Goal: Task Accomplishment & Management: Use online tool/utility

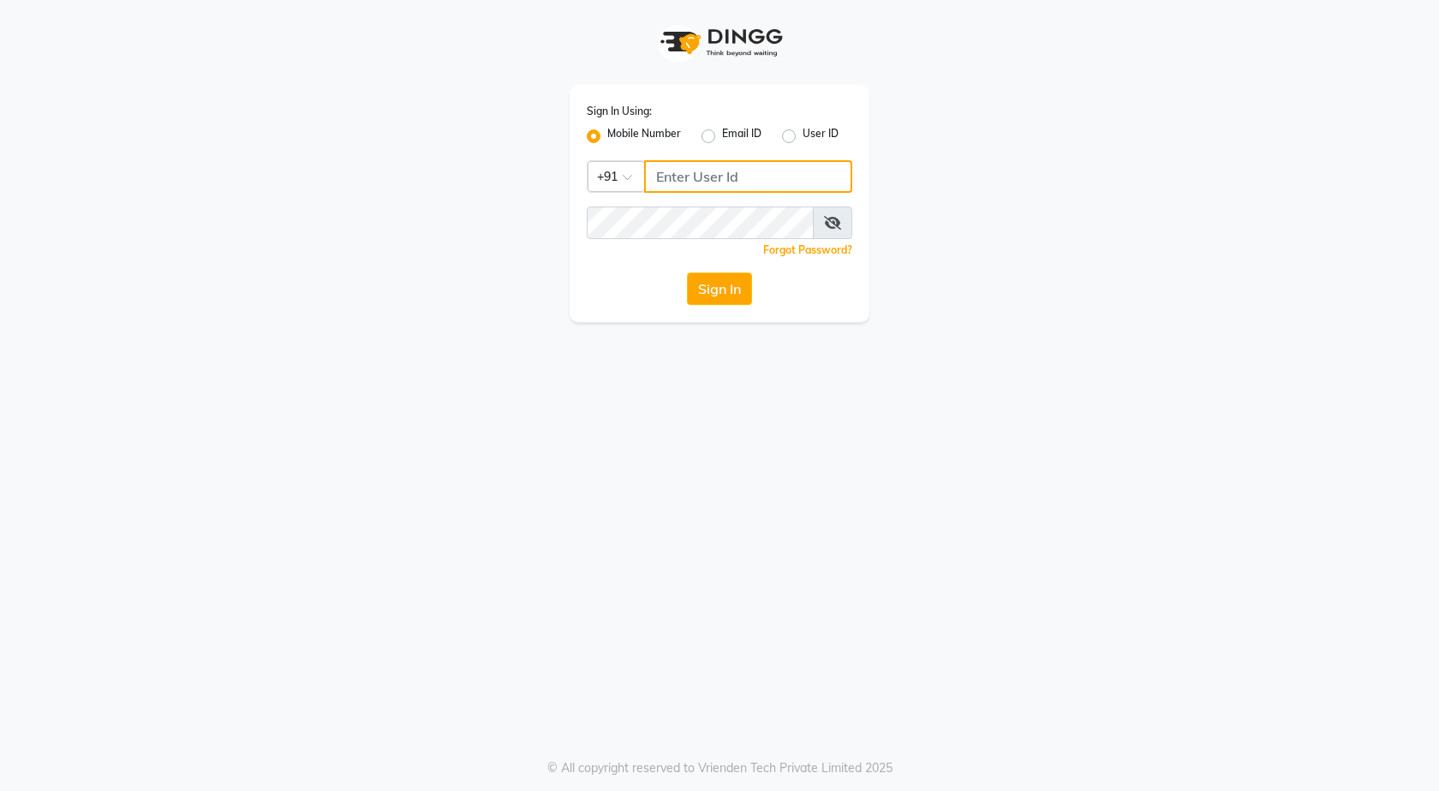
click at [714, 178] on input "Username" at bounding box center [748, 176] width 208 height 33
click at [715, 180] on input "Username" at bounding box center [748, 176] width 208 height 33
type input "7888049666"
click at [707, 283] on button "Sign In" at bounding box center [719, 288] width 65 height 33
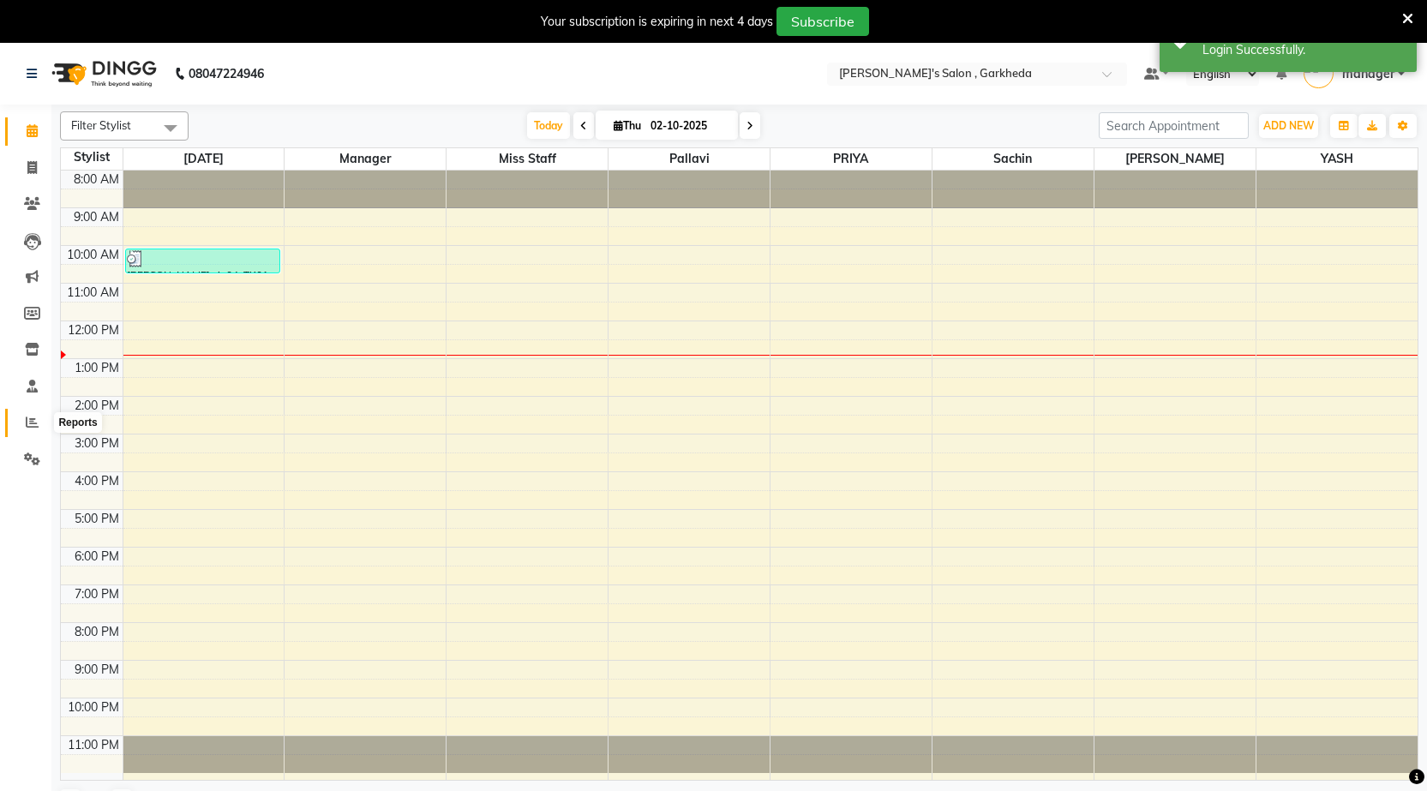
drag, startPoint x: 38, startPoint y: 421, endPoint x: 9, endPoint y: 400, distance: 35.7
click at [38, 422] on icon at bounding box center [32, 422] width 13 height 13
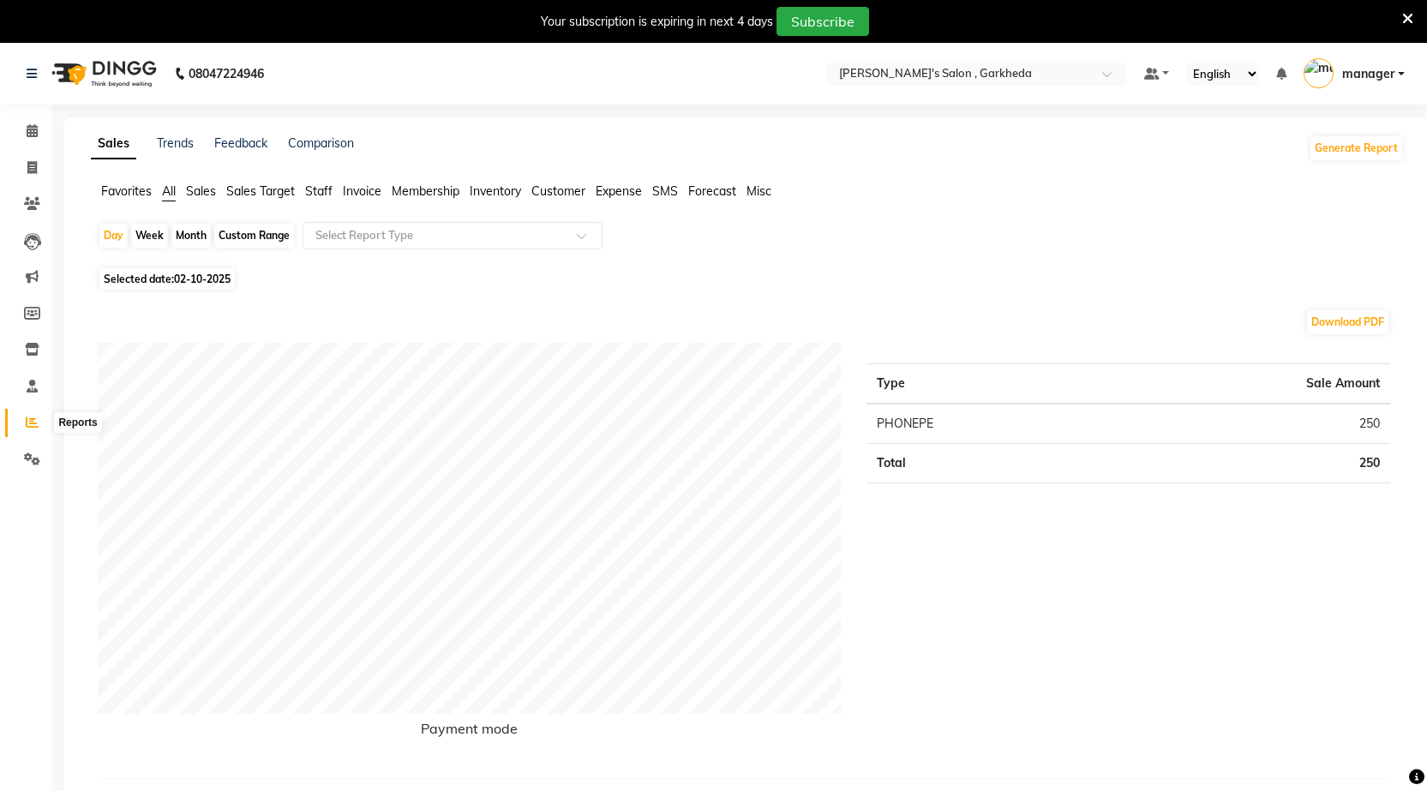
click at [29, 422] on icon at bounding box center [32, 422] width 13 height 13
click at [323, 192] on span "Staff" at bounding box center [318, 190] width 27 height 15
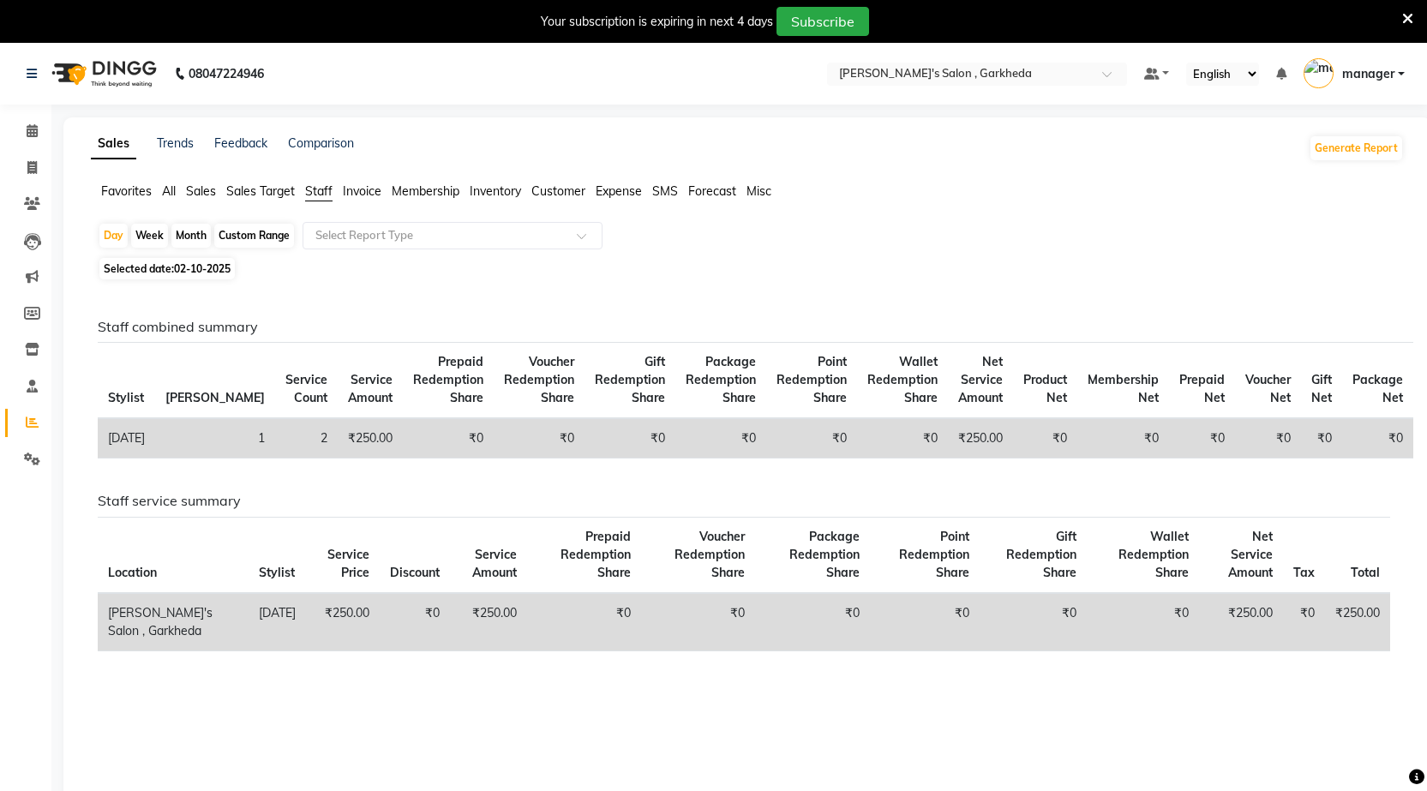
click at [351, 190] on span "Invoice" at bounding box center [362, 190] width 39 height 15
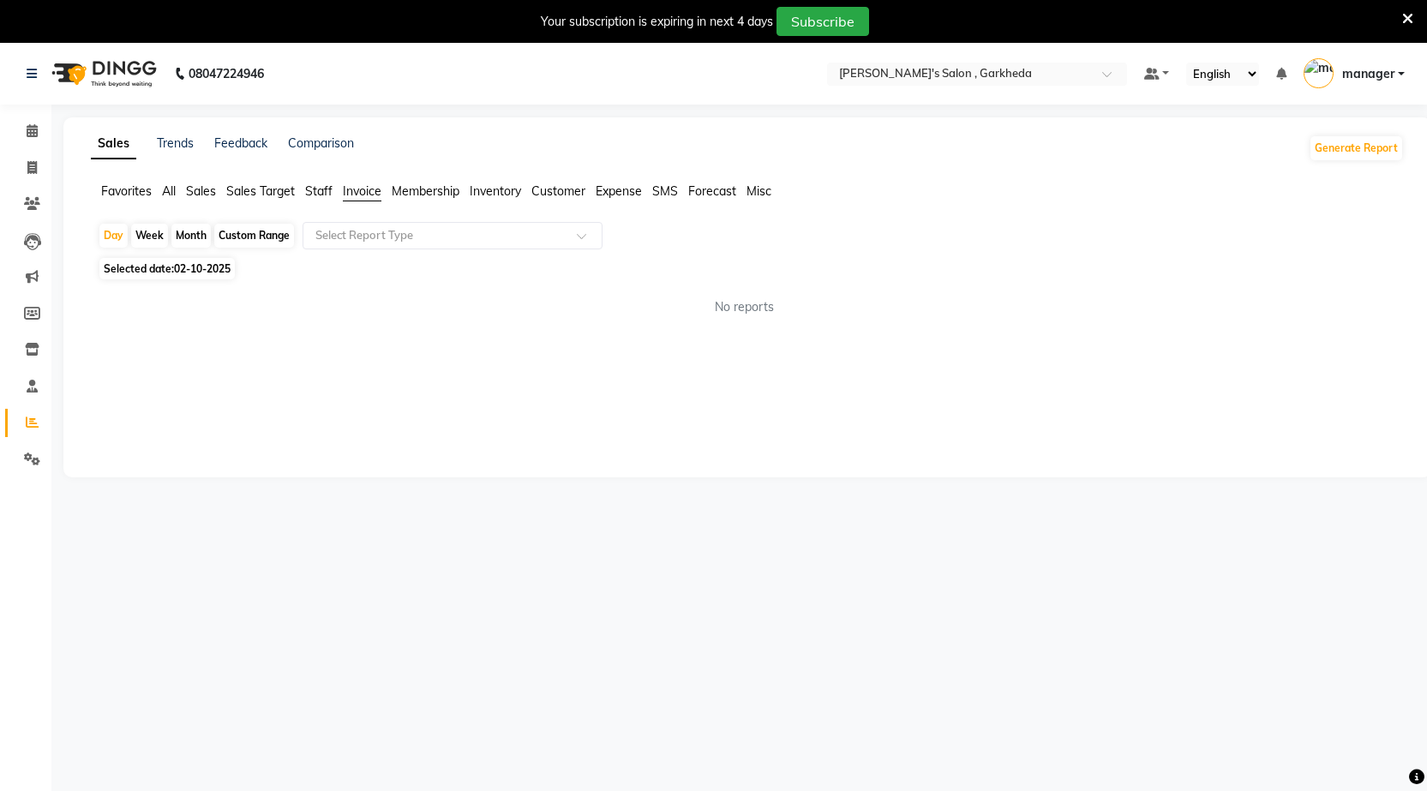
click at [311, 189] on span "Staff" at bounding box center [318, 190] width 27 height 15
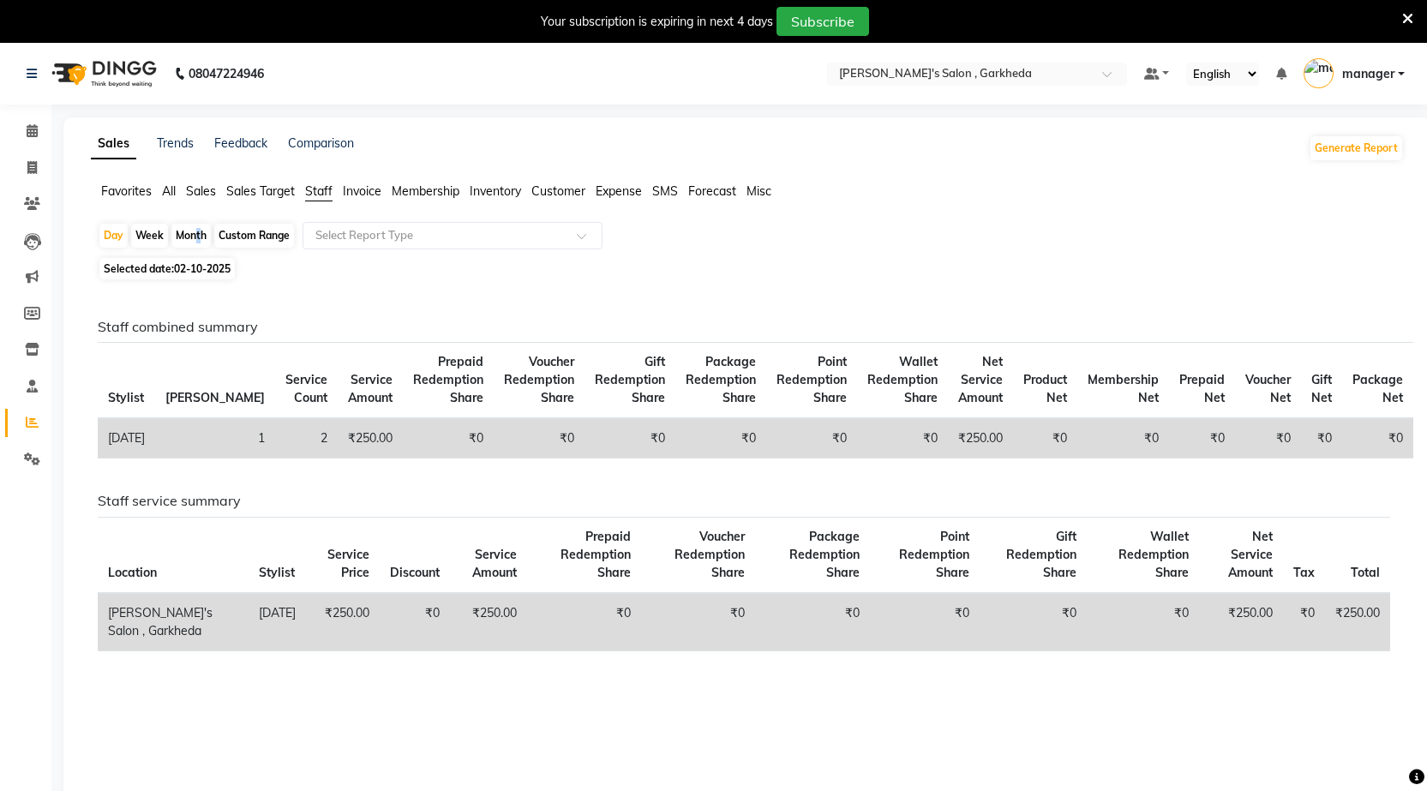
click at [195, 232] on div "Month" at bounding box center [190, 236] width 39 height 24
select select "10"
select select "2025"
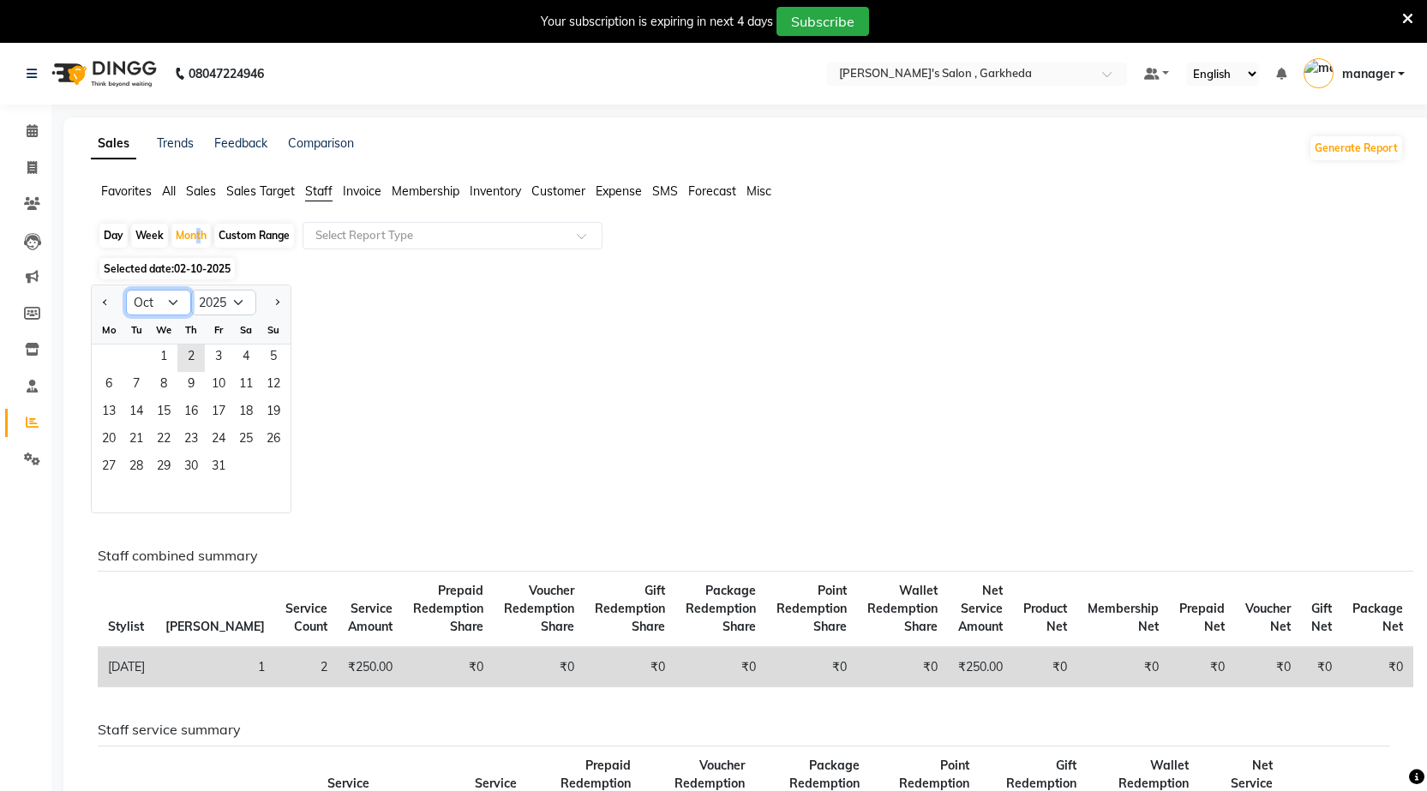
click at [184, 298] on select "Jan Feb Mar Apr May Jun [DATE] Aug Sep Oct Nov Dec" at bounding box center [158, 303] width 65 height 26
select select "9"
click at [126, 290] on select "Jan Feb Mar Apr May Jun [DATE] Aug Sep Oct Nov Dec" at bounding box center [158, 303] width 65 height 26
click at [131, 468] on span "30" at bounding box center [136, 467] width 27 height 27
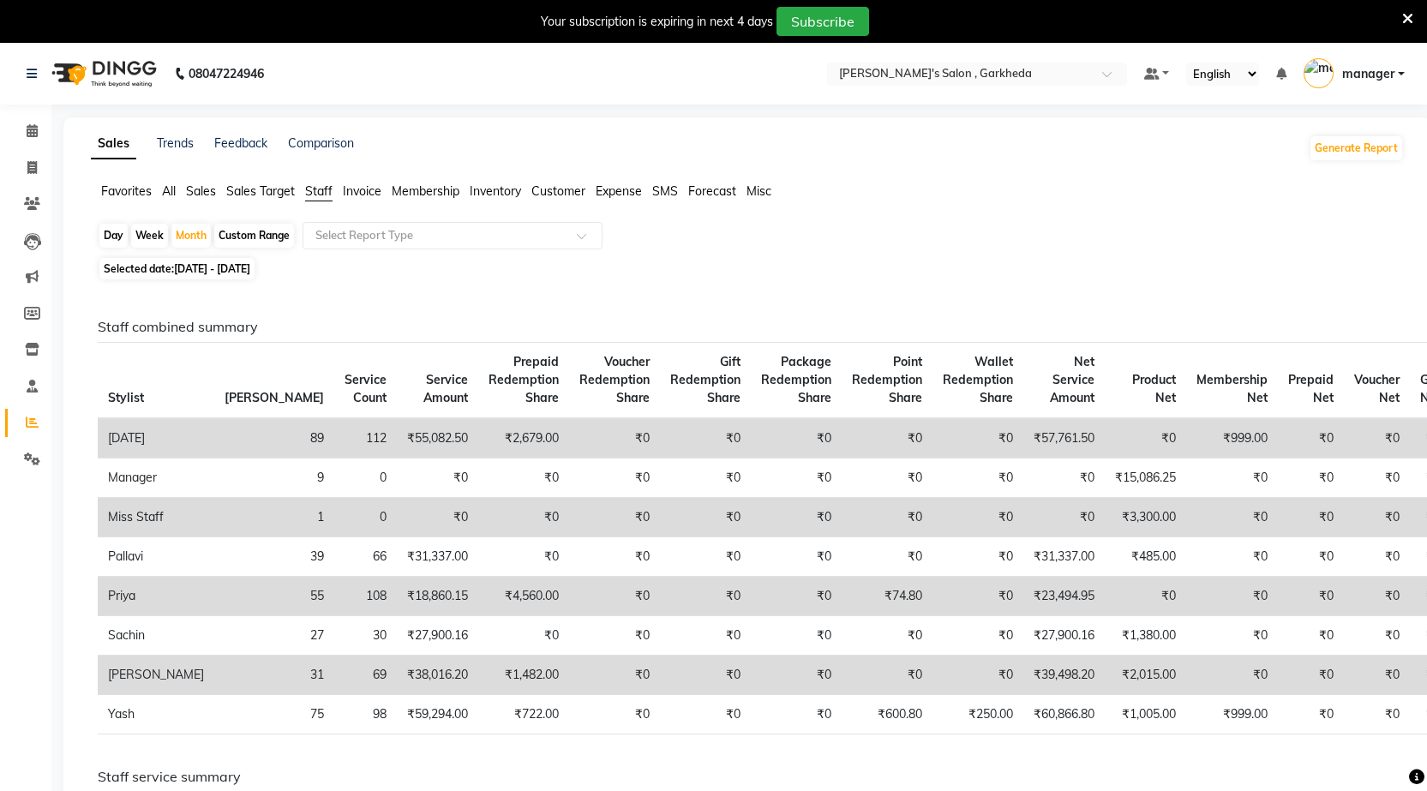
click at [619, 187] on span "Expense" at bounding box center [618, 190] width 46 height 15
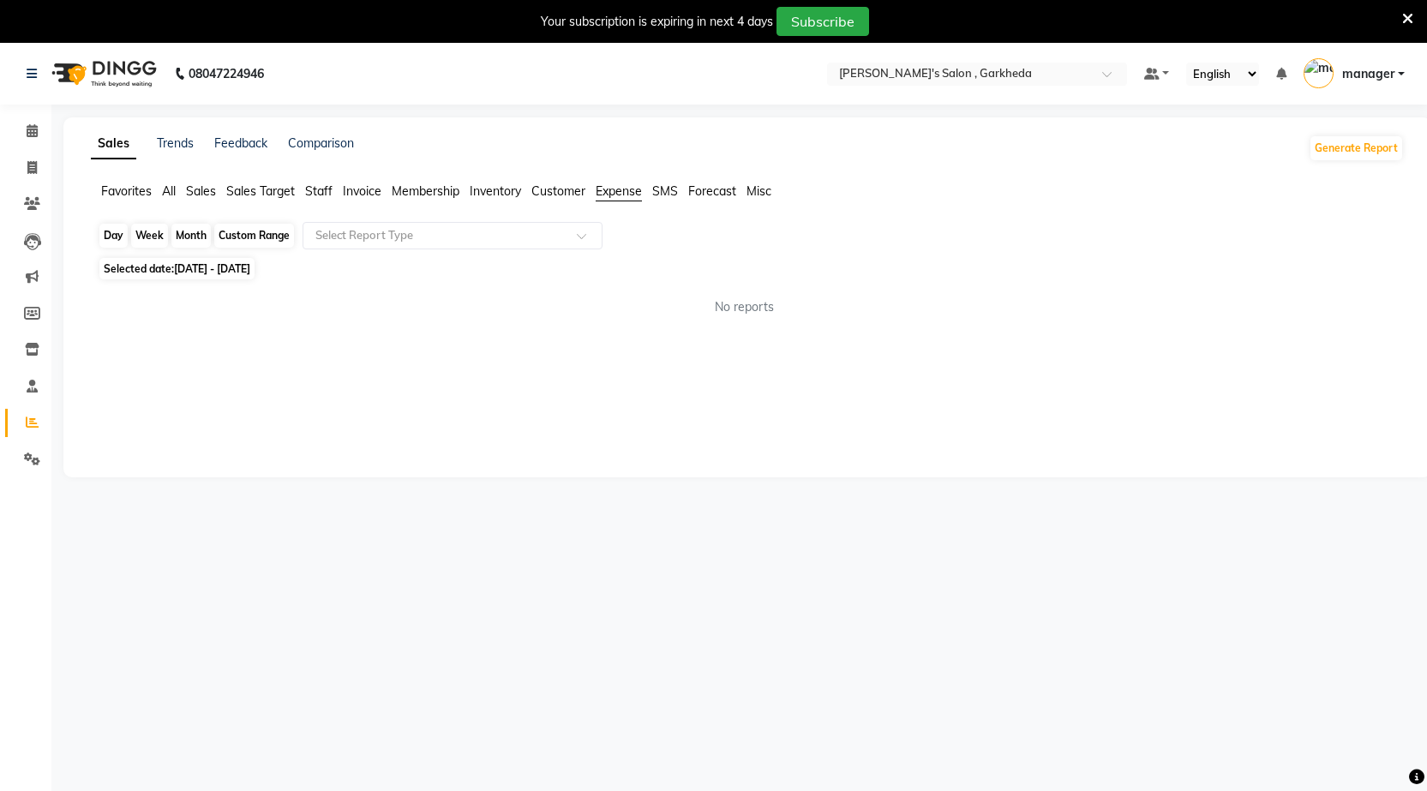
click at [183, 230] on div "Month" at bounding box center [190, 236] width 39 height 24
select select "9"
select select "2025"
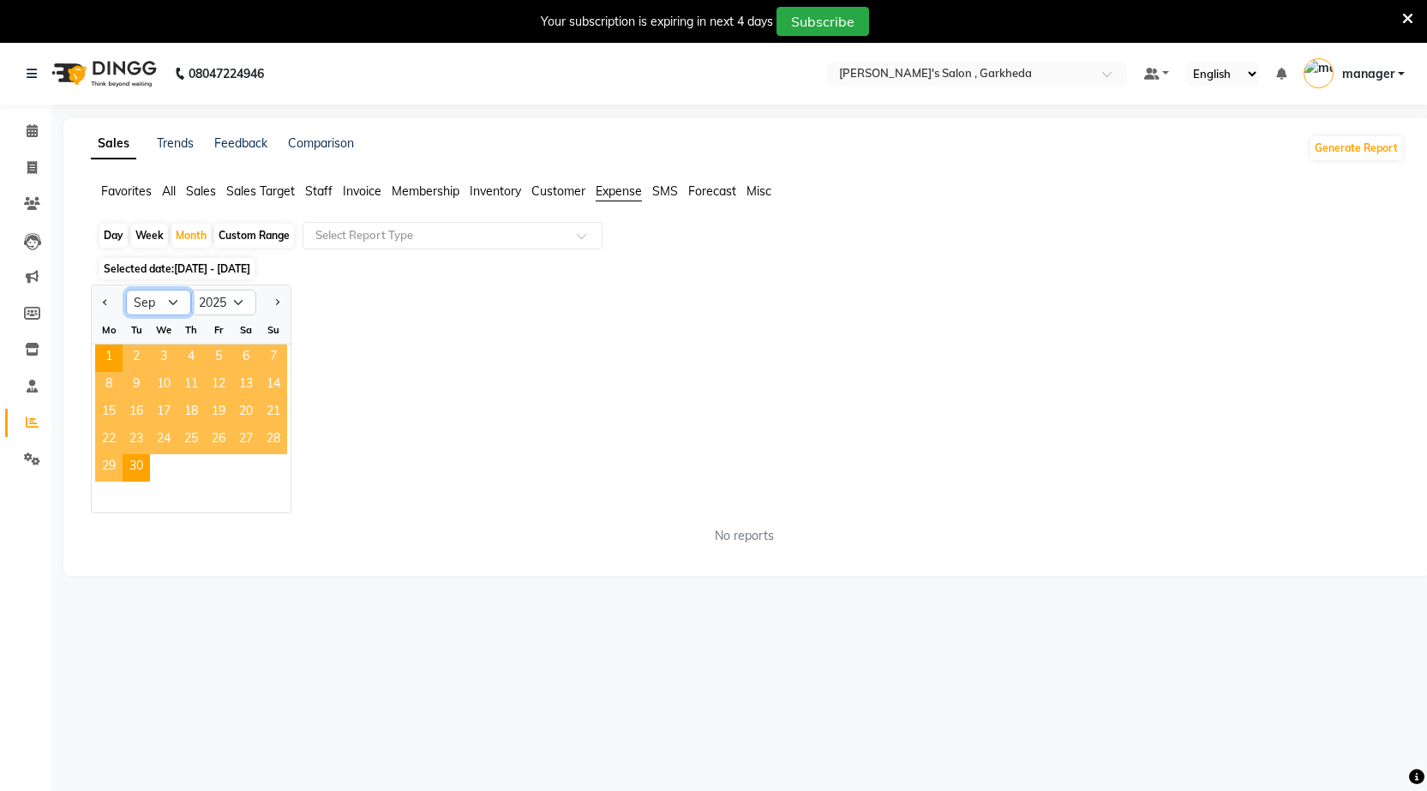
click at [175, 295] on select "Jan Feb Mar Apr May Jun [DATE] Aug Sep Oct Nov Dec" at bounding box center [158, 303] width 65 height 26
select select "8"
click at [126, 290] on select "Jan Feb Mar Apr May Jun [DATE] Aug Sep Oct Nov Dec" at bounding box center [158, 303] width 65 height 26
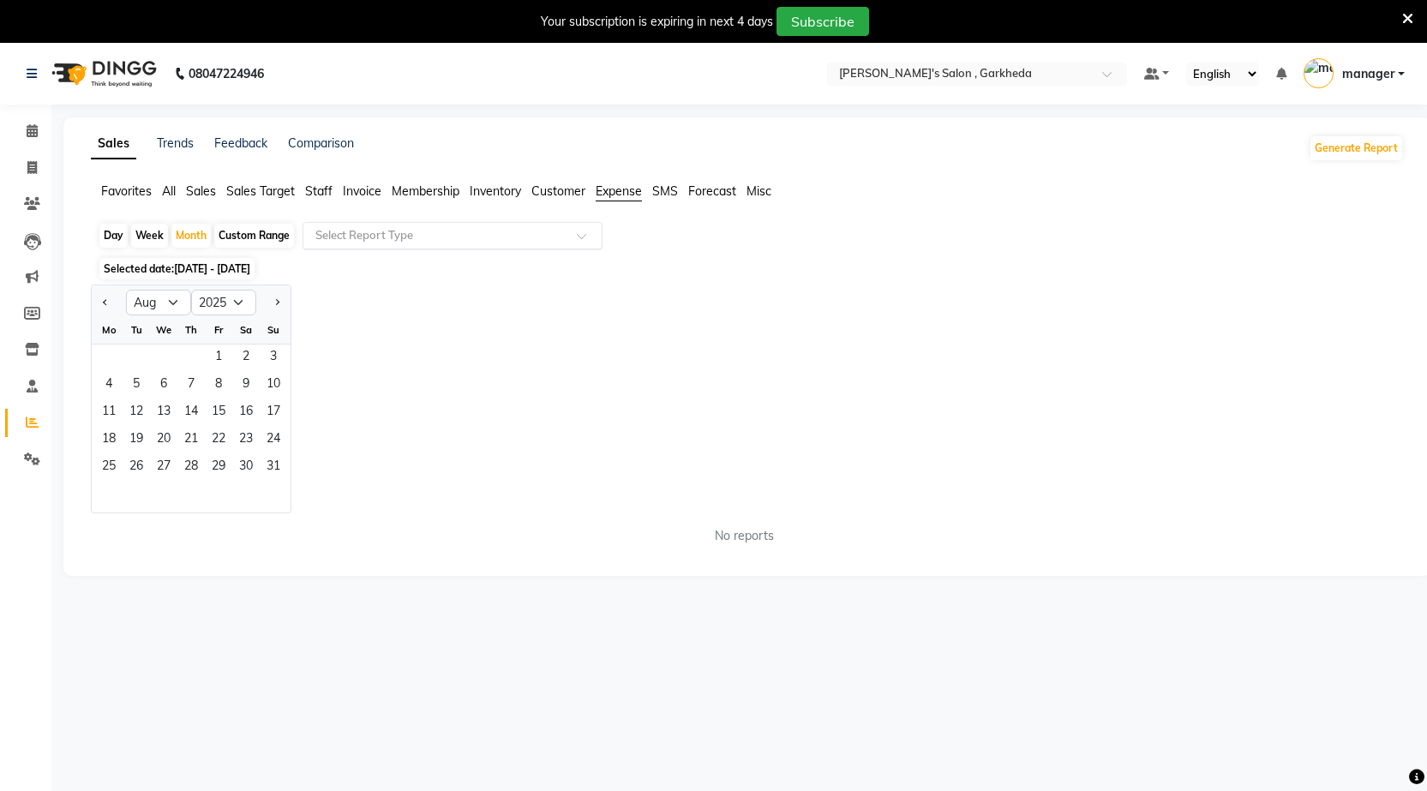
click at [515, 232] on input "text" at bounding box center [435, 235] width 247 height 17
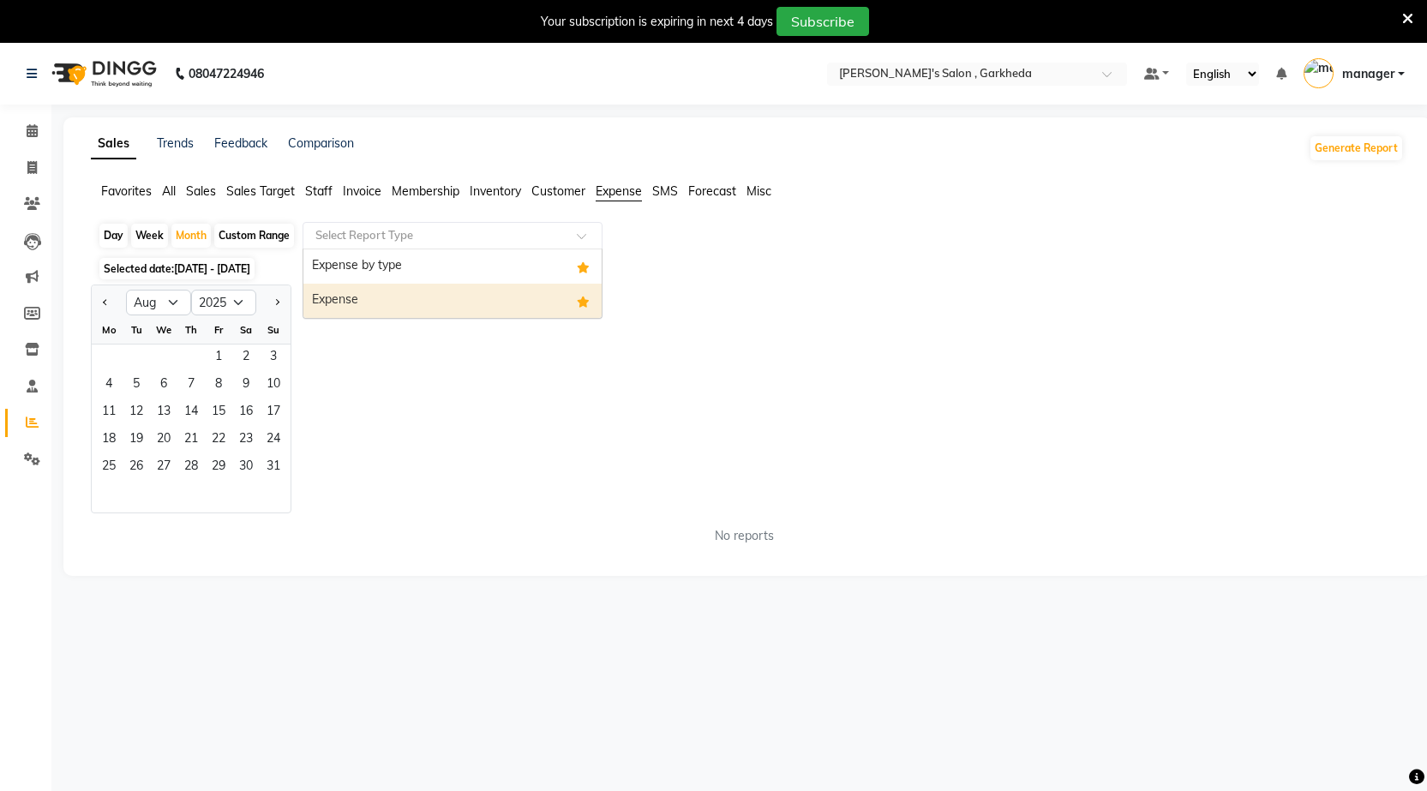
click at [511, 312] on div "Expense" at bounding box center [452, 301] width 298 height 34
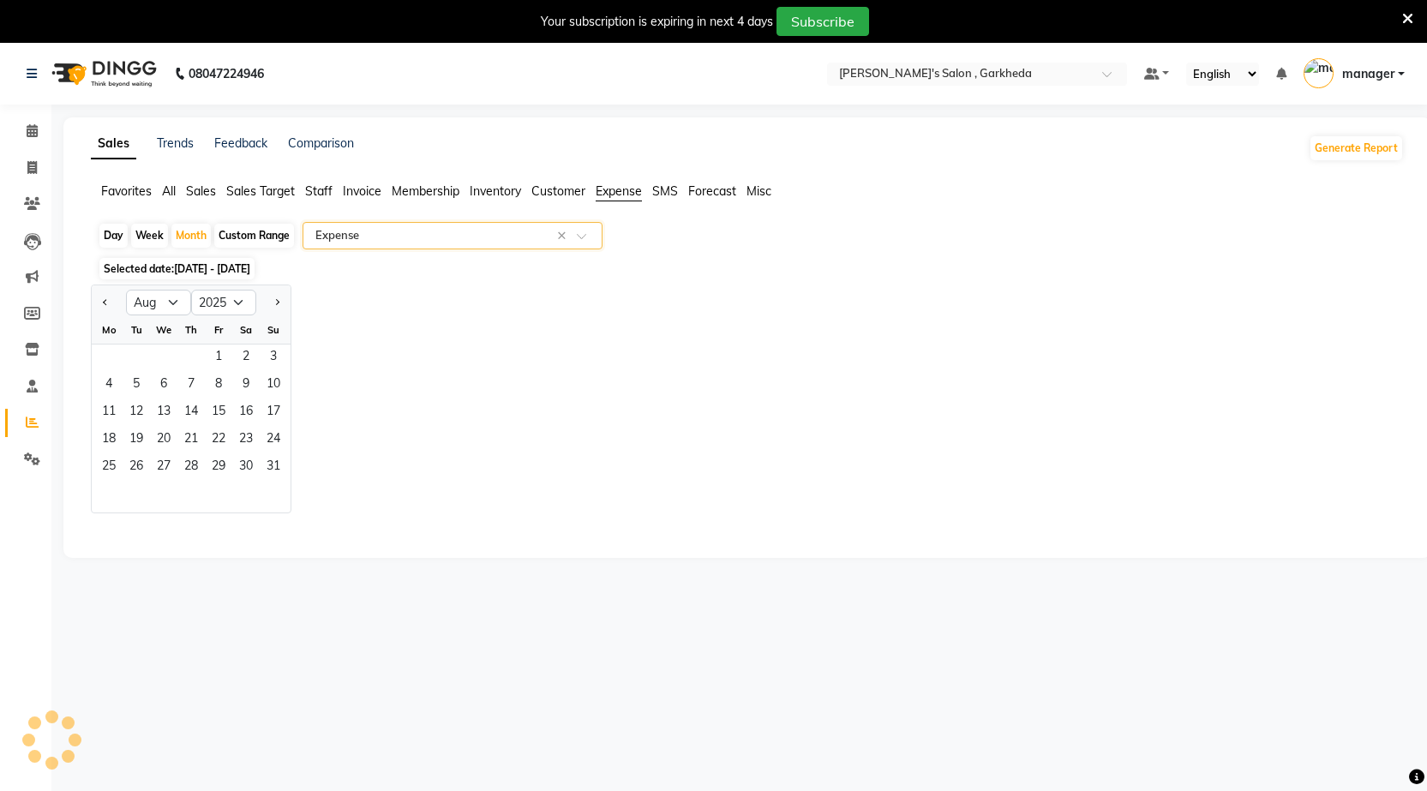
select select "full_report"
select select "csv"
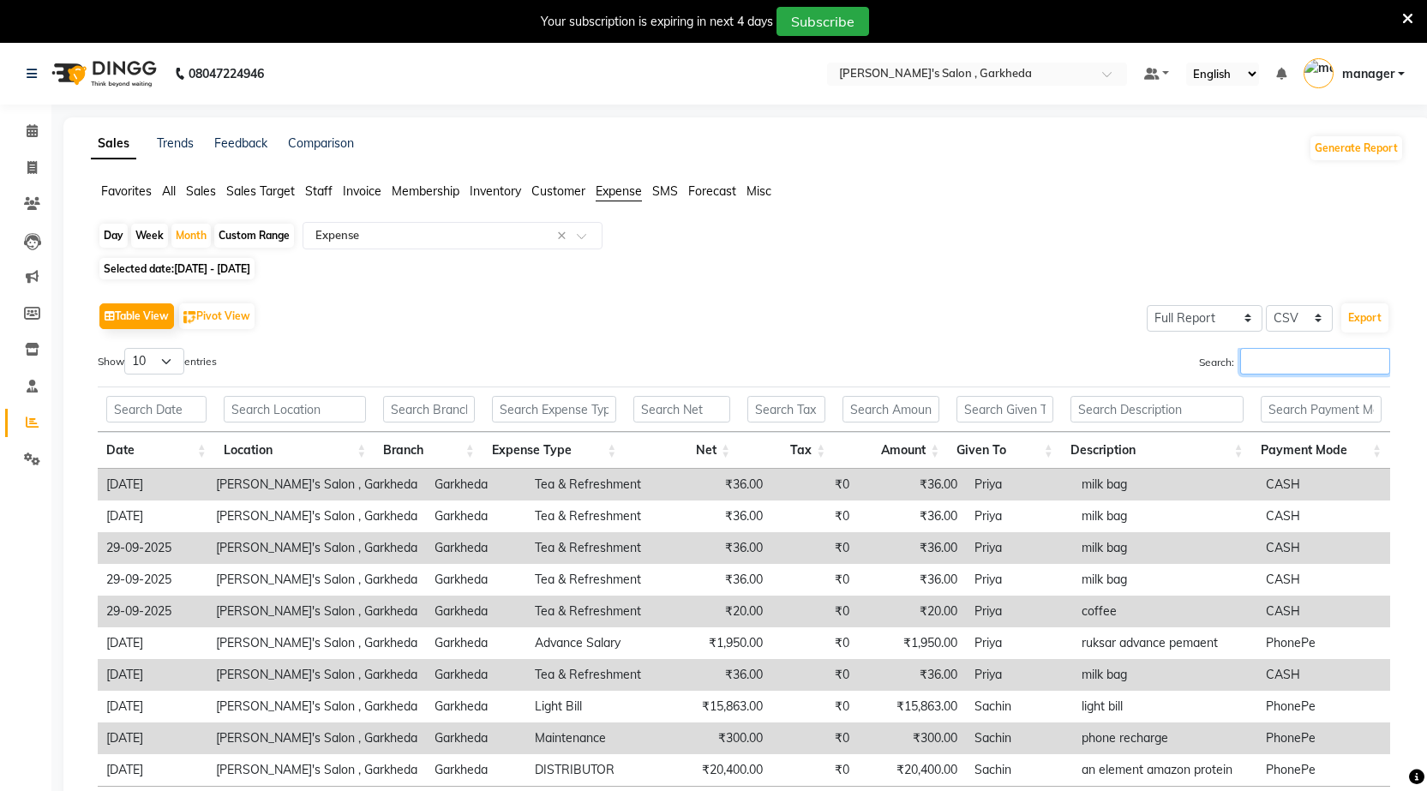
click at [1255, 357] on input "Search:" at bounding box center [1315, 361] width 150 height 27
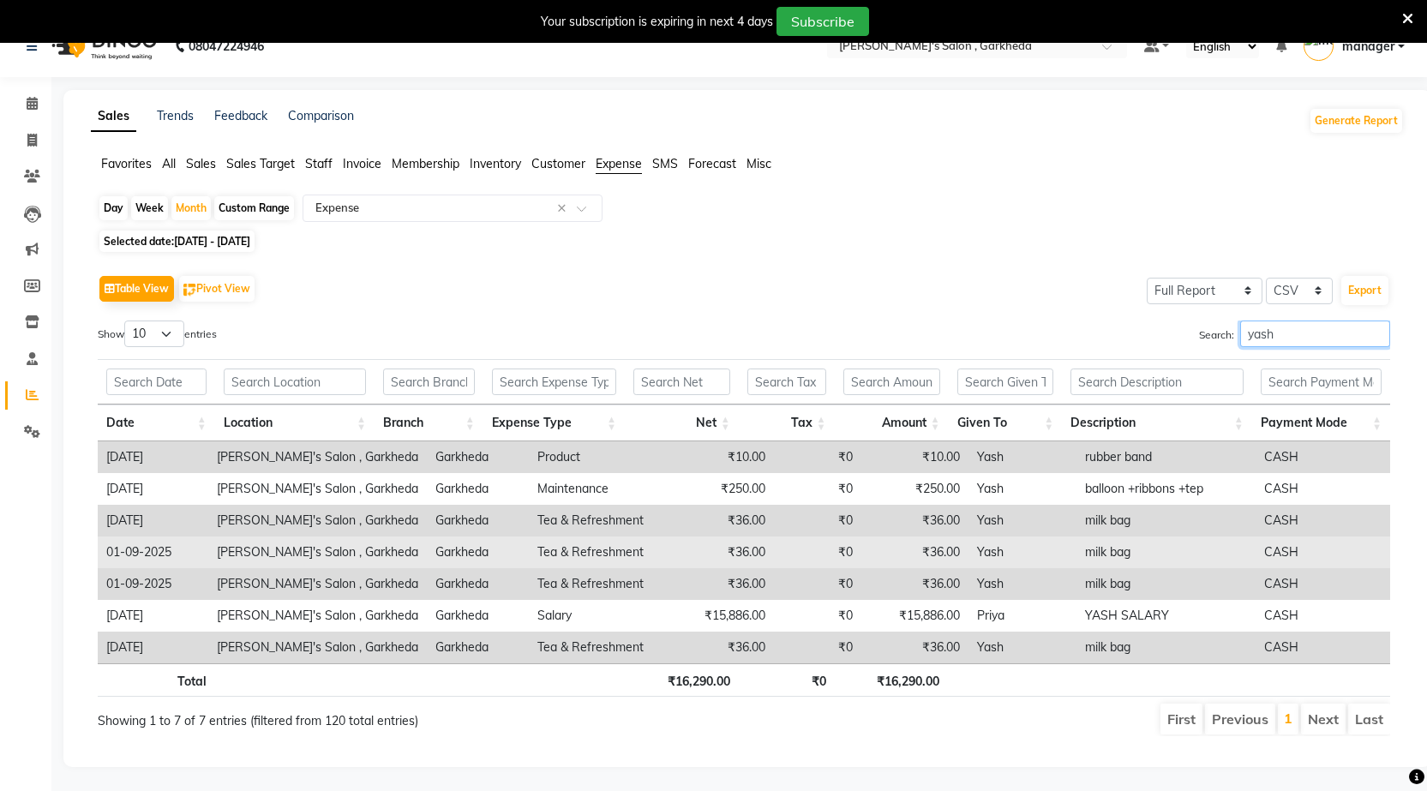
scroll to position [43, 0]
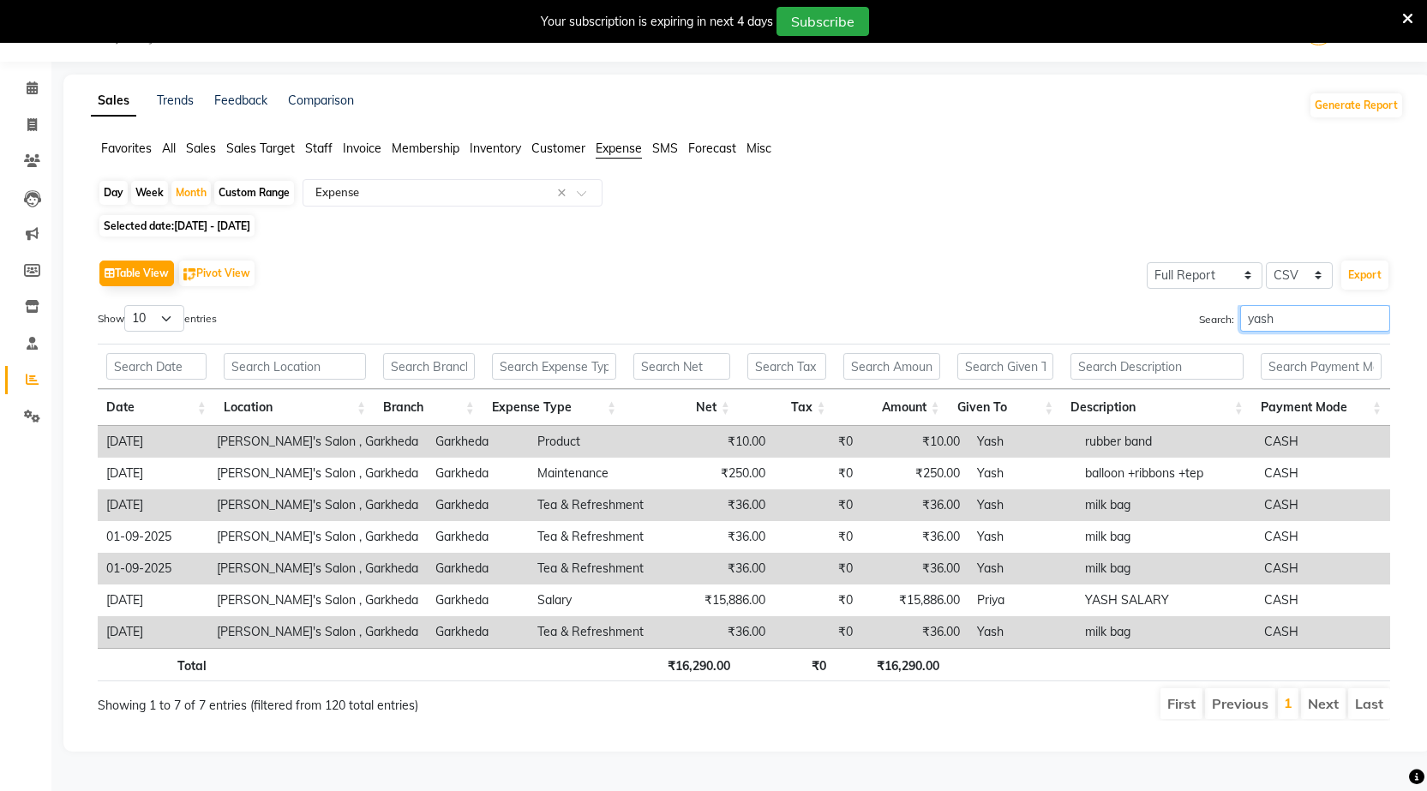
type input "yash"
click at [175, 322] on select "10 25 50 100" at bounding box center [154, 318] width 60 height 27
select select "100"
click at [127, 305] on select "10 25 50 100" at bounding box center [154, 318] width 60 height 27
click at [189, 185] on div "Month" at bounding box center [190, 193] width 39 height 24
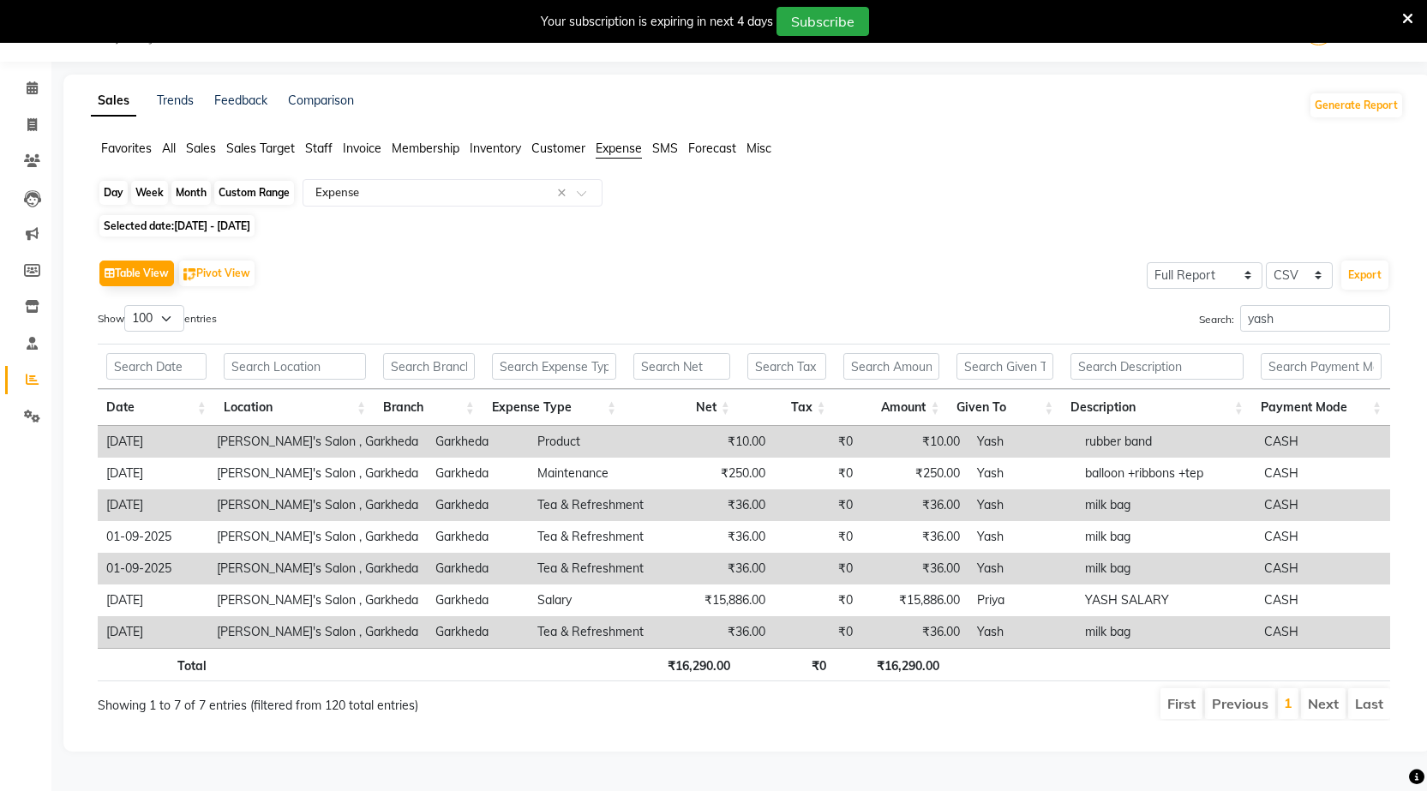
select select "9"
select select "2025"
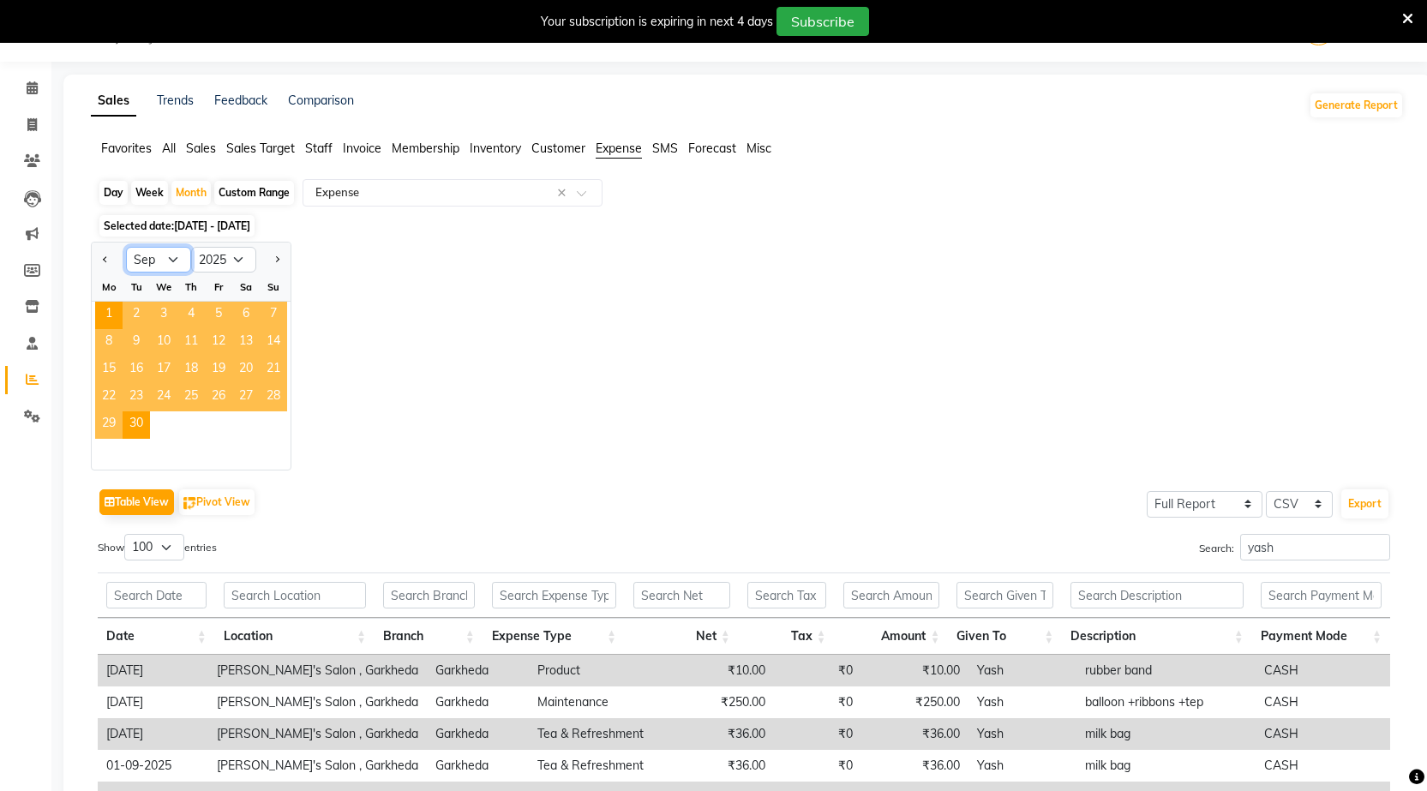
click at [182, 253] on select "Jan Feb Mar Apr May Jun [DATE] Aug Sep Oct Nov Dec" at bounding box center [158, 260] width 65 height 26
select select "8"
click at [126, 247] on select "Jan Feb Mar Apr May Jun [DATE] Aug Sep Oct Nov Dec" at bounding box center [158, 260] width 65 height 26
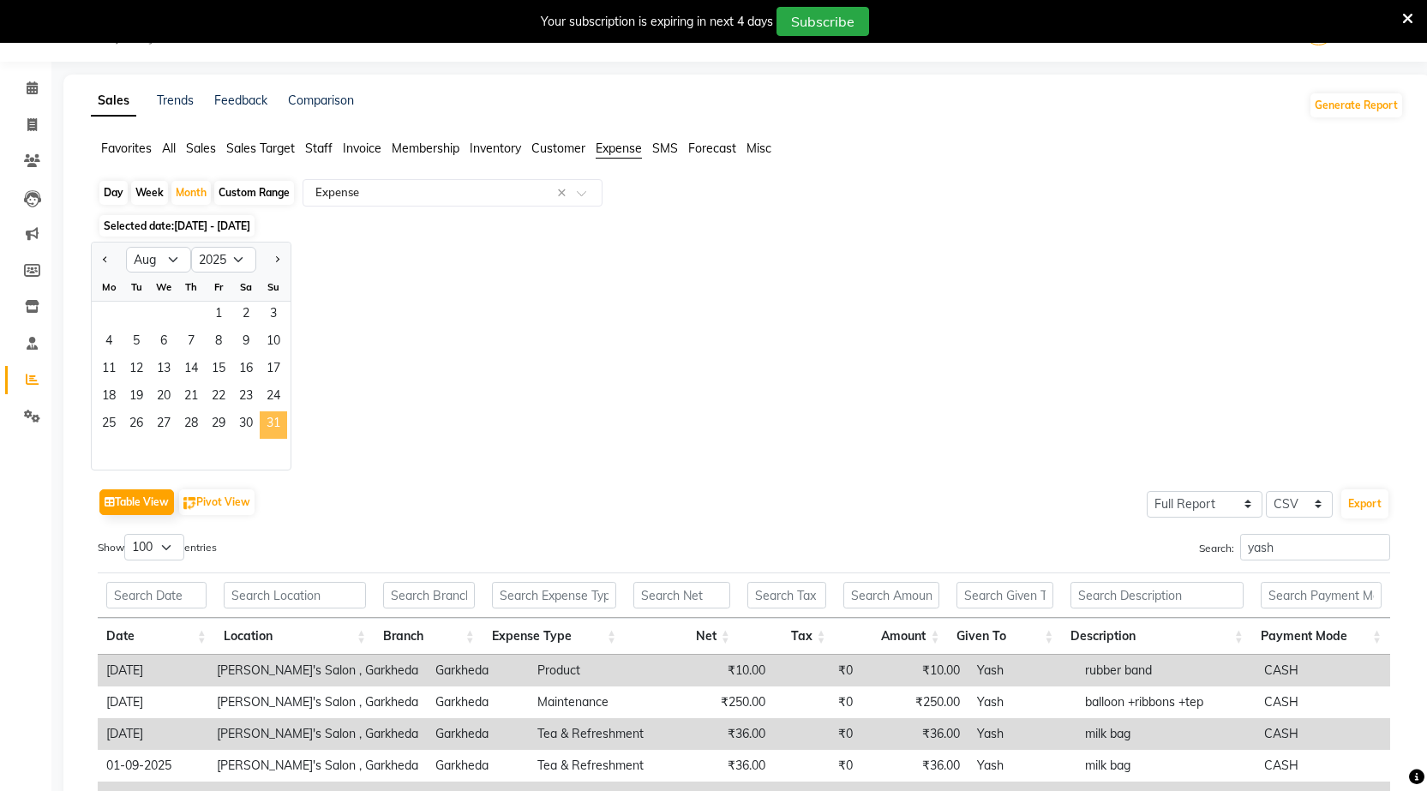
drag, startPoint x: 276, startPoint y: 433, endPoint x: 277, endPoint y: 424, distance: 8.6
click at [277, 431] on span "31" at bounding box center [273, 424] width 27 height 27
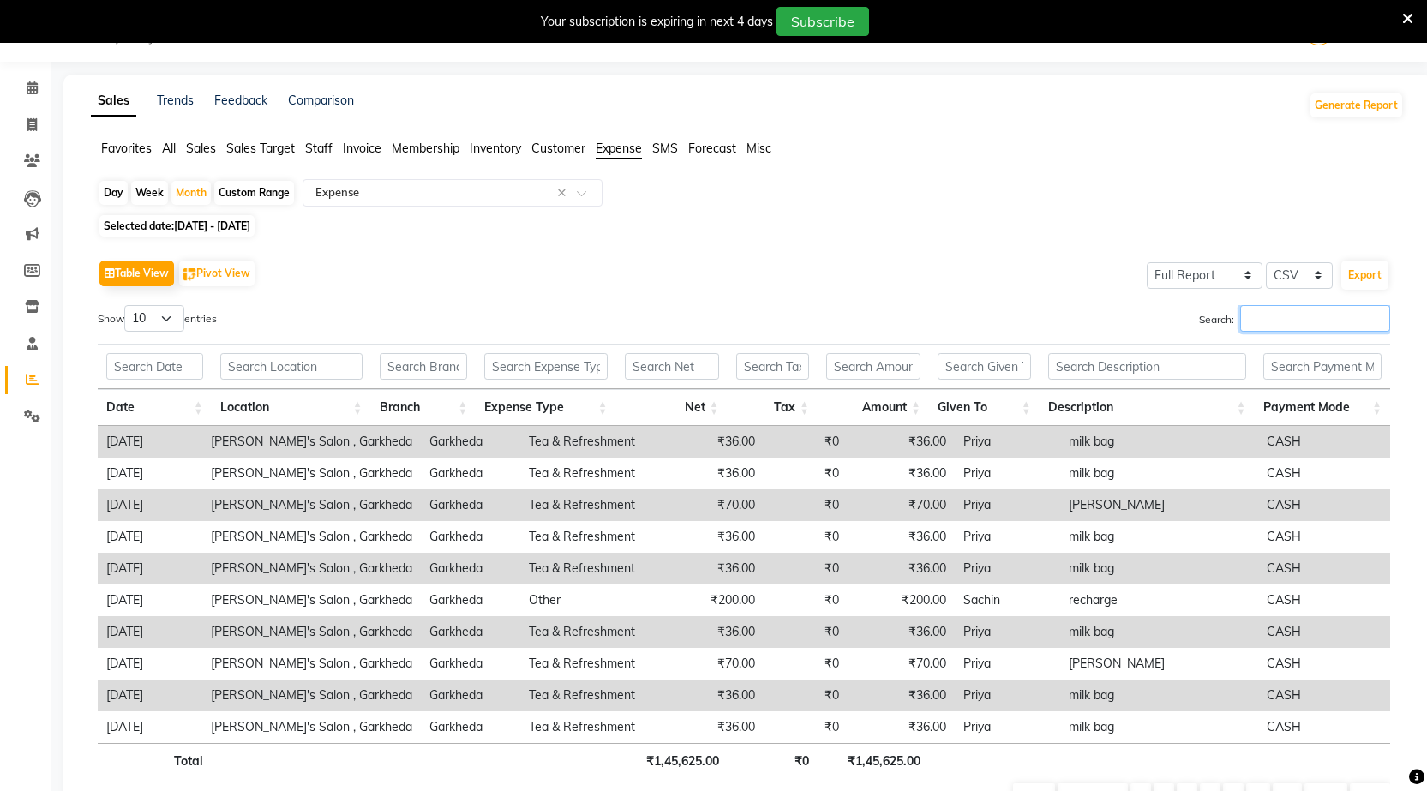
click at [1243, 309] on input "Search:" at bounding box center [1315, 318] width 150 height 27
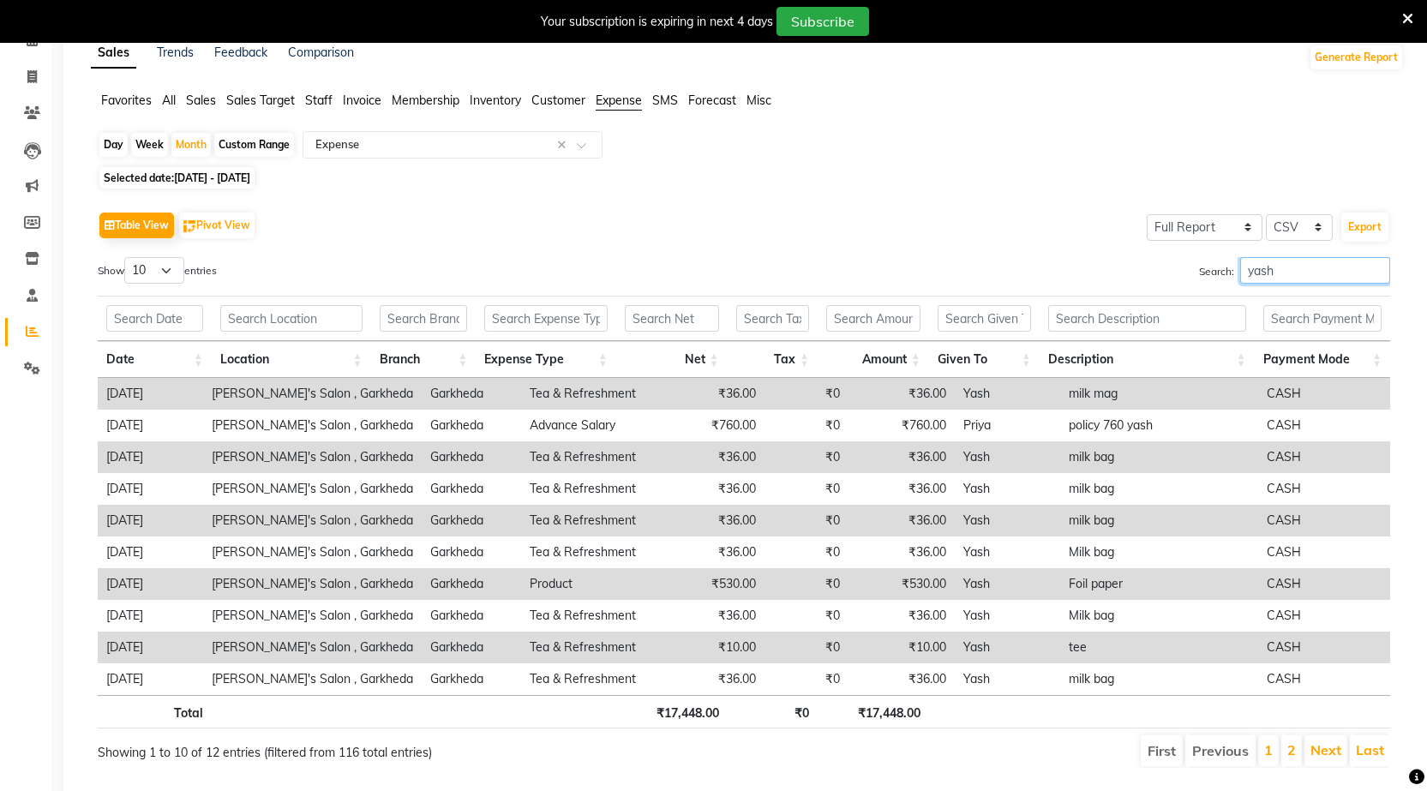
scroll to position [137, 0]
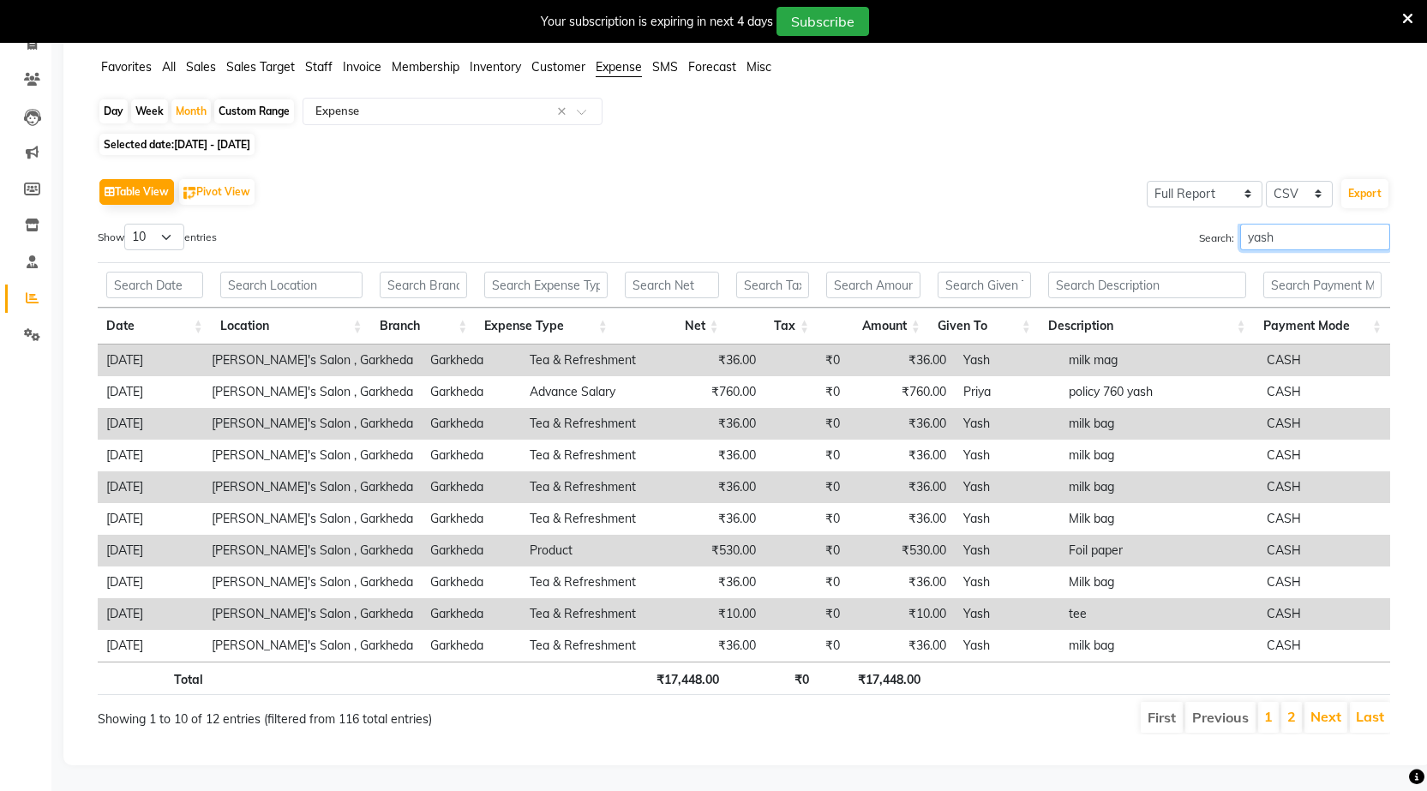
type input "yash"
drag, startPoint x: 171, startPoint y: 221, endPoint x: 171, endPoint y: 232, distance: 11.1
click at [171, 224] on select "10 25 50 100" at bounding box center [154, 237] width 60 height 27
select select "100"
click at [127, 224] on select "10 25 50 100" at bounding box center [154, 237] width 60 height 27
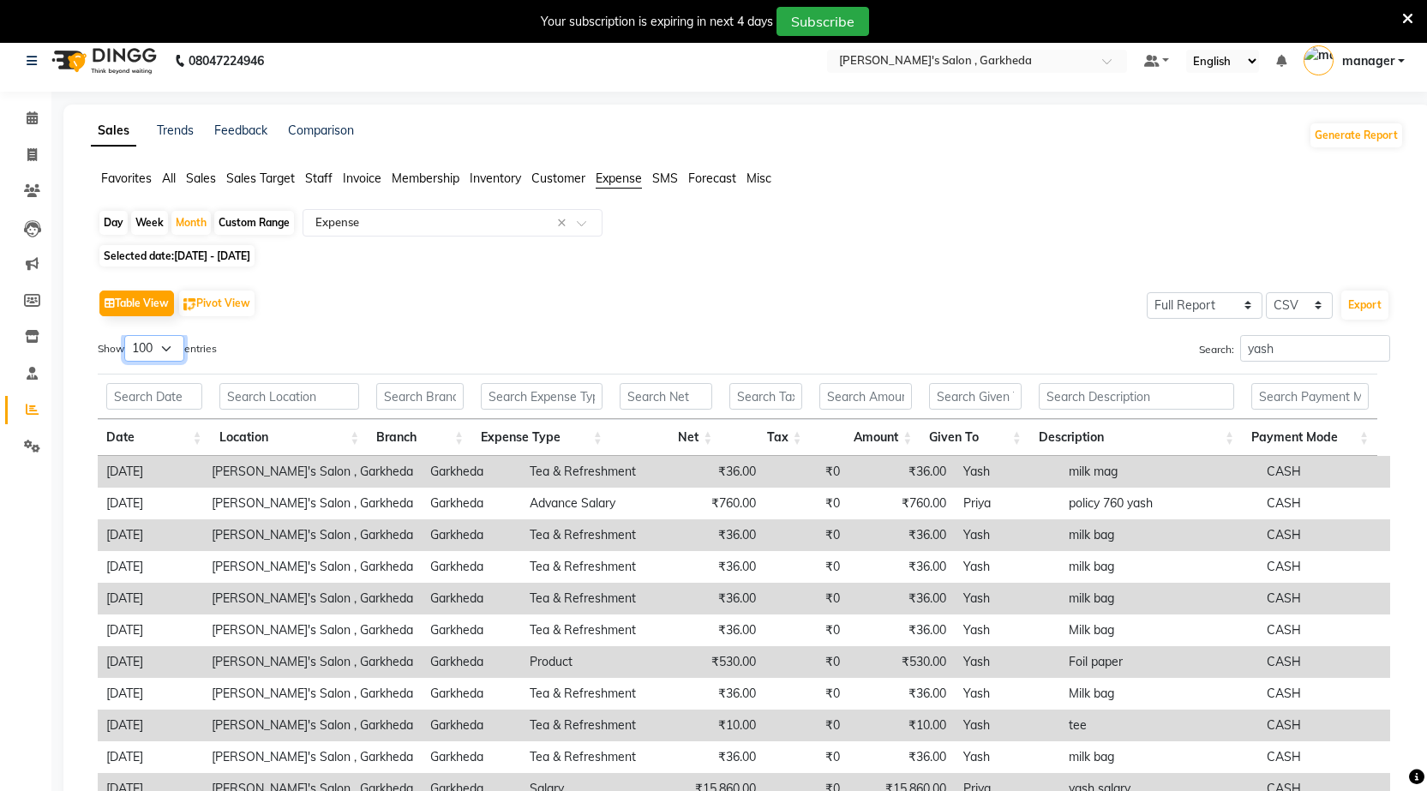
scroll to position [0, 0]
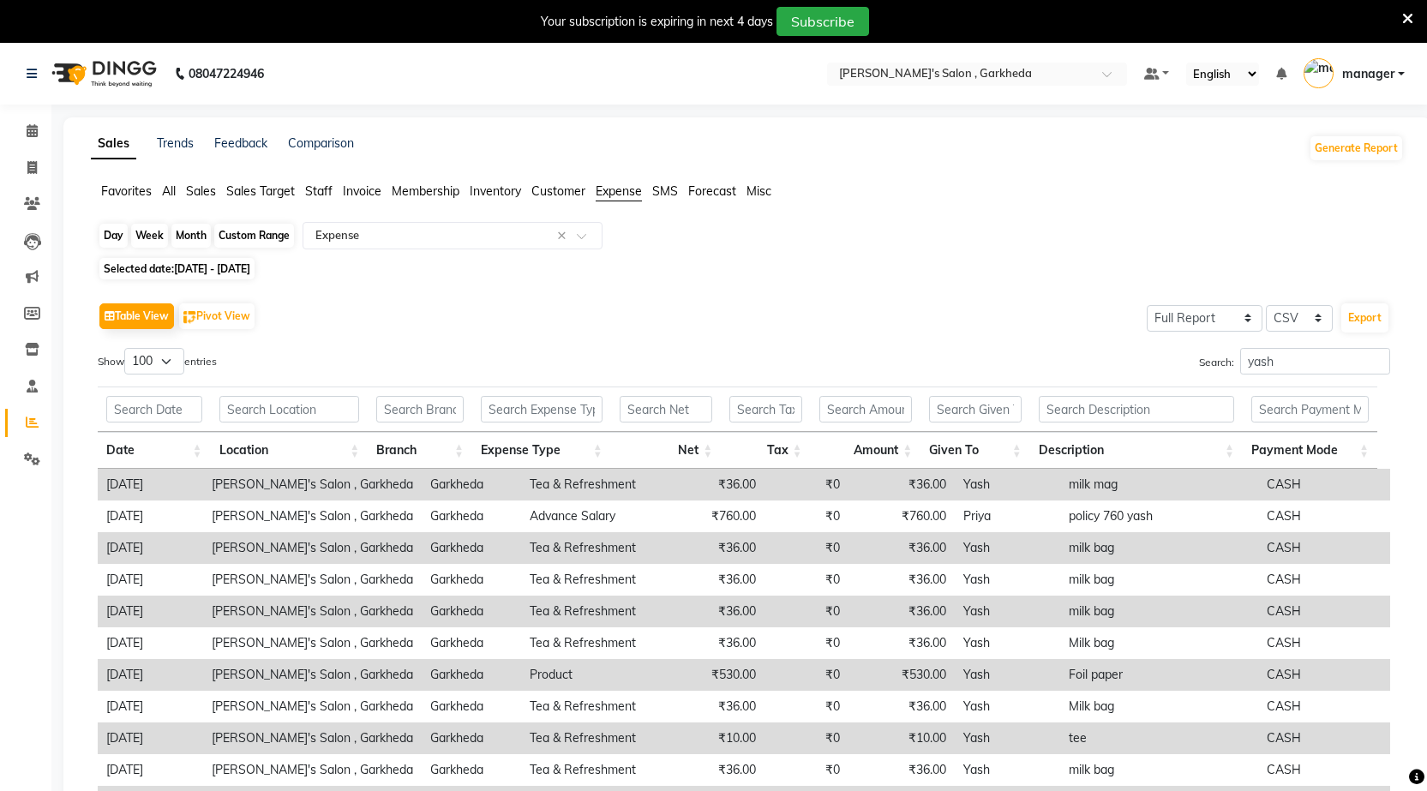
click at [198, 234] on div "Month" at bounding box center [190, 236] width 39 height 24
select select "8"
select select "2025"
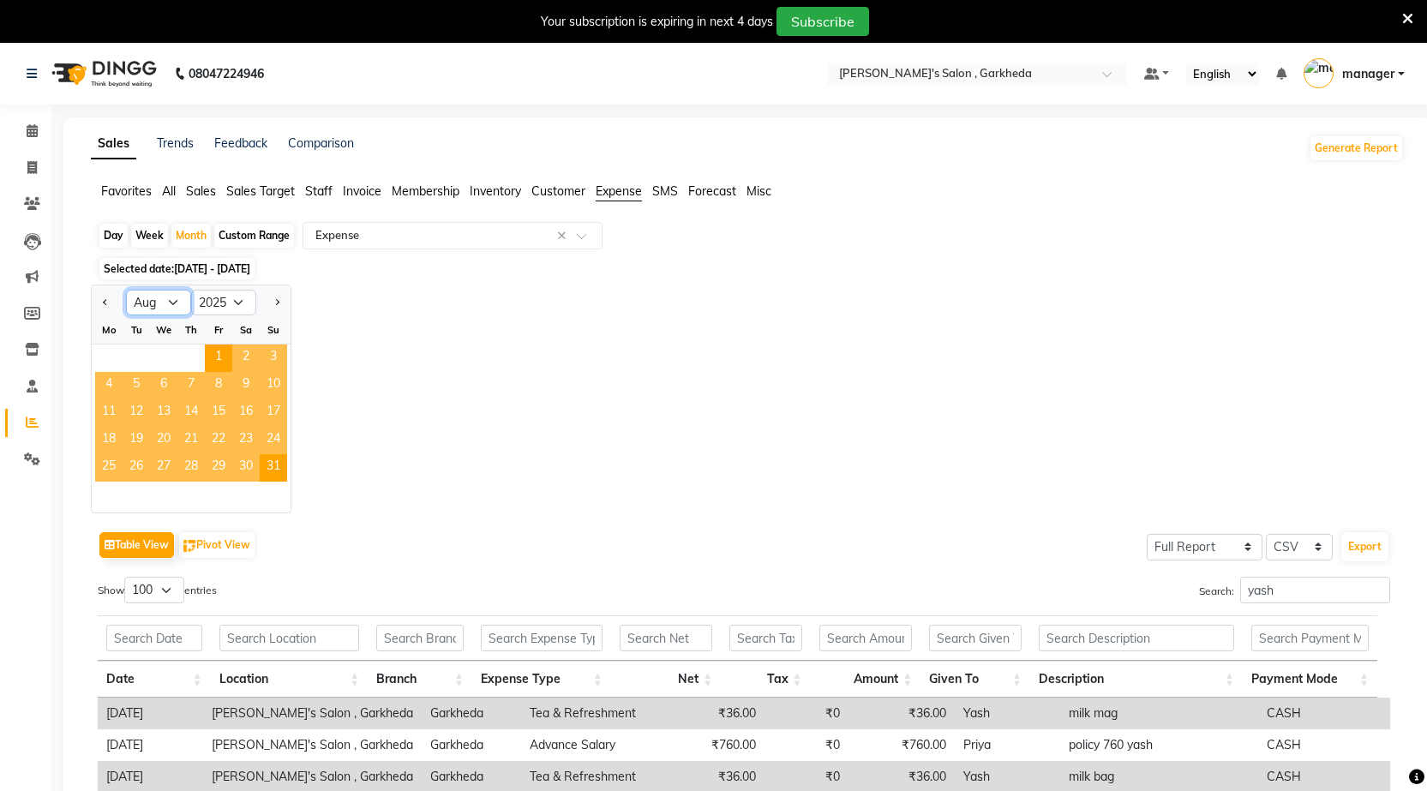
click at [180, 305] on select "Jan Feb Mar Apr May Jun [DATE] Aug Sep Oct Nov Dec" at bounding box center [158, 303] width 65 height 26
click at [382, 337] on div "Jan Feb Mar Apr May Jun [DATE] Aug Sep Oct Nov [DATE] 2016 2017 2018 2019 2020 …" at bounding box center [747, 398] width 1313 height 229
click at [282, 196] on span "Sales Target" at bounding box center [260, 190] width 69 height 15
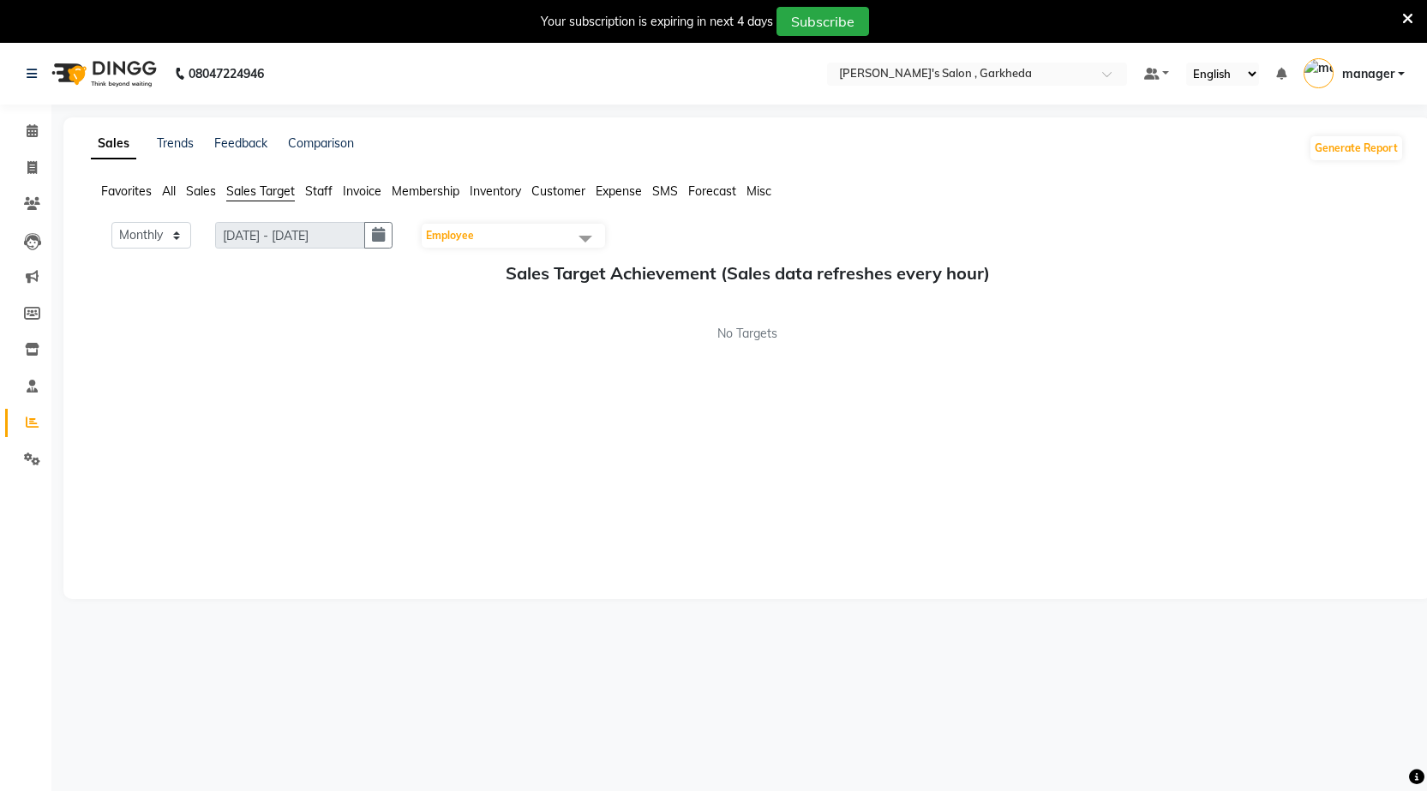
click at [328, 188] on span "Staff" at bounding box center [318, 190] width 27 height 15
select select "8"
select select "2025"
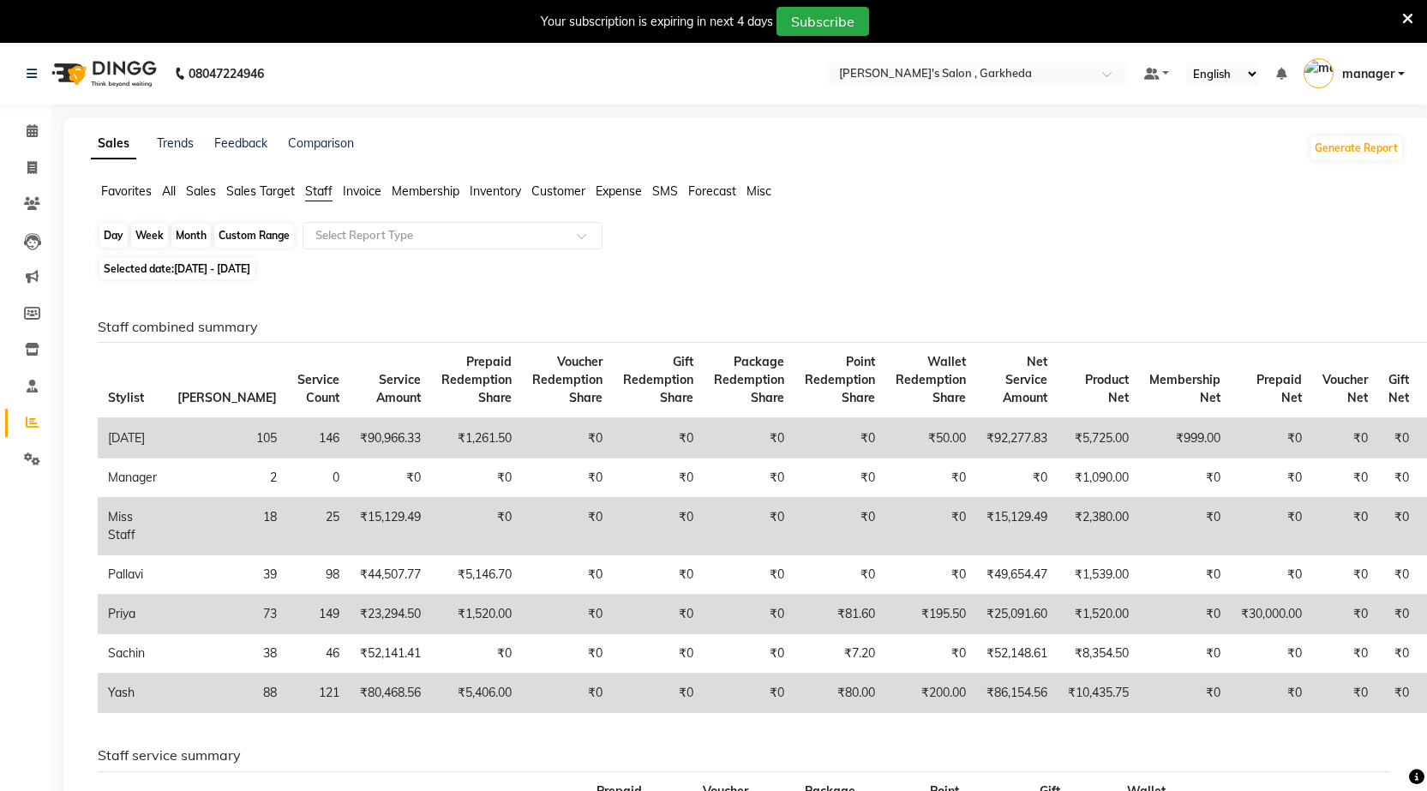
click at [200, 235] on div "Month" at bounding box center [190, 236] width 39 height 24
select select "8"
select select "2025"
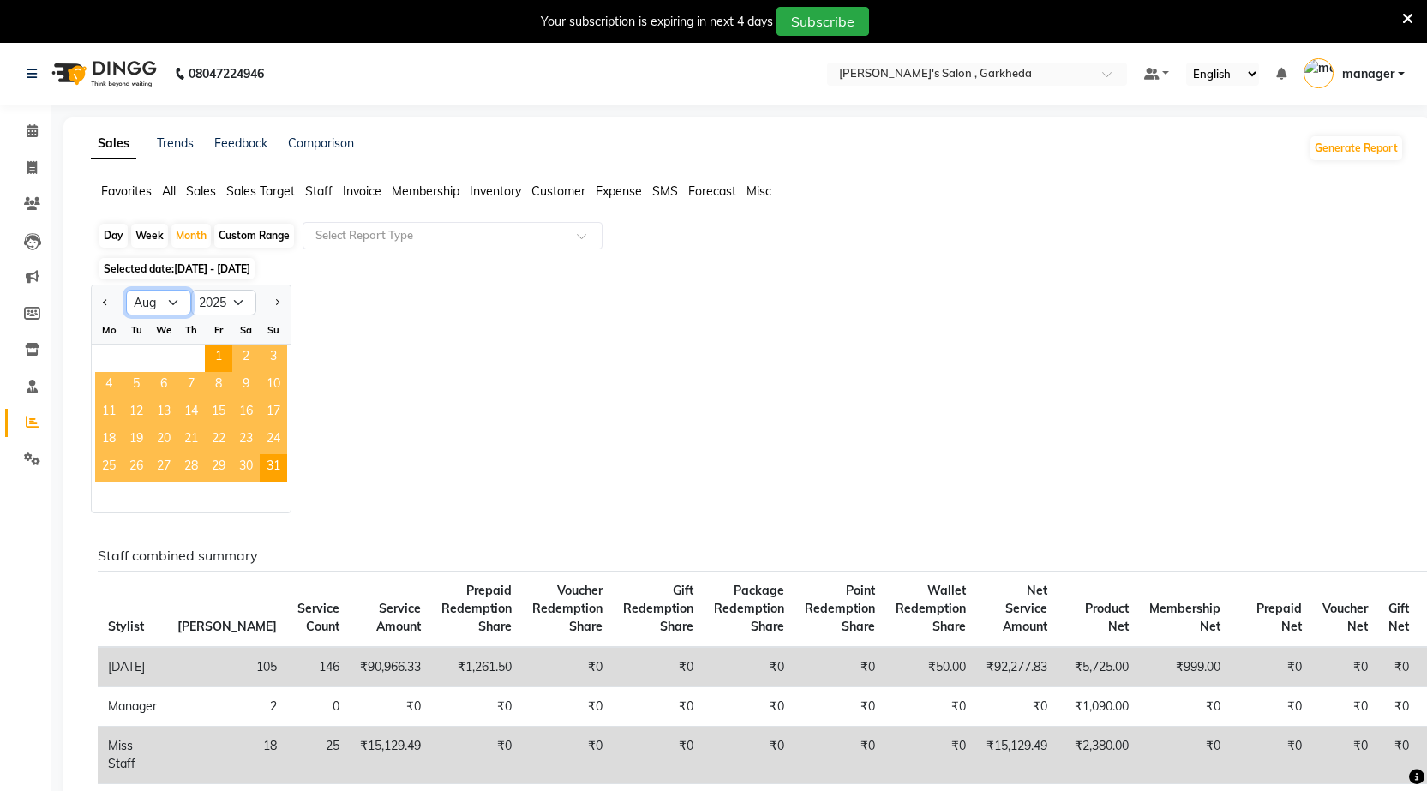
click at [181, 296] on select "Jan Feb Mar Apr May Jun [DATE] Aug Sep Oct Nov Dec" at bounding box center [158, 303] width 65 height 26
click at [126, 290] on select "Jan Feb Mar Apr May Jun [DATE] Aug Sep Oct Nov Dec" at bounding box center [158, 303] width 65 height 26
click at [175, 312] on select "Jan Feb Mar Apr May Jun [DATE] Aug Sep Oct Nov Dec" at bounding box center [158, 303] width 65 height 26
click at [126, 290] on select "Jan Feb Mar Apr May Jun [DATE] Aug Sep Oct Nov Dec" at bounding box center [158, 303] width 65 height 26
click at [178, 290] on select "Jan Feb Mar Apr May Jun [DATE] Aug Sep Oct Nov Dec" at bounding box center [158, 303] width 65 height 26
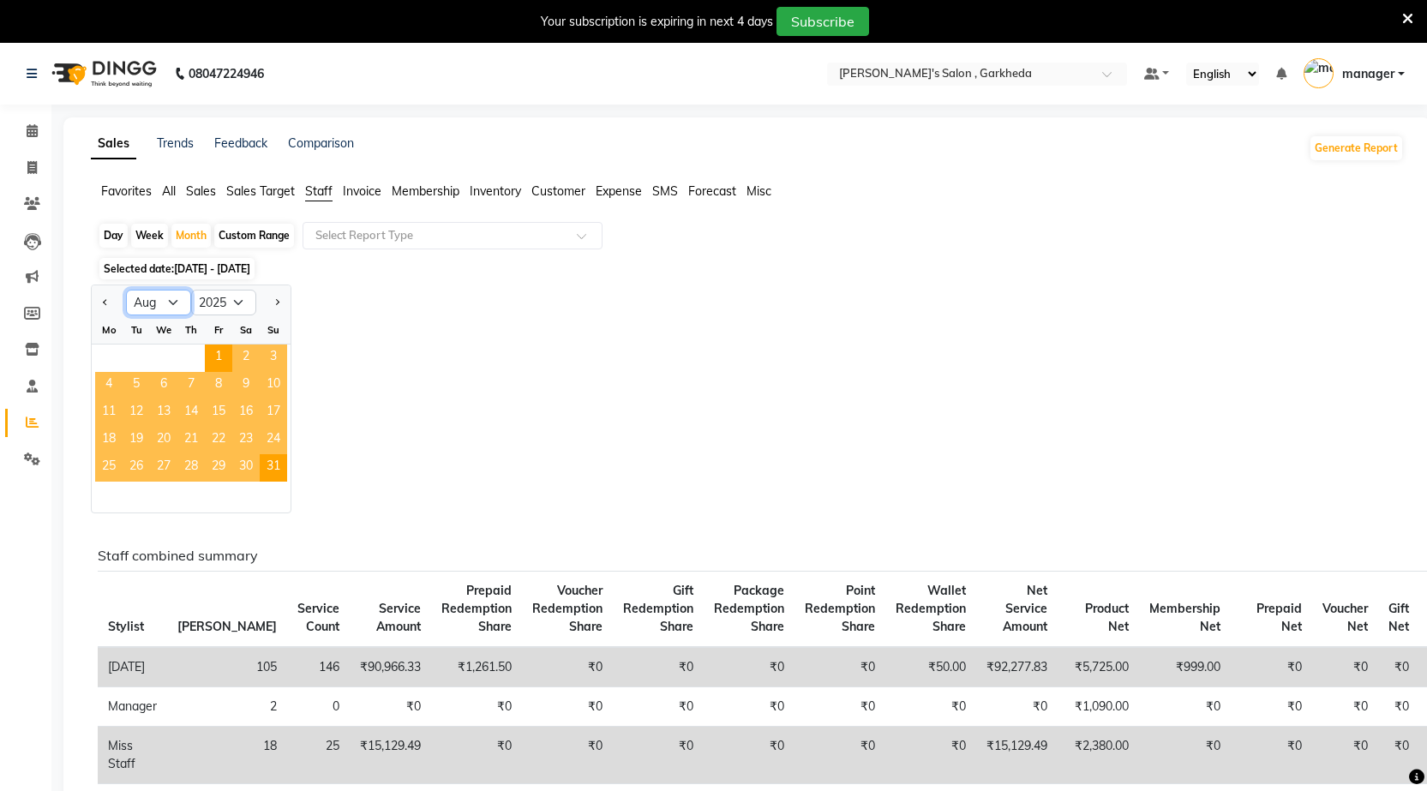
click at [126, 290] on select "Jan Feb Mar Apr May Jun [DATE] Aug Sep Oct Nov Dec" at bounding box center [158, 303] width 65 height 26
click at [172, 304] on select "Jan Feb Mar Apr May Jun [DATE] Aug Sep Oct Nov Dec" at bounding box center [158, 303] width 65 height 26
select select "9"
click at [126, 290] on select "Jan Feb Mar Apr May Jun [DATE] Aug Sep Oct Nov Dec" at bounding box center [158, 303] width 65 height 26
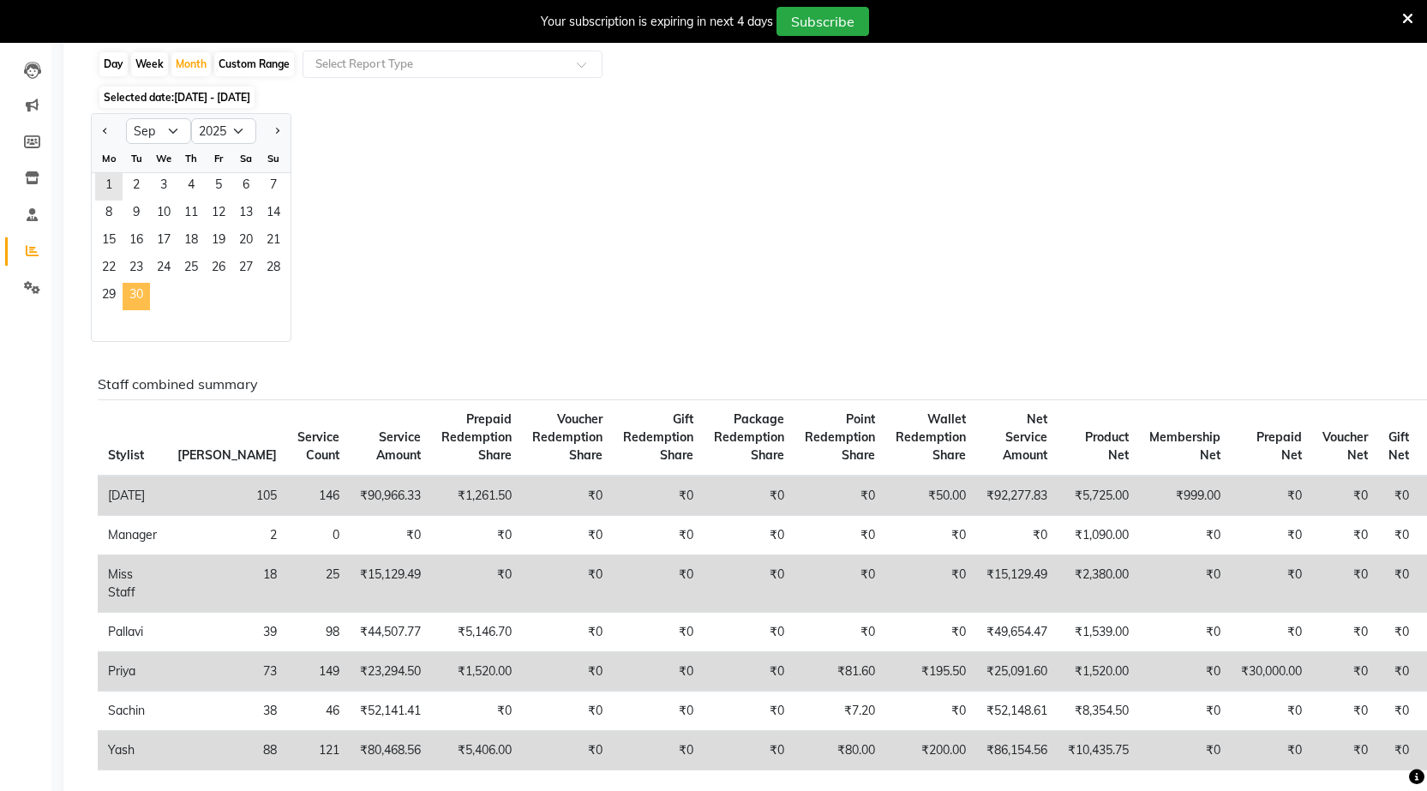
click at [147, 290] on span "30" at bounding box center [136, 296] width 27 height 27
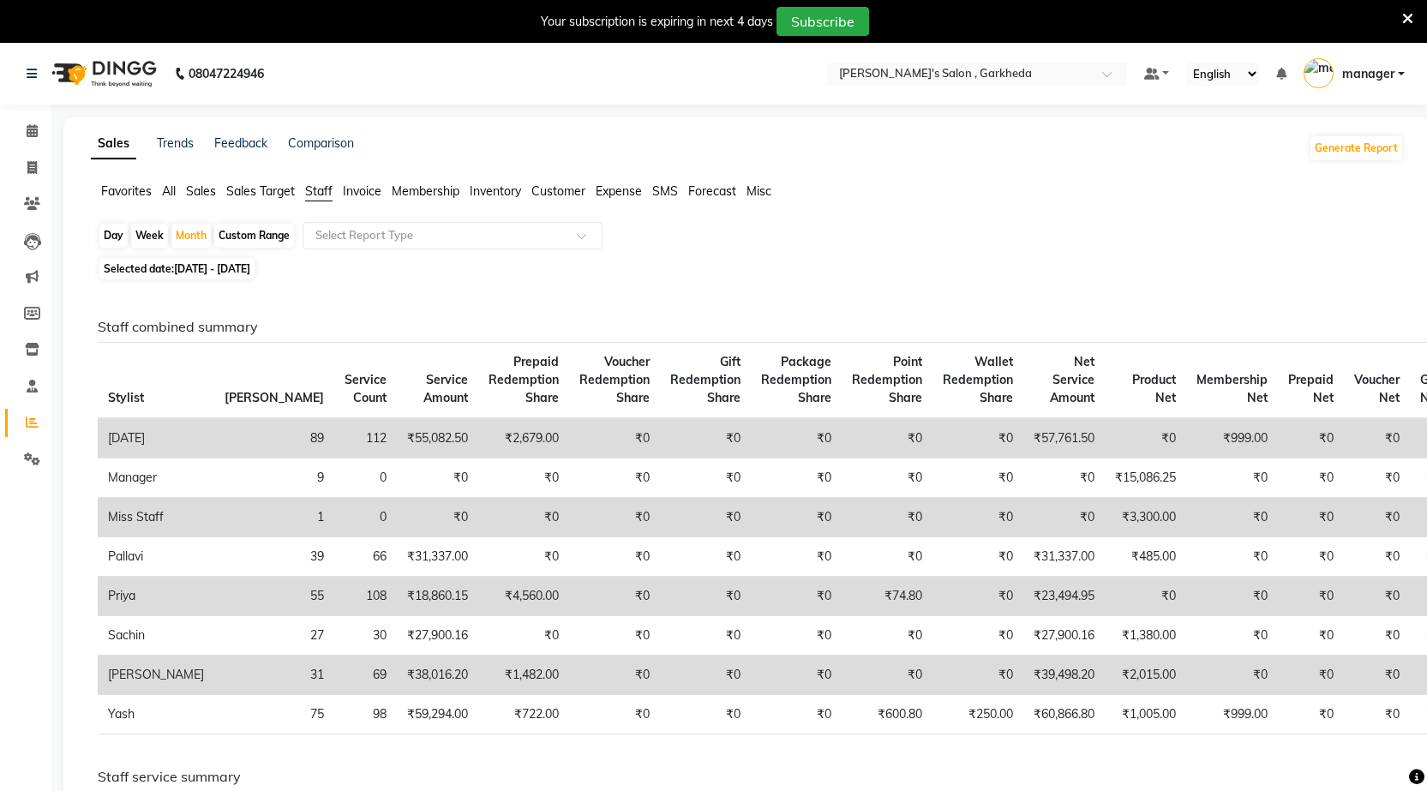
scroll to position [86, 0]
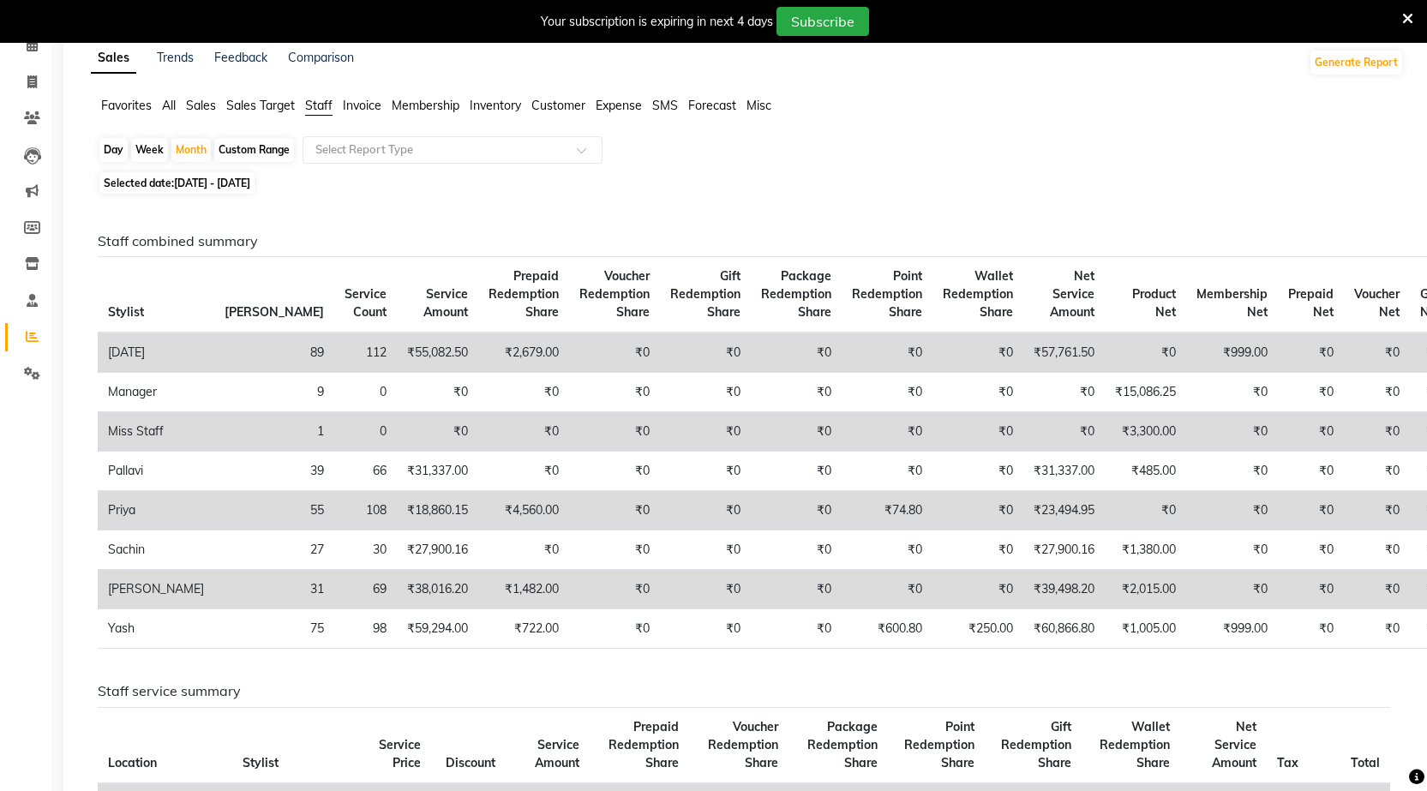
click at [619, 105] on span "Expense" at bounding box center [618, 105] width 46 height 15
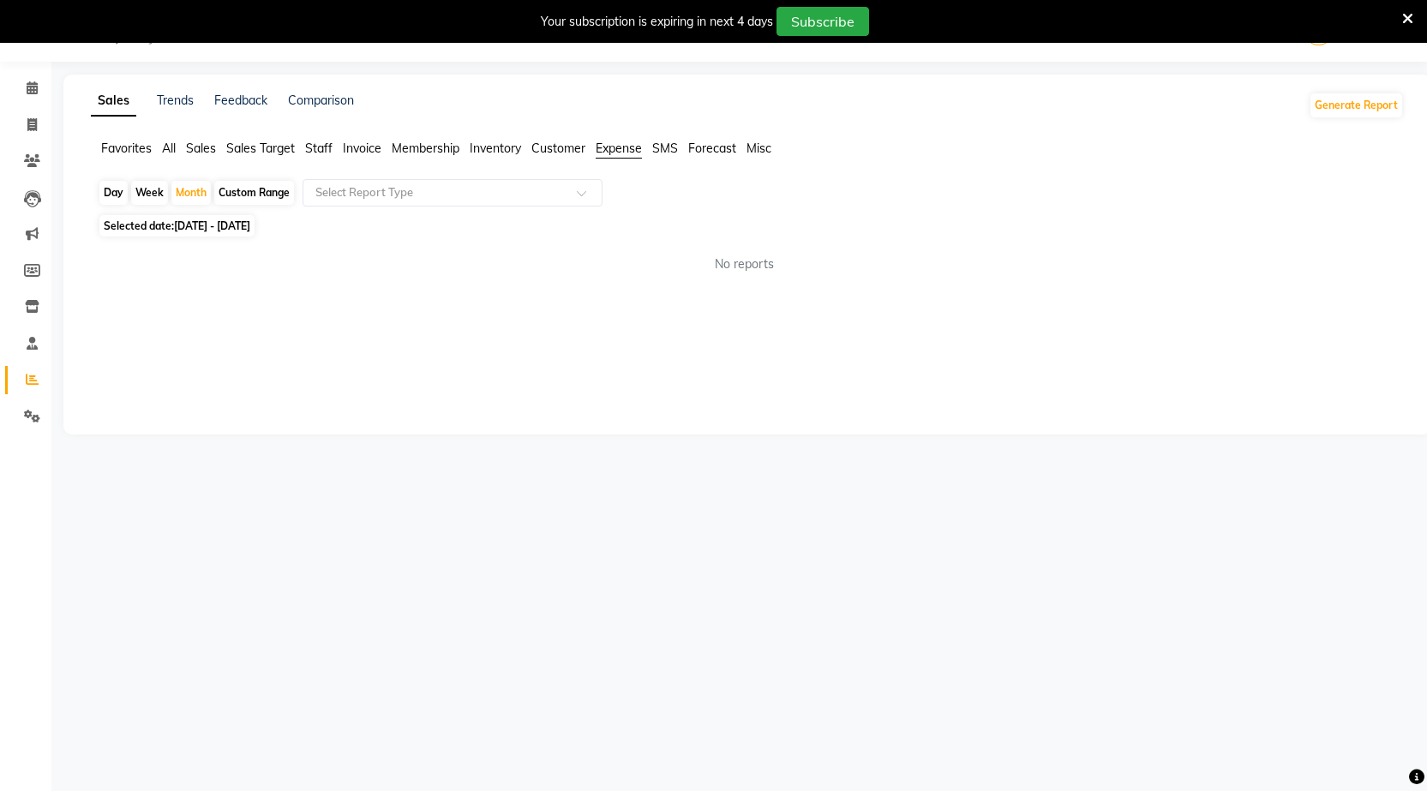
scroll to position [43, 0]
click at [195, 193] on div "Month" at bounding box center [190, 193] width 39 height 24
select select "9"
select select "2025"
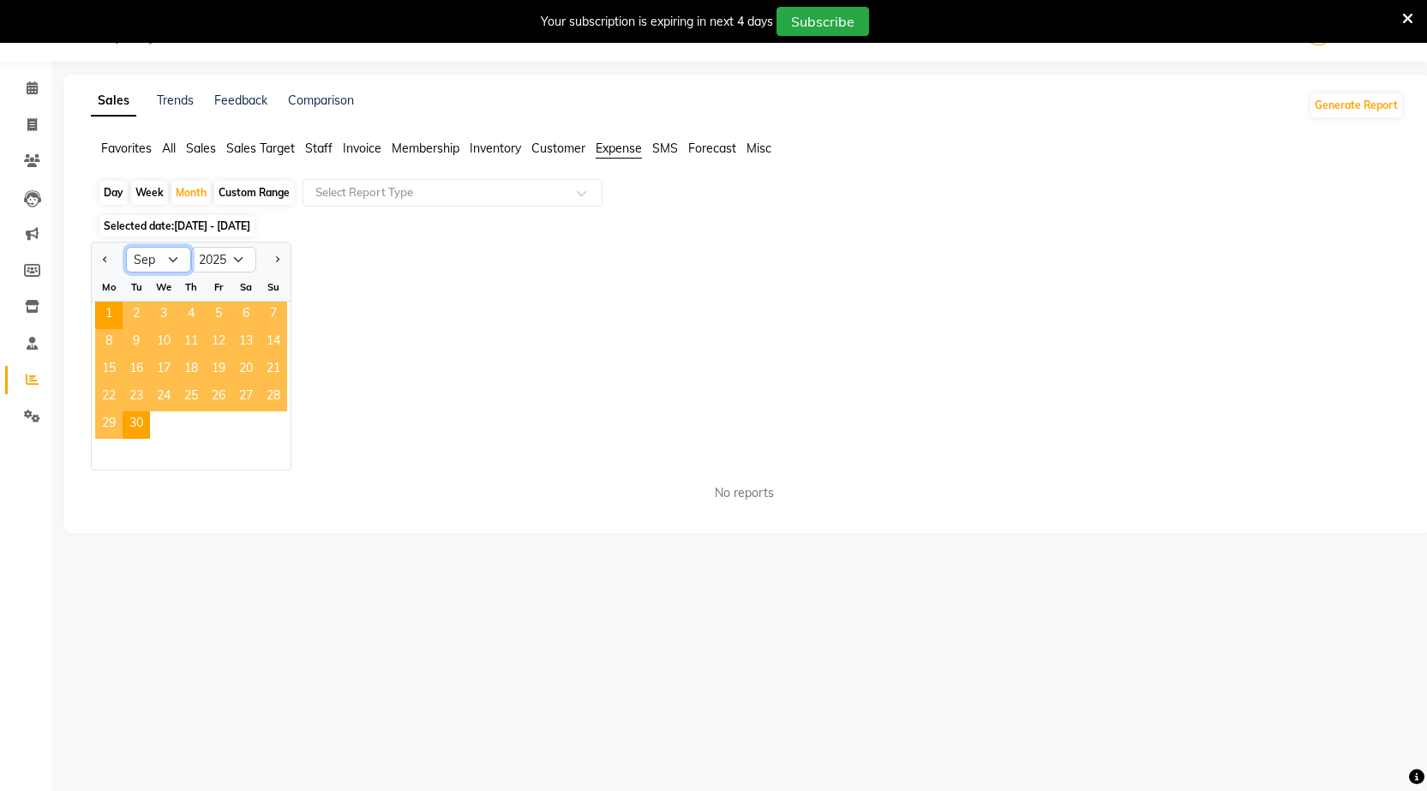
click at [172, 254] on select "Jan Feb Mar Apr May Jun [DATE] Aug Sep Oct Nov Dec" at bounding box center [158, 260] width 65 height 26
select select "8"
click at [126, 247] on select "Jan Feb Mar Apr May Jun [DATE] Aug Sep Oct Nov Dec" at bounding box center [158, 260] width 65 height 26
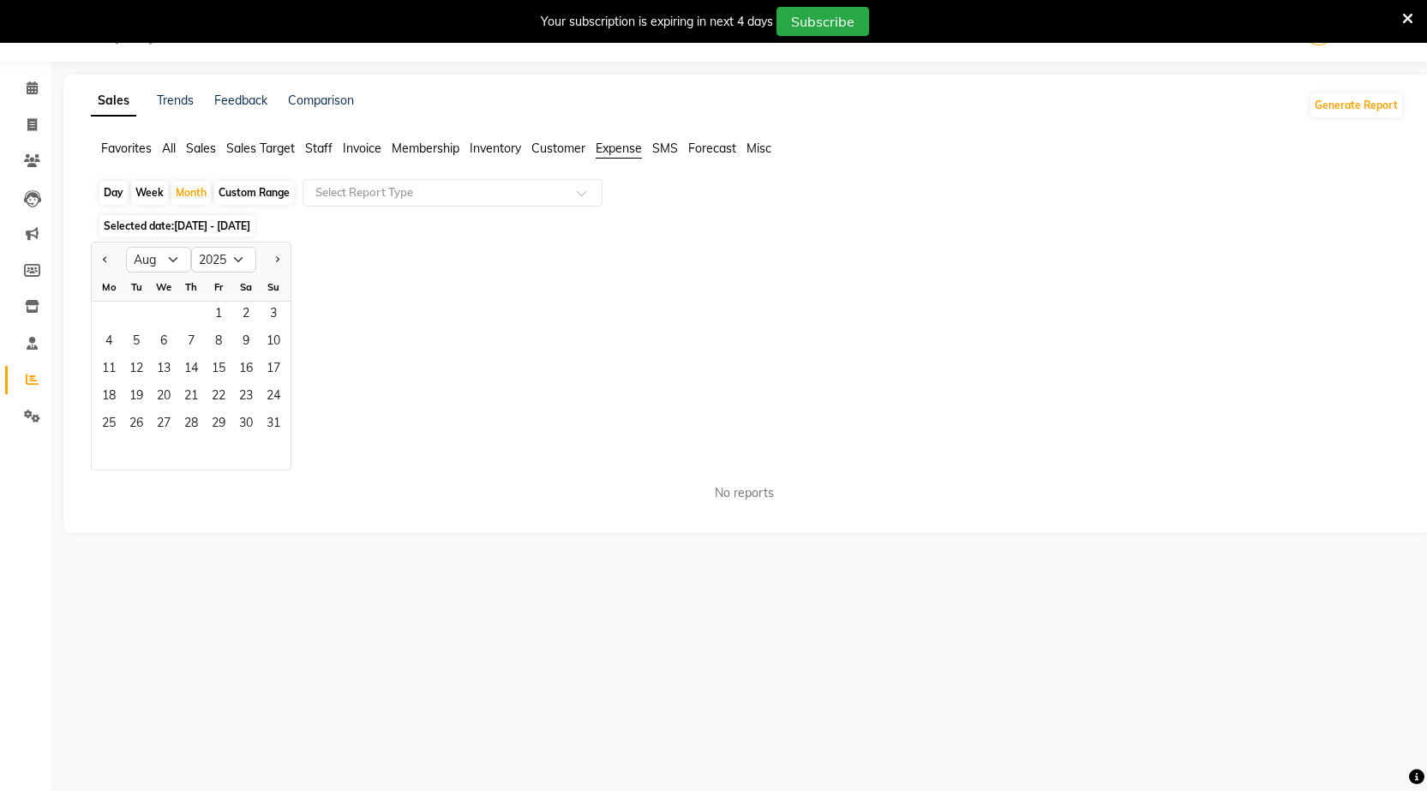
click at [629, 151] on span "Expense" at bounding box center [618, 148] width 46 height 15
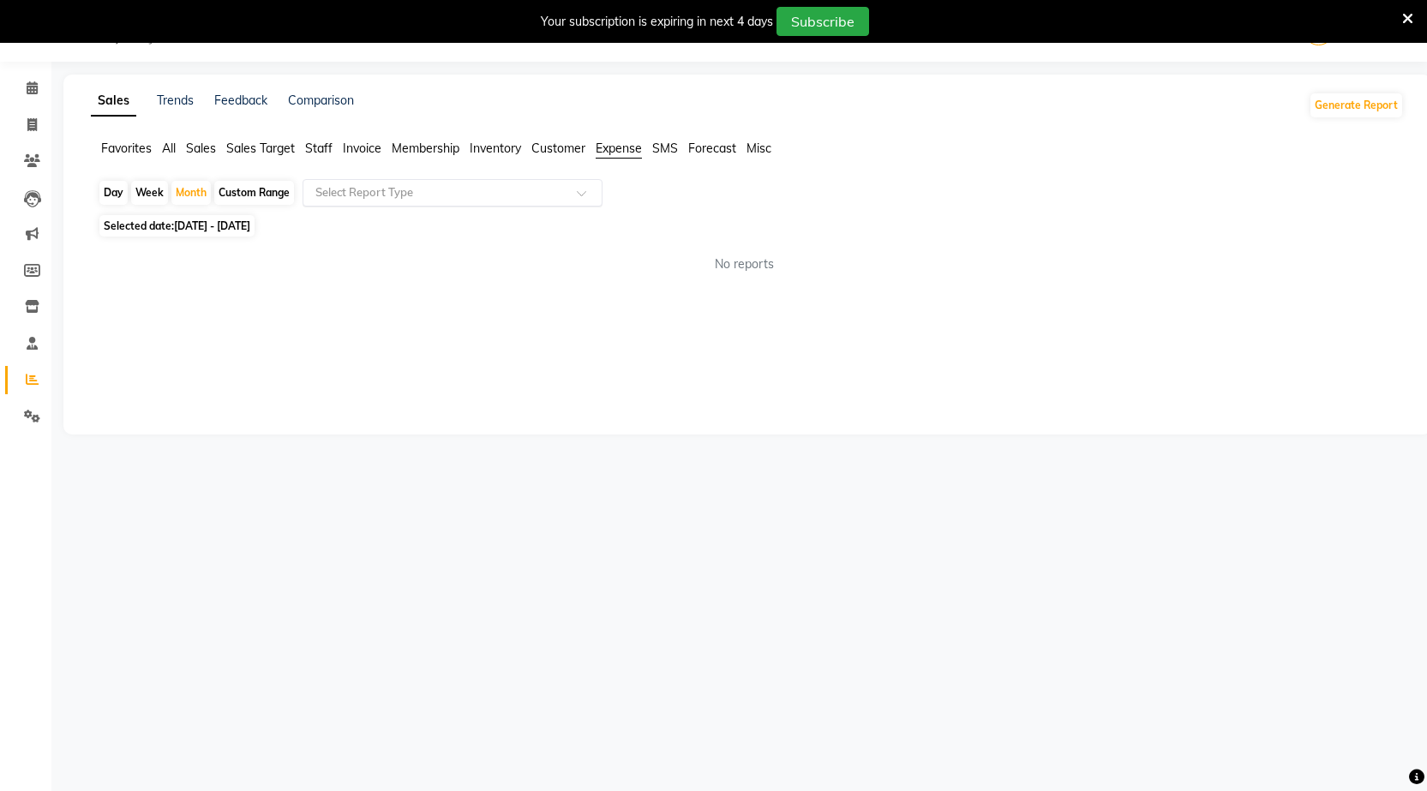
click at [547, 188] on input "text" at bounding box center [435, 192] width 247 height 17
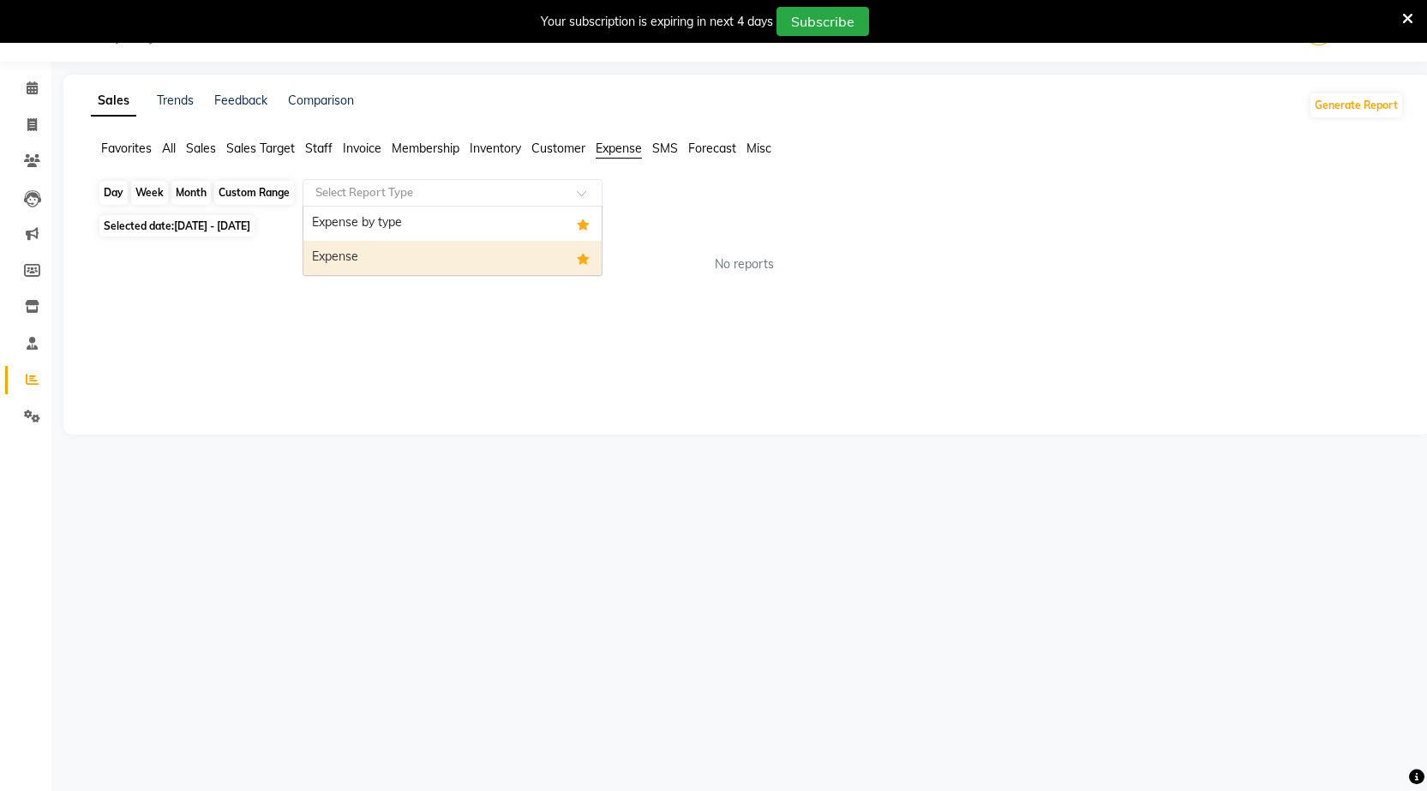
click at [202, 194] on div "Month" at bounding box center [190, 193] width 39 height 24
select select "9"
select select "2025"
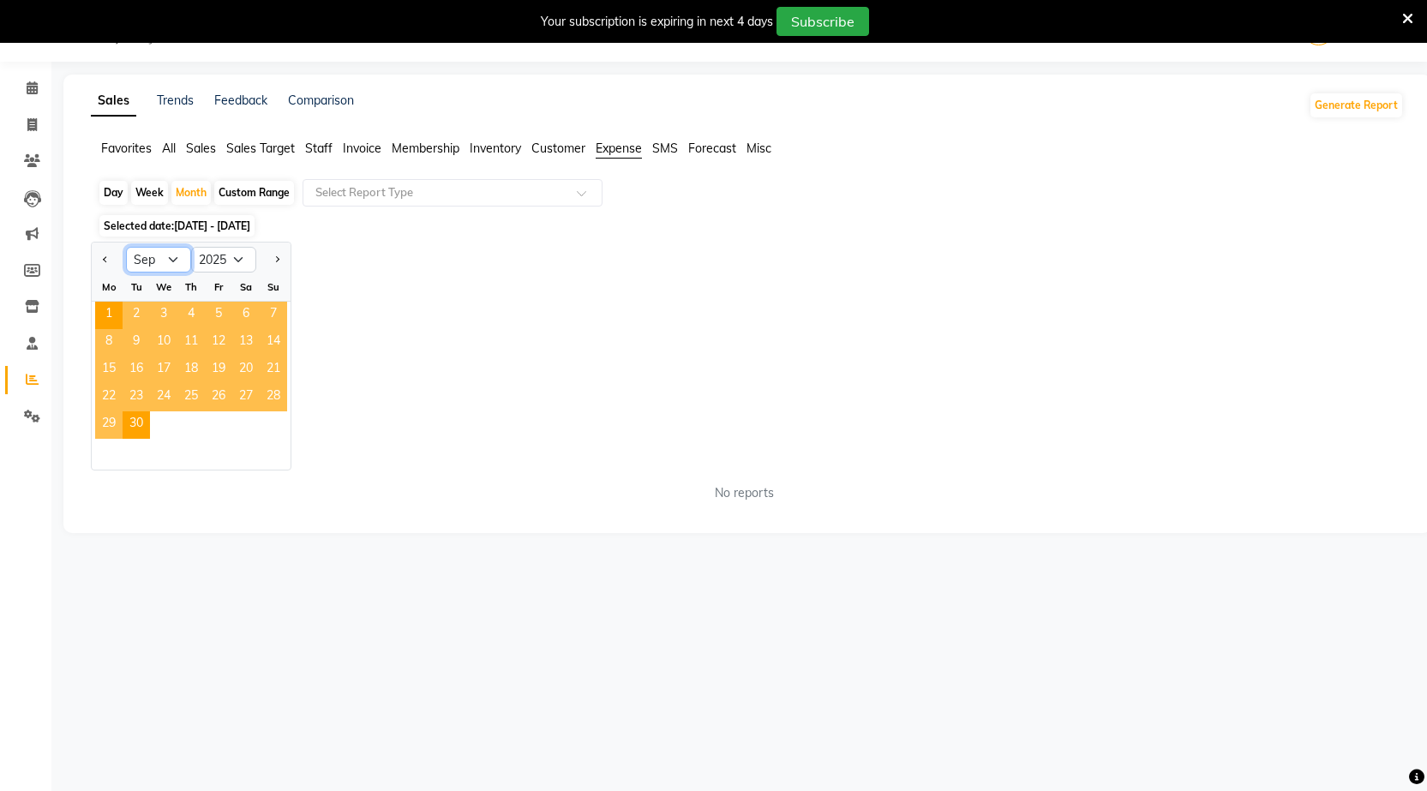
click at [175, 264] on select "Jan Feb Mar Apr May Jun [DATE] Aug Sep Oct Nov Dec" at bounding box center [158, 260] width 65 height 26
select select "8"
click at [126, 247] on select "Jan Feb Mar Apr May Jun [DATE] Aug Sep Oct Nov Dec" at bounding box center [158, 260] width 65 height 26
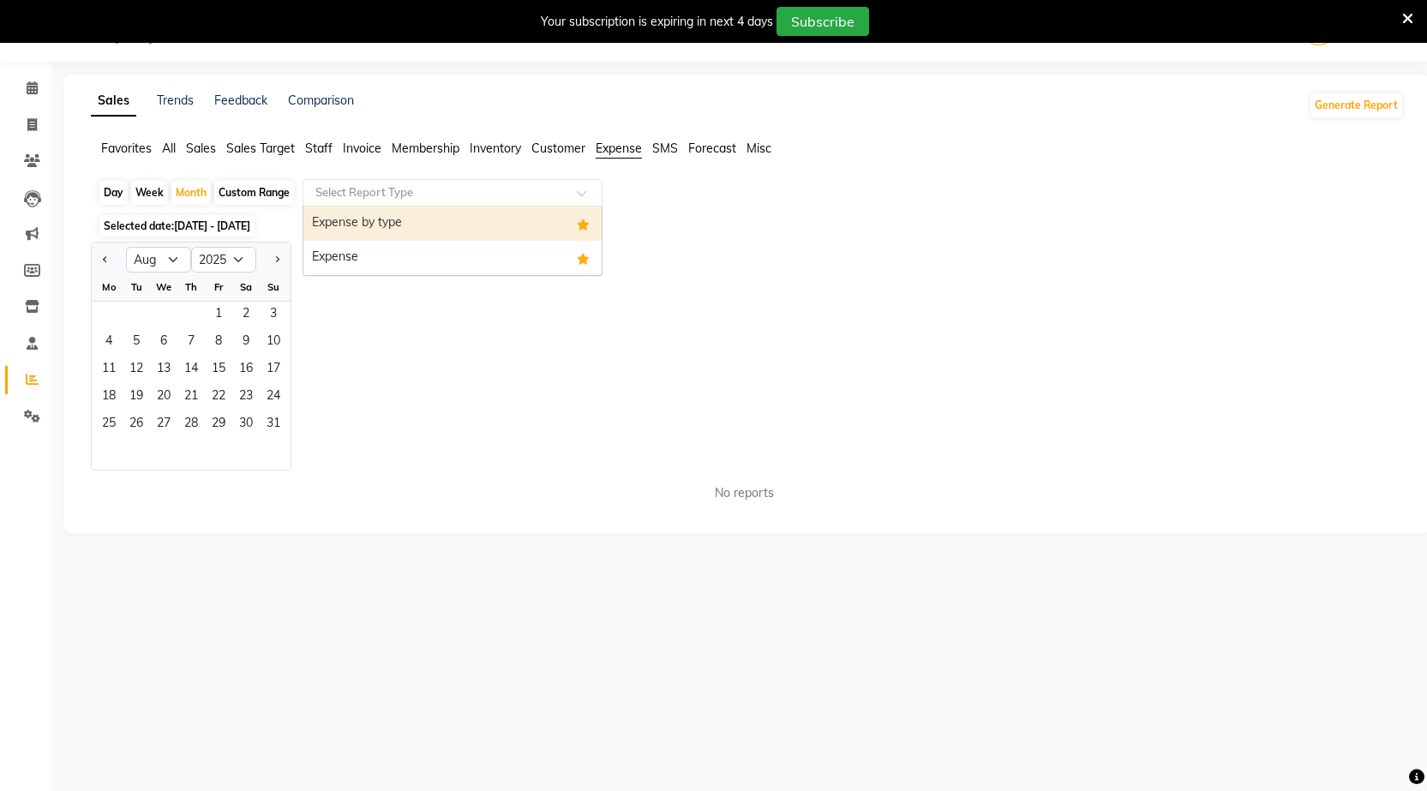
click at [432, 195] on input "text" at bounding box center [435, 192] width 247 height 17
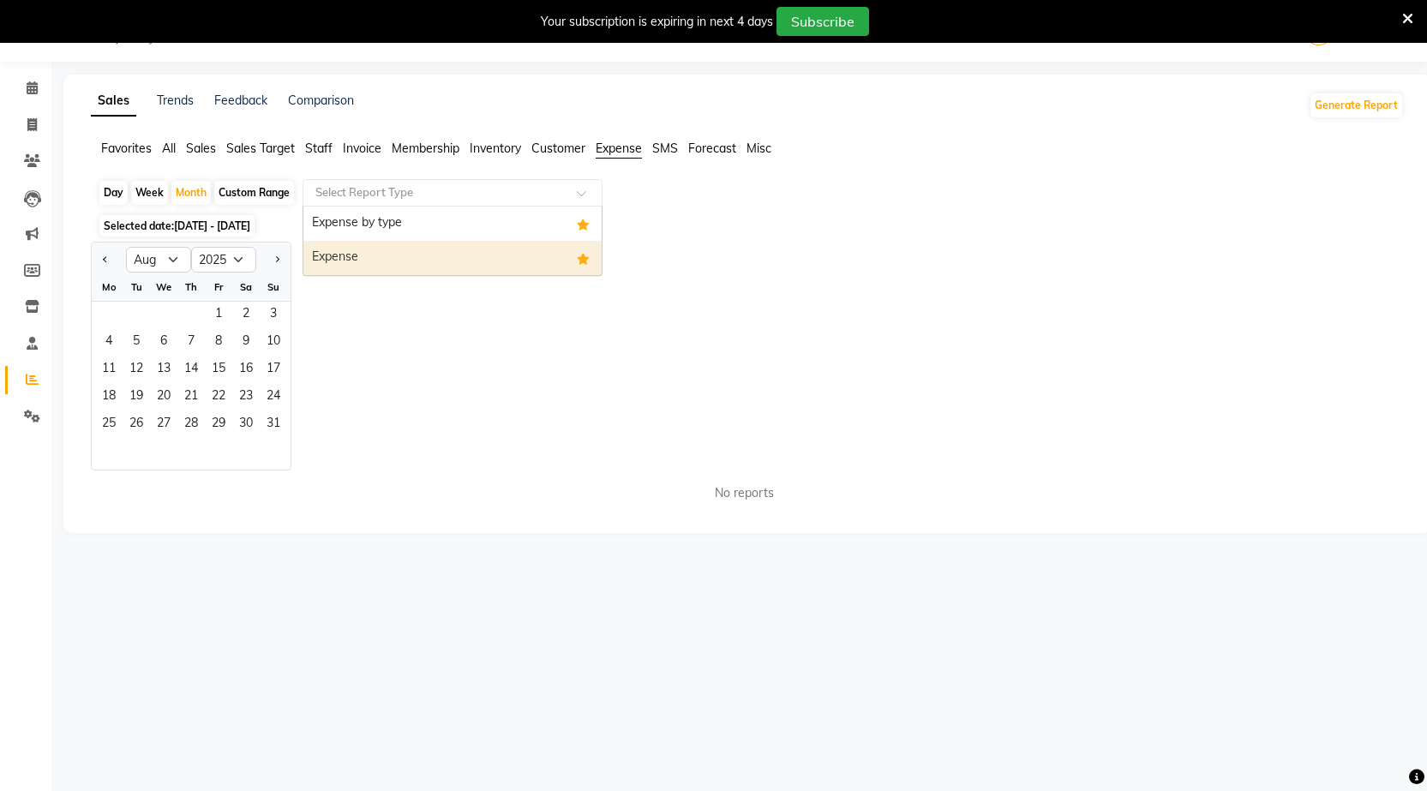
click at [561, 259] on div "Expense" at bounding box center [452, 258] width 298 height 34
select select "full_report"
select select "csv"
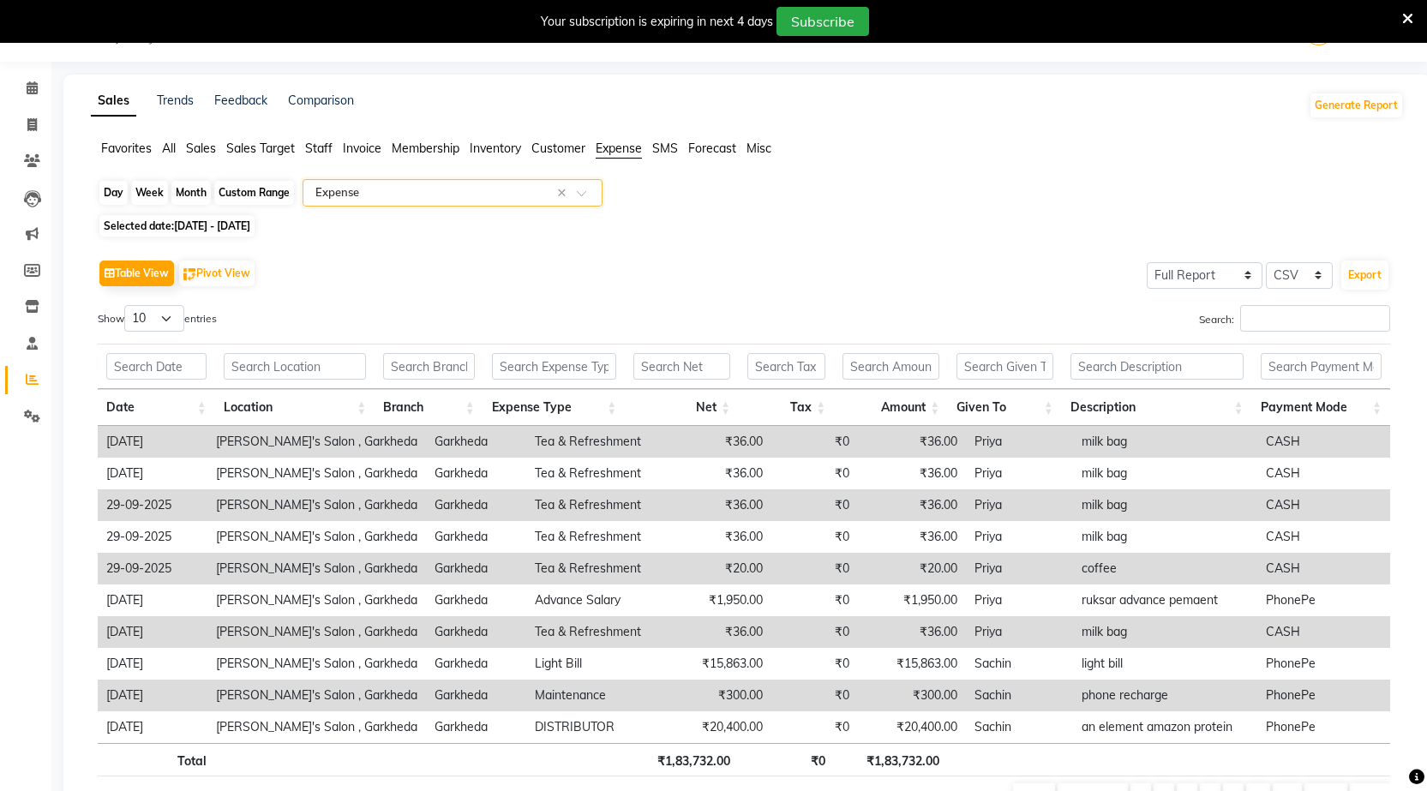
click at [195, 191] on div "Month" at bounding box center [190, 193] width 39 height 24
select select "9"
select select "2025"
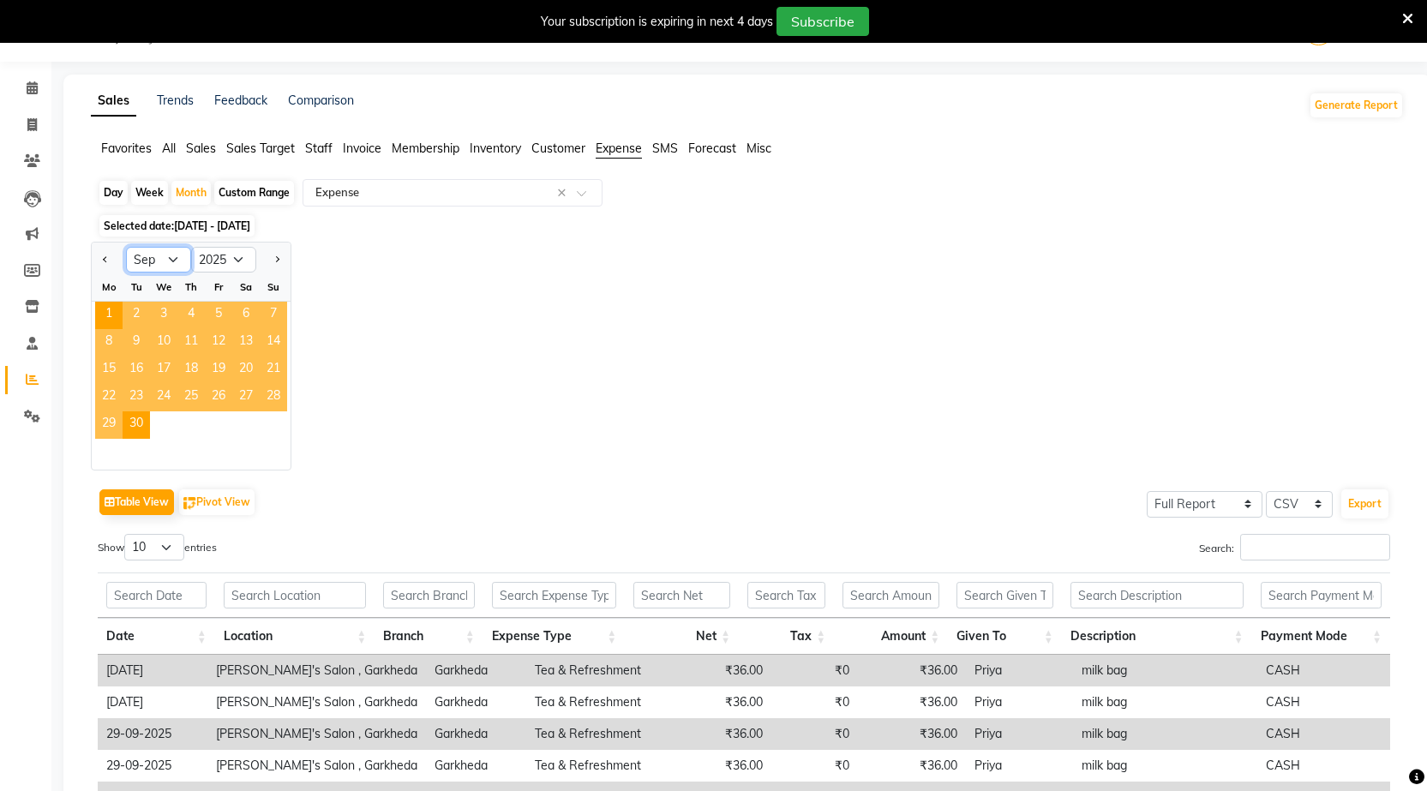
click at [168, 254] on select "Jan Feb Mar Apr May Jun [DATE] Aug Sep Oct Nov Dec" at bounding box center [158, 260] width 65 height 26
select select "8"
click at [126, 247] on select "Jan Feb Mar Apr May Jun [DATE] Aug Sep Oct Nov Dec" at bounding box center [158, 260] width 65 height 26
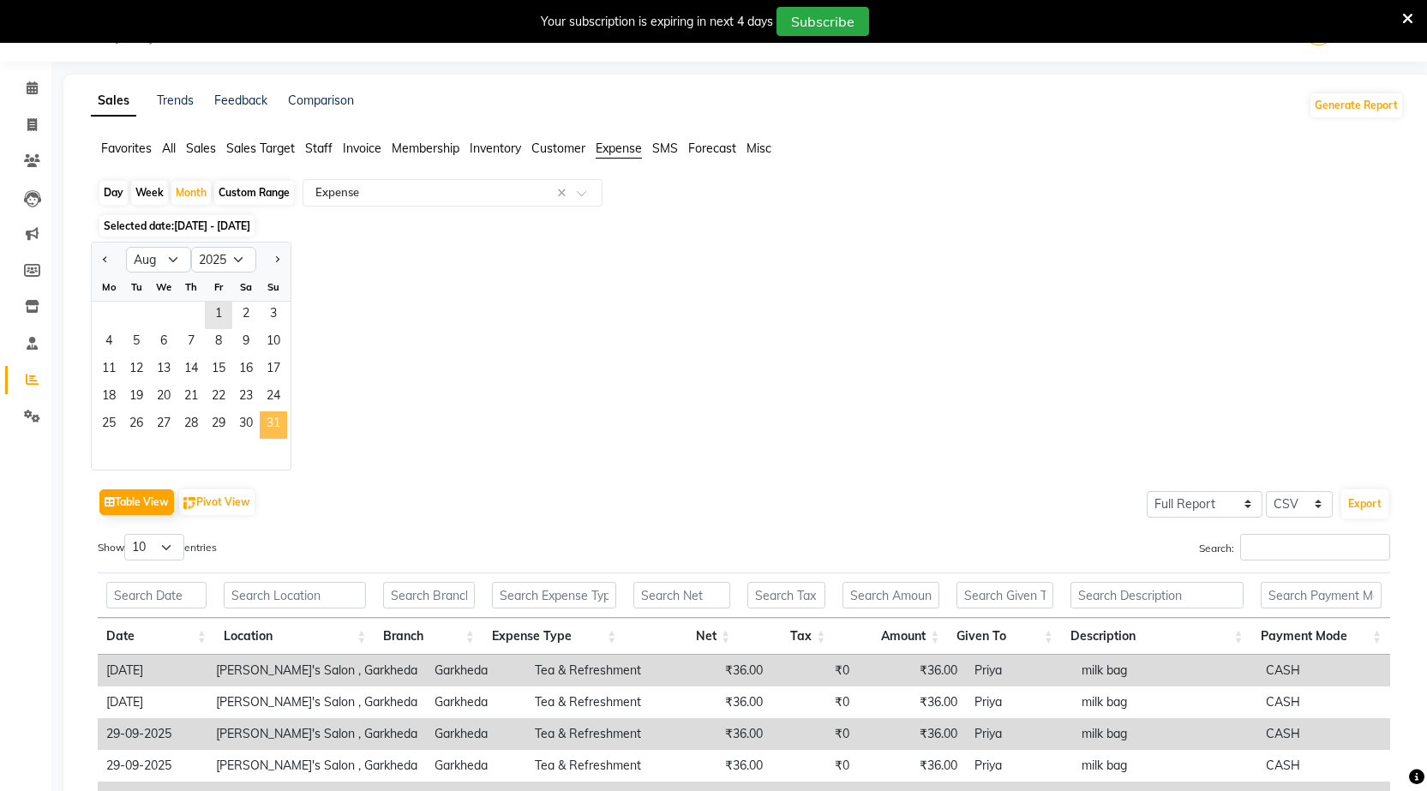
click at [284, 426] on span "31" at bounding box center [273, 424] width 27 height 27
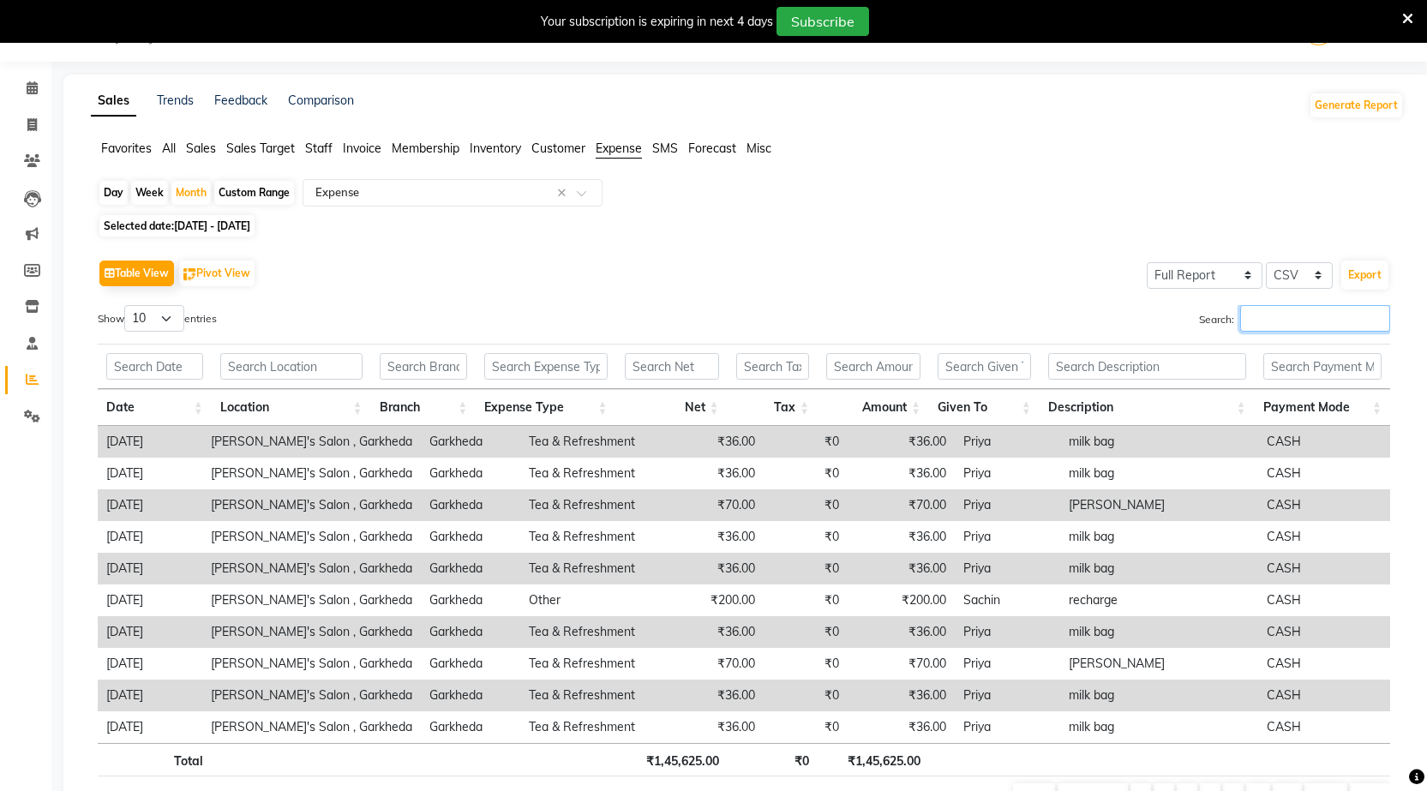
click at [1299, 321] on input "Search:" at bounding box center [1315, 318] width 150 height 27
type input "karti"
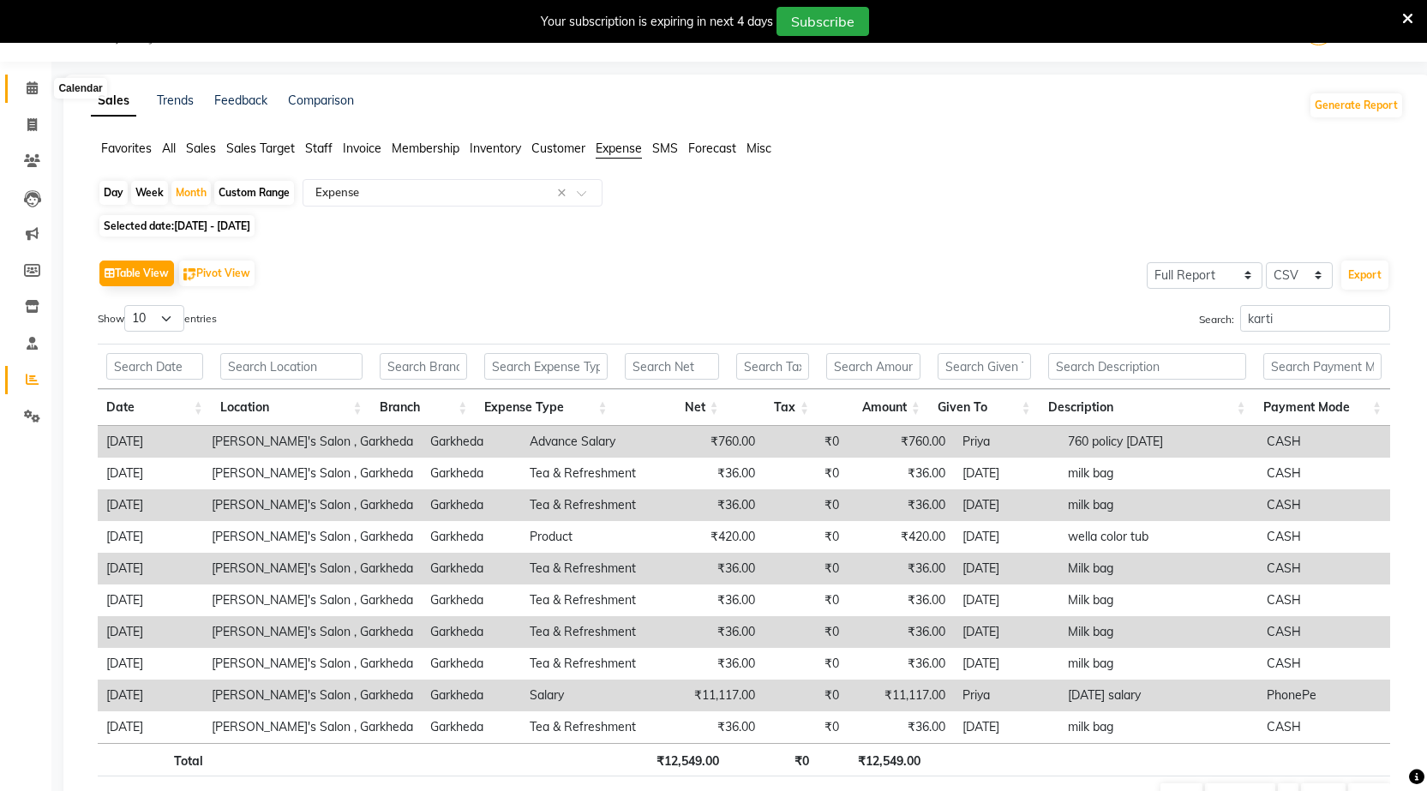
click at [27, 83] on icon at bounding box center [32, 87] width 11 height 13
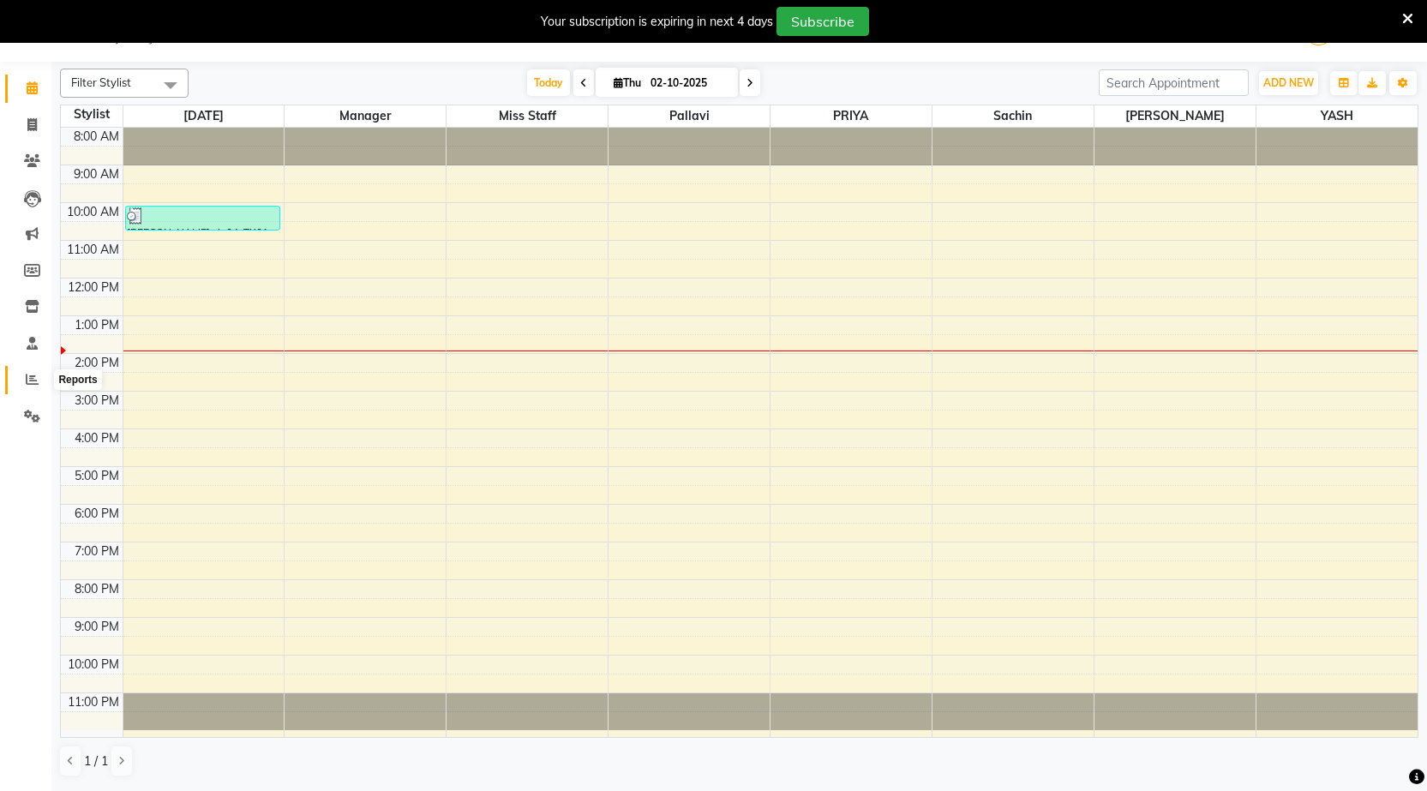
click at [33, 368] on link "Reports" at bounding box center [25, 380] width 41 height 28
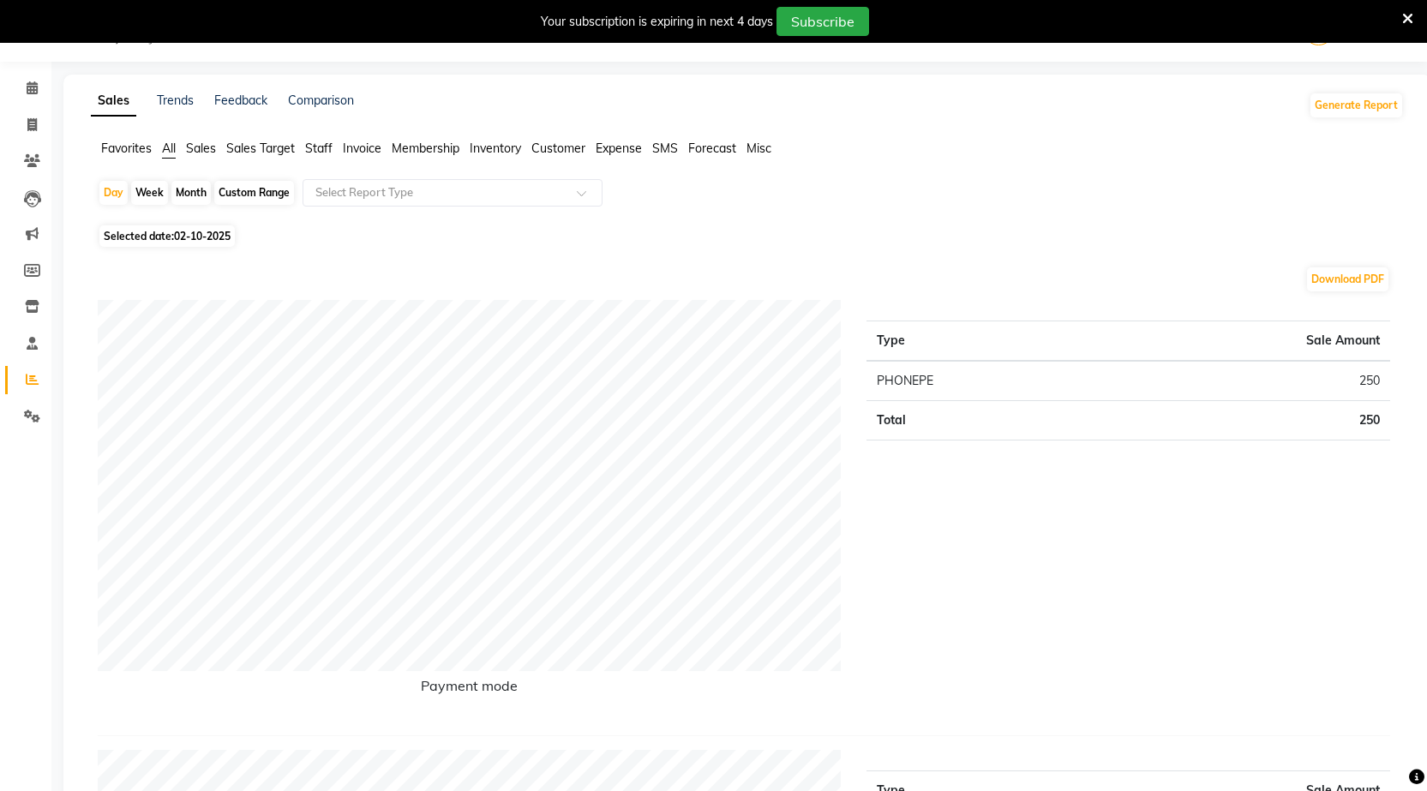
click at [322, 141] on span "Staff" at bounding box center [318, 148] width 27 height 15
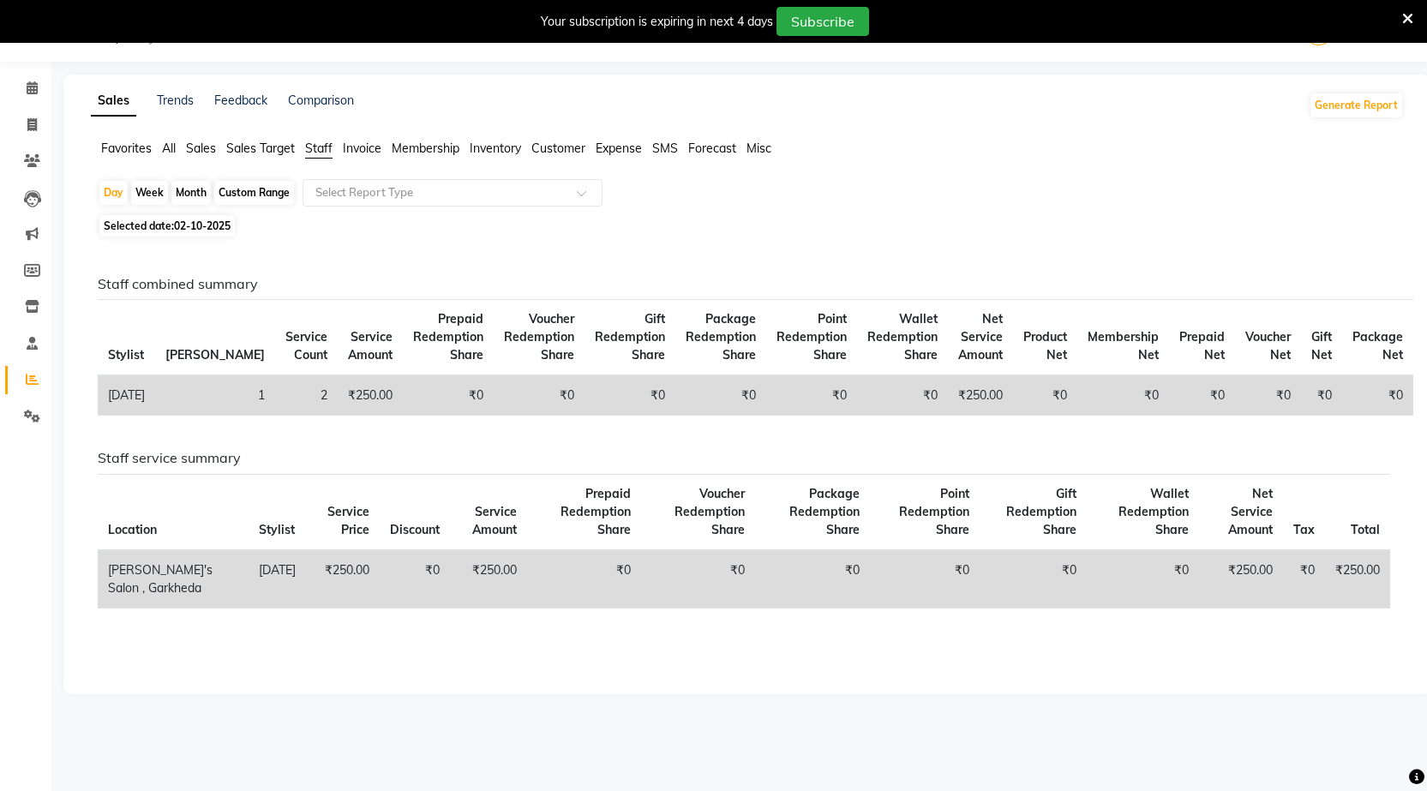
click at [196, 194] on div "Month" at bounding box center [190, 193] width 39 height 24
select select "10"
select select "2025"
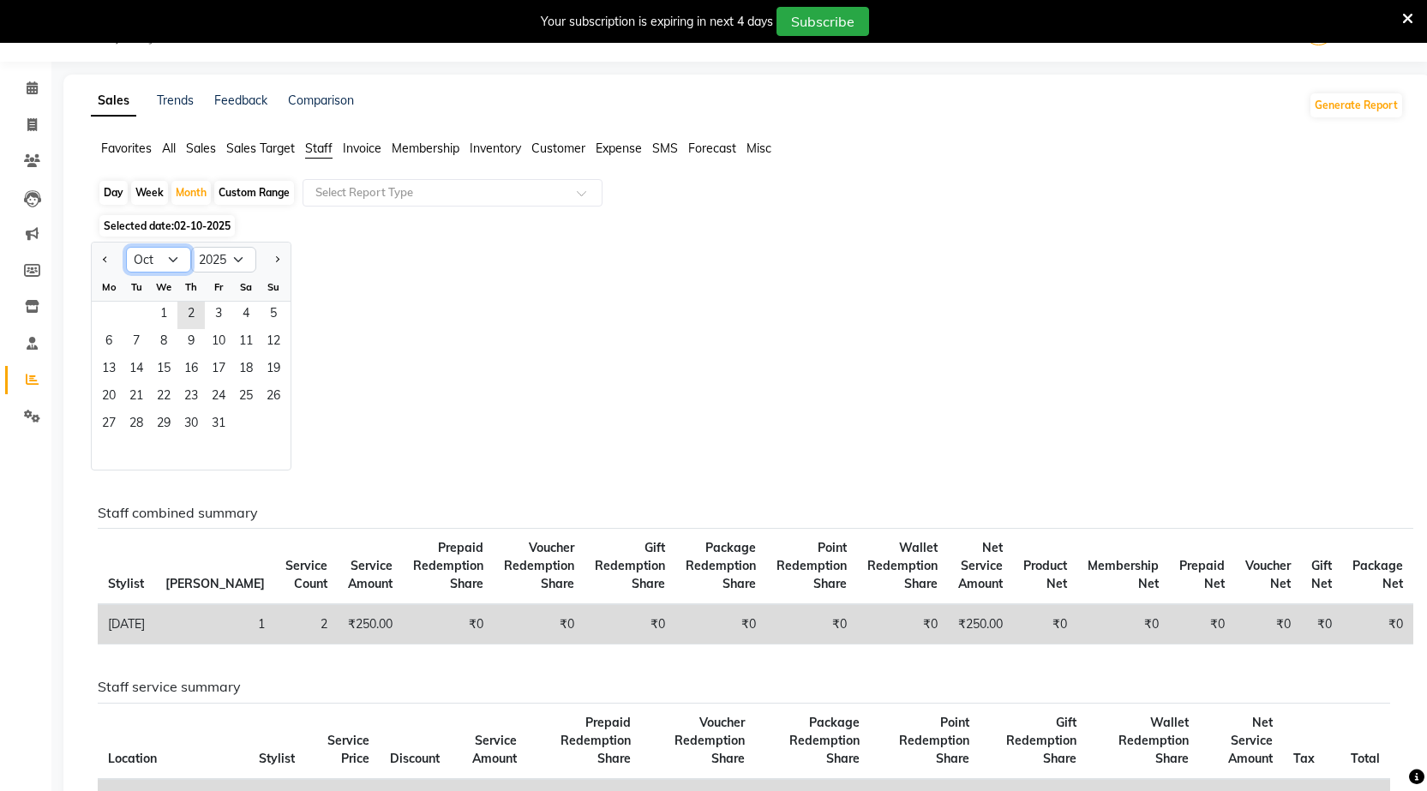
click at [176, 260] on select "Jan Feb Mar Apr May Jun [DATE] Aug Sep Oct Nov Dec" at bounding box center [158, 260] width 65 height 26
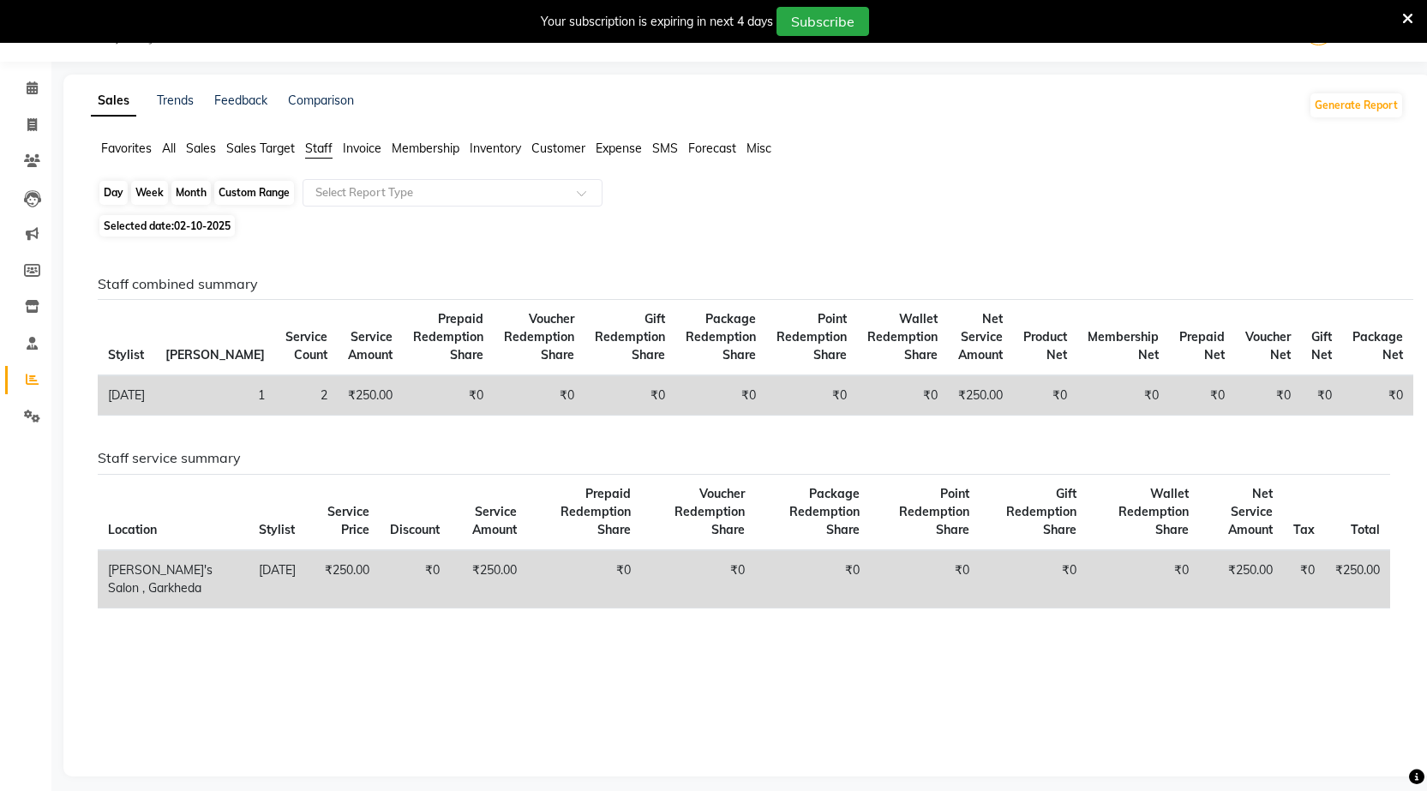
click at [184, 190] on div "Month" at bounding box center [190, 193] width 39 height 24
select select "10"
select select "2025"
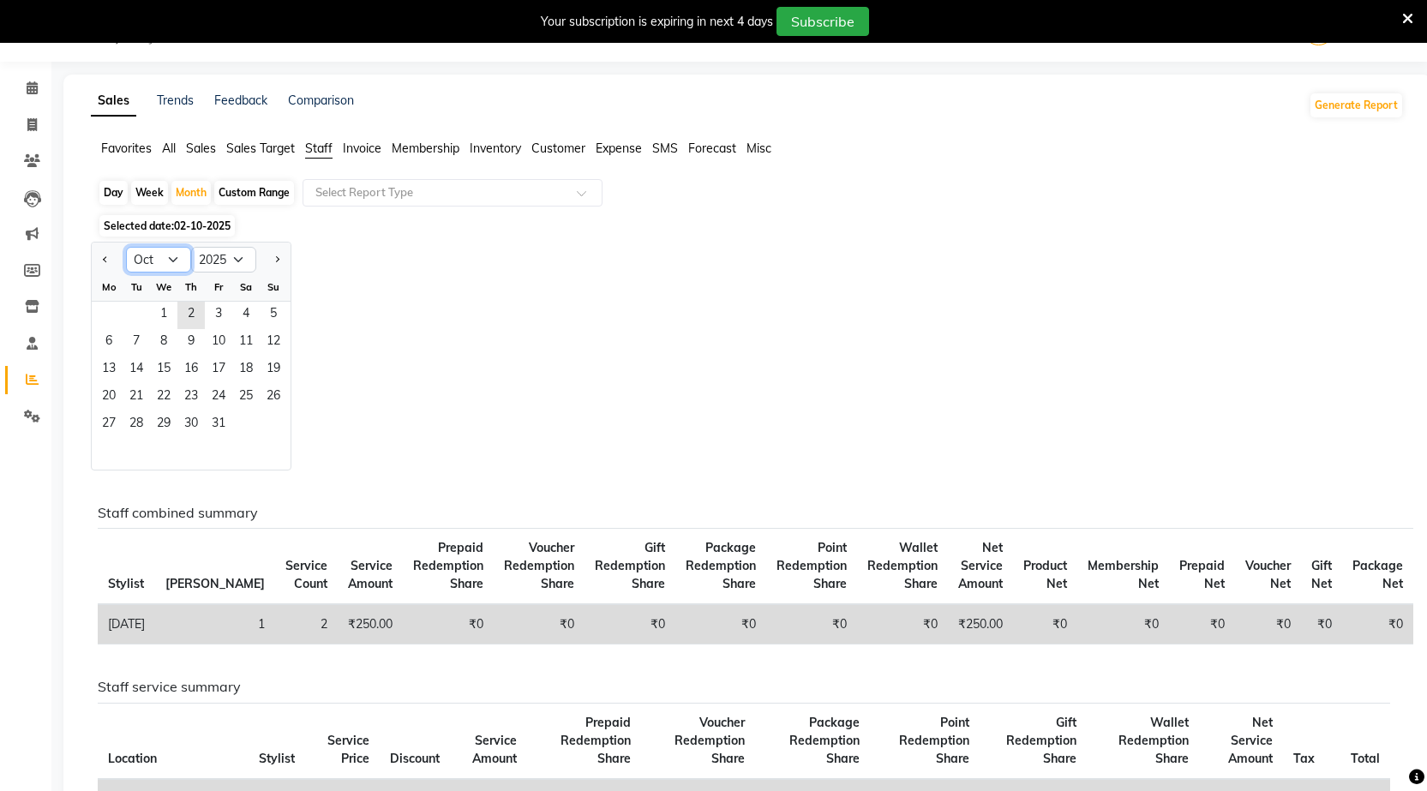
drag, startPoint x: 176, startPoint y: 259, endPoint x: 172, endPoint y: 270, distance: 11.9
click at [176, 259] on select "Jan Feb Mar Apr May Jun [DATE] Aug Sep Oct Nov Dec" at bounding box center [158, 260] width 65 height 26
select select "9"
click at [126, 247] on select "Jan Feb Mar Apr May Jun [DATE] Aug Sep Oct Nov Dec" at bounding box center [158, 260] width 65 height 26
click at [138, 419] on span "30" at bounding box center [136, 424] width 27 height 27
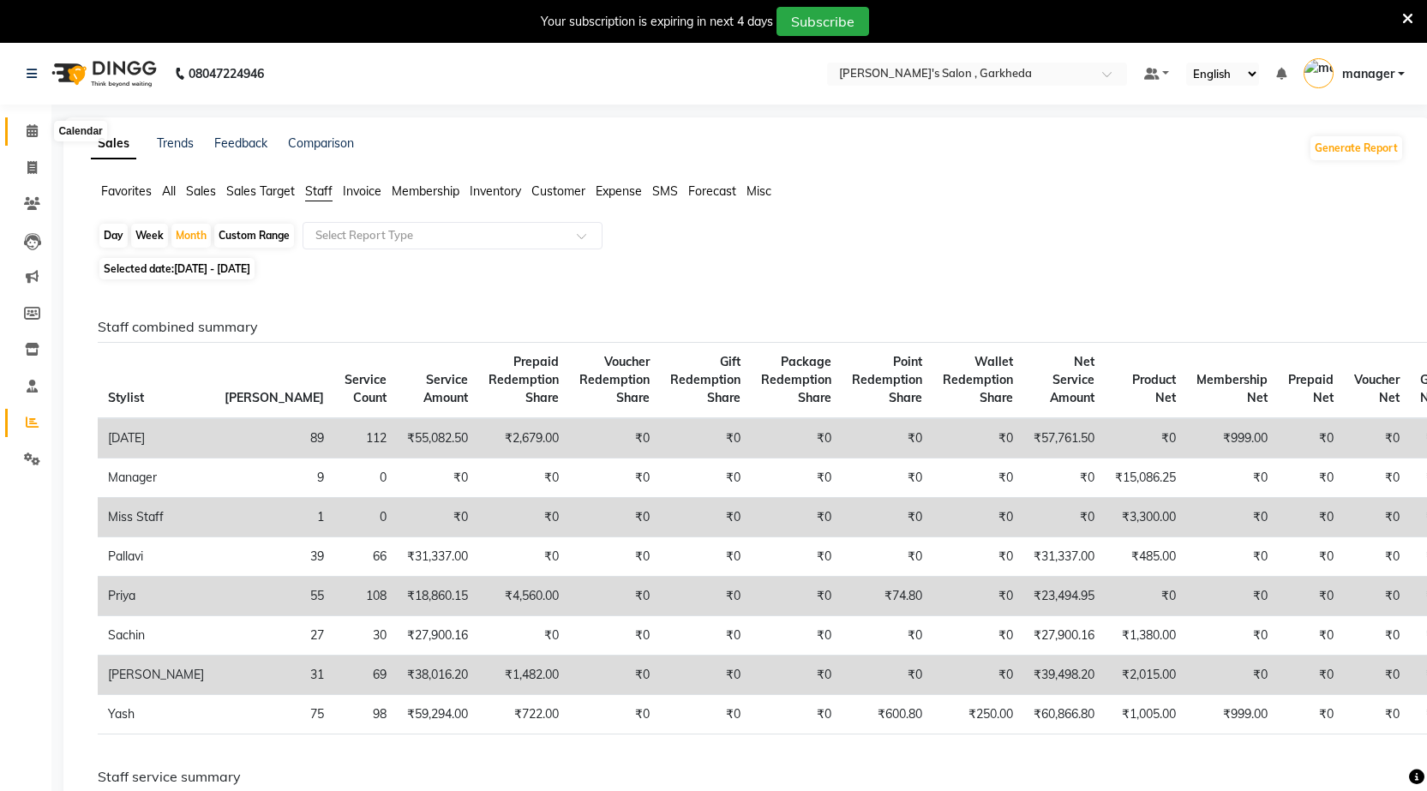
click at [33, 134] on icon at bounding box center [32, 130] width 11 height 13
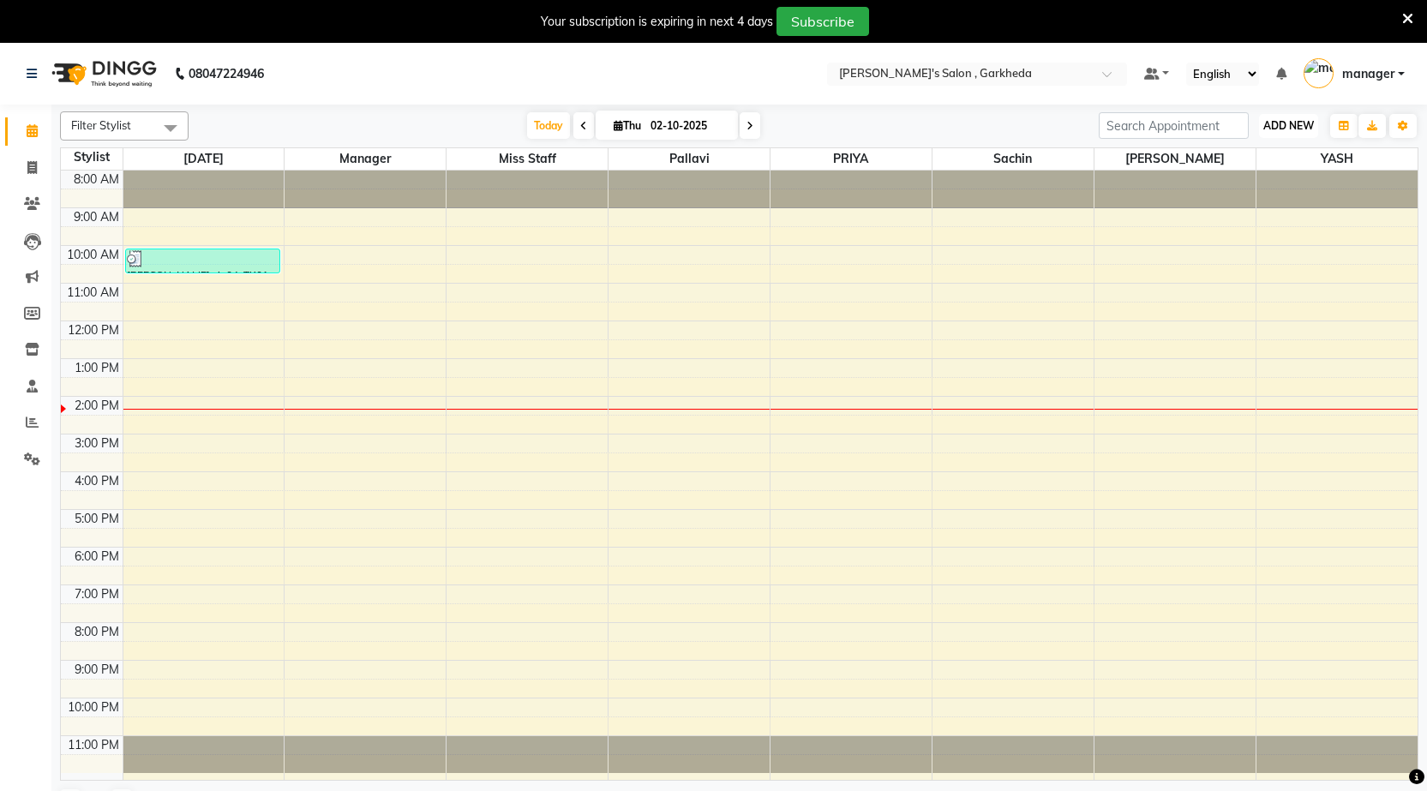
click at [1276, 132] on button "ADD NEW Toggle Dropdown" at bounding box center [1288, 126] width 59 height 24
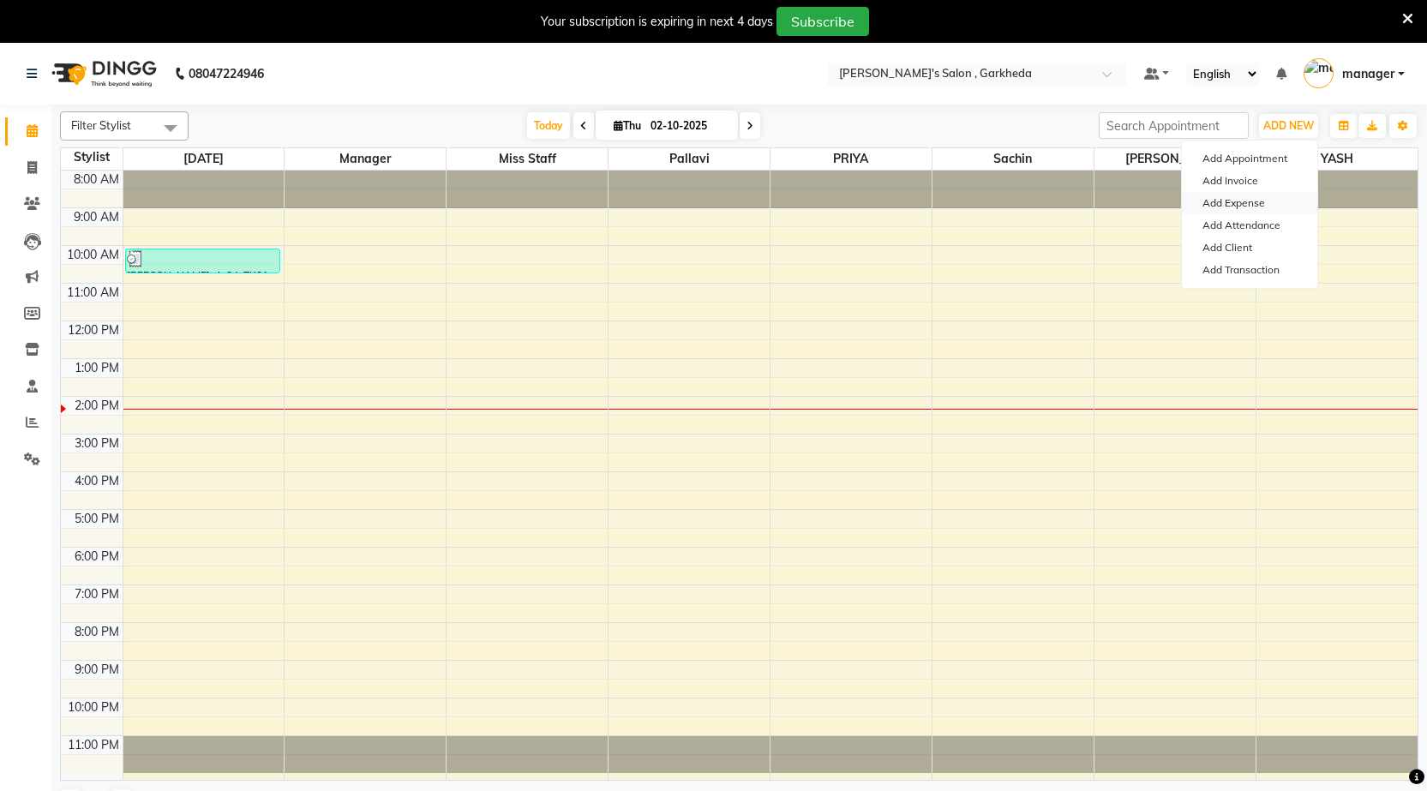
click at [1257, 205] on link "Add Expense" at bounding box center [1249, 203] width 135 height 22
select select "1"
select select "6133"
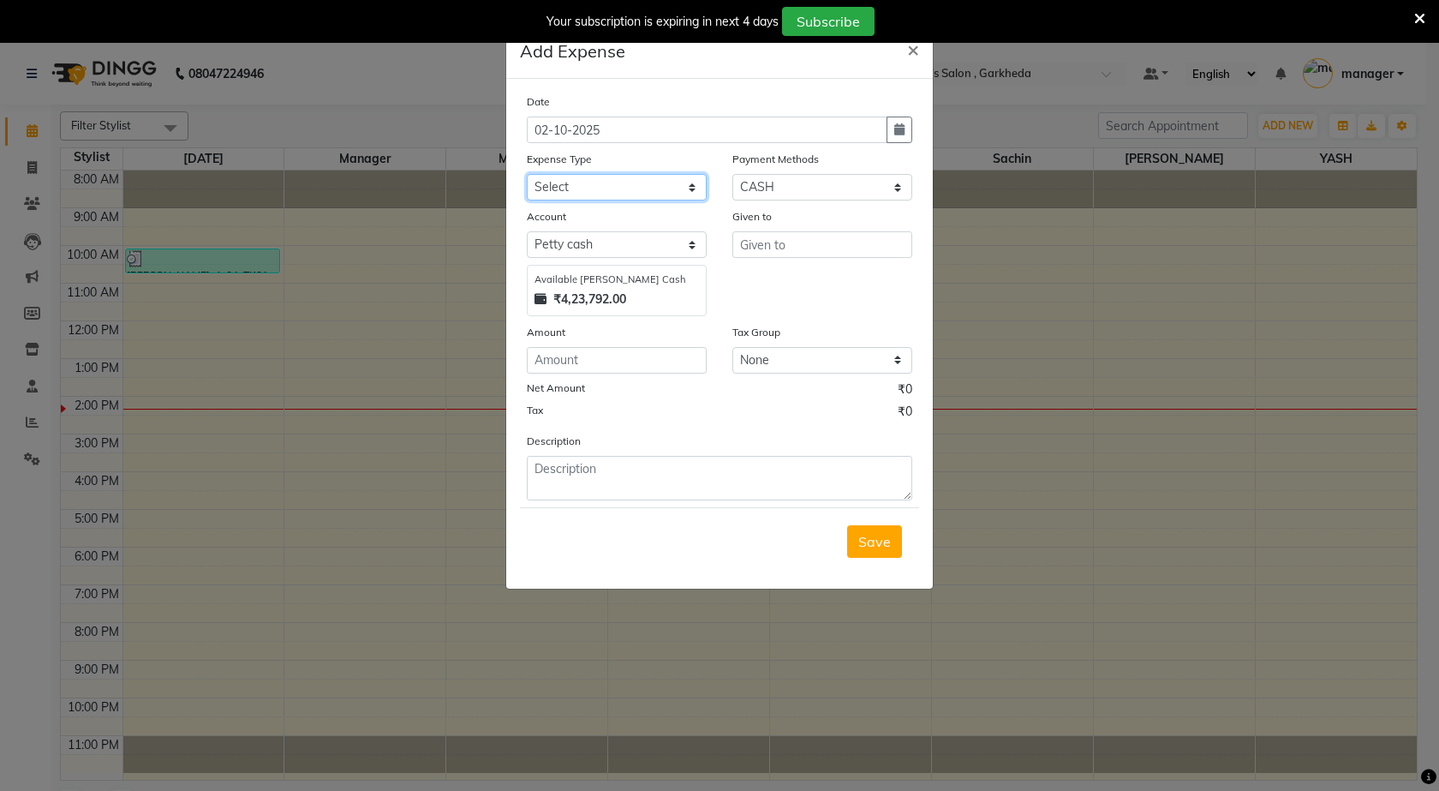
click at [655, 181] on select "Select Advance Salary BANK TRANFAR Cash transfer to hub Client Snacks DISTRIBUT…" at bounding box center [617, 187] width 180 height 27
select select "11137"
click at [527, 174] on select "Select Advance Salary BANK TRANFAR Cash transfer to hub Client Snacks DISTRIBUT…" at bounding box center [617, 187] width 180 height 27
click at [626, 368] on input "number" at bounding box center [617, 360] width 180 height 27
type input "36"
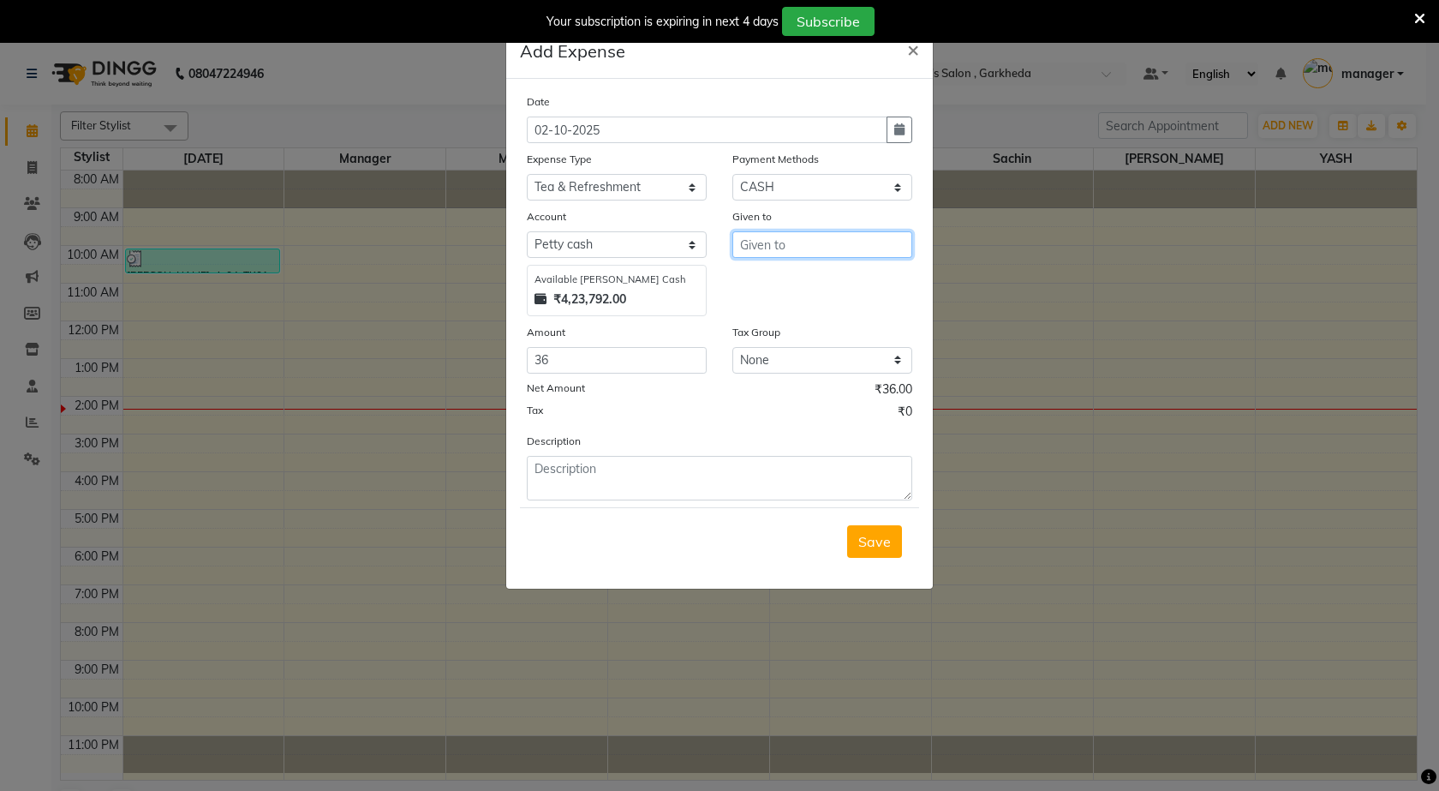
click at [831, 245] on input "text" at bounding box center [823, 244] width 180 height 27
click at [821, 300] on button "s [PERSON_NAME]" at bounding box center [812, 308] width 159 height 27
type input "sachin"
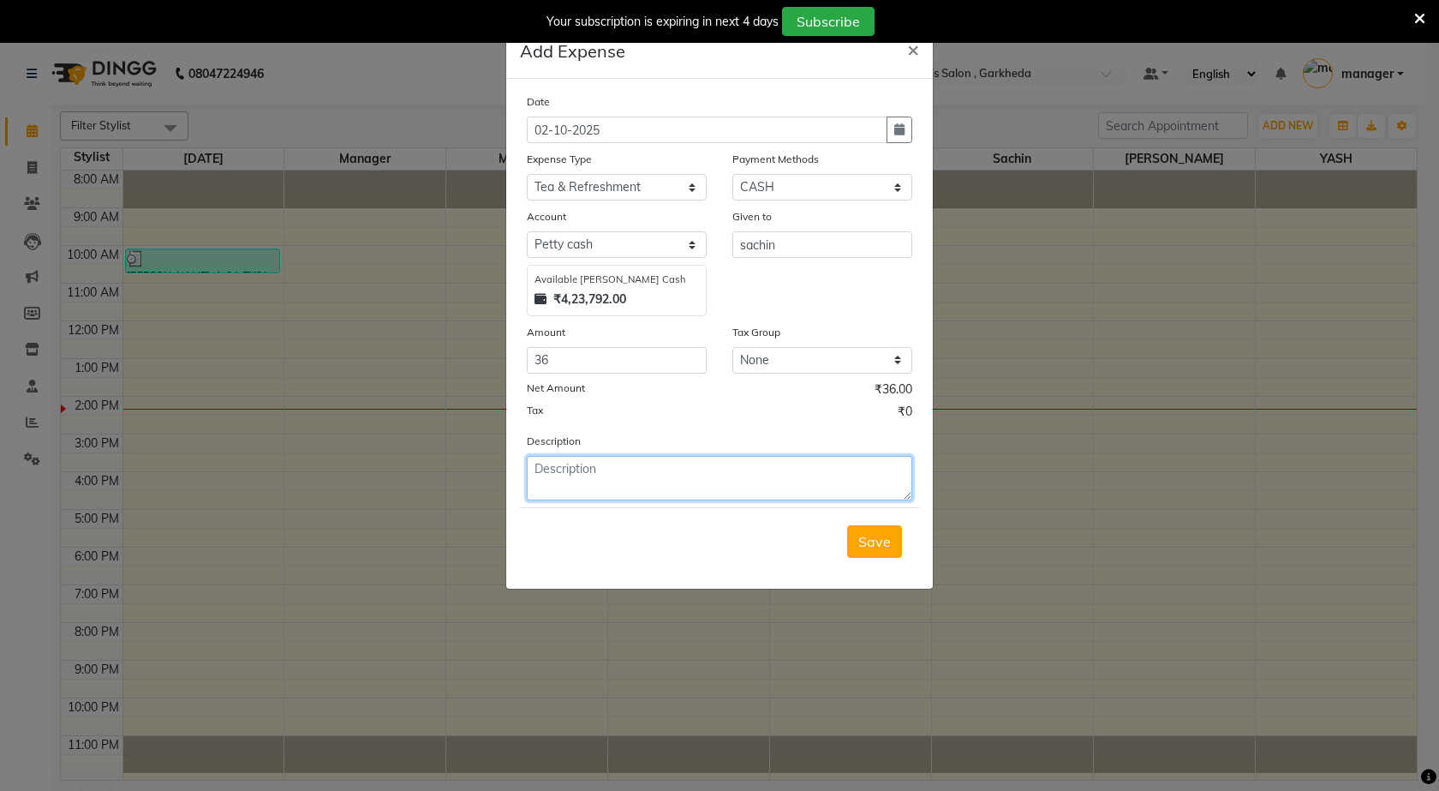
click at [776, 490] on textarea at bounding box center [720, 478] width 386 height 45
type textarea "milk bag"
click at [882, 531] on button "Save" at bounding box center [874, 541] width 55 height 33
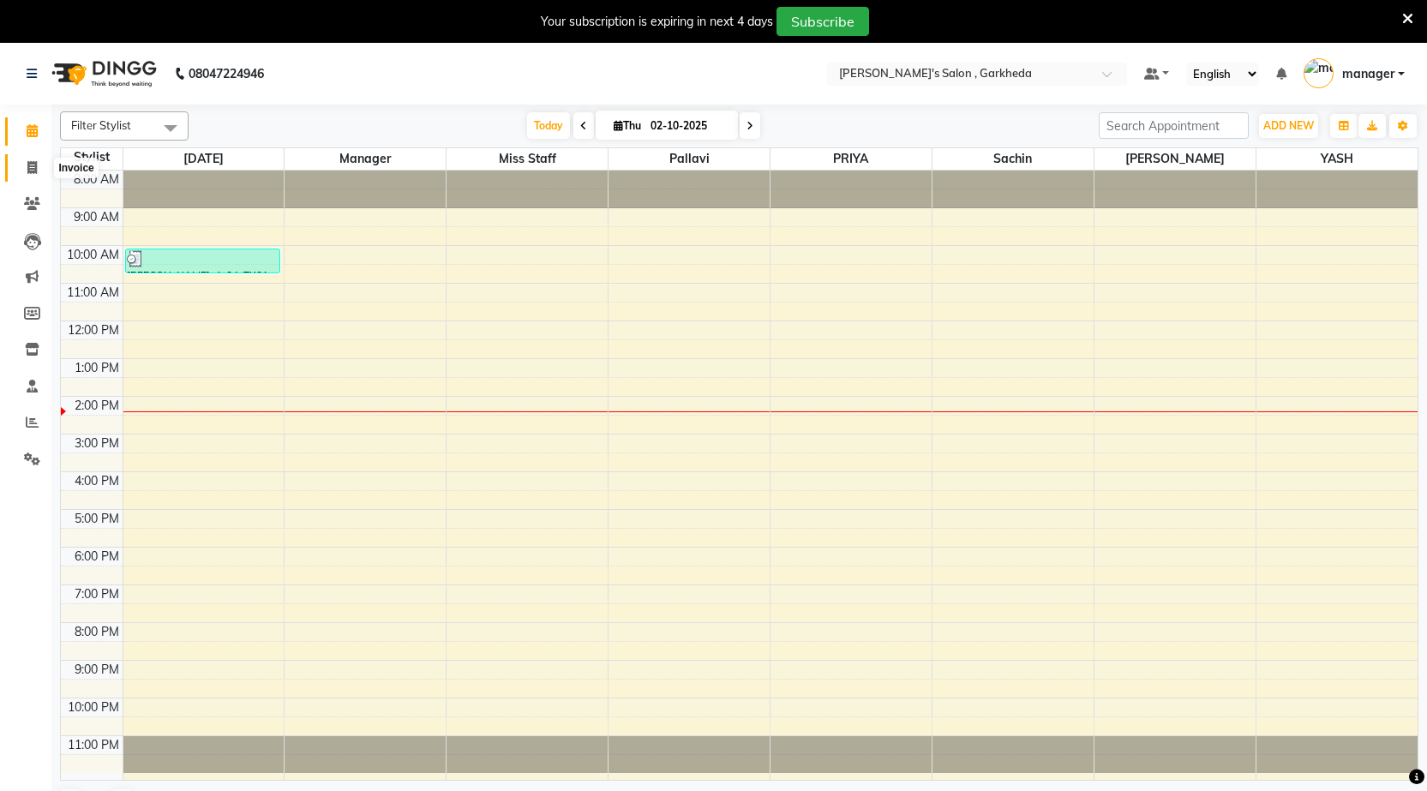
click at [28, 159] on span at bounding box center [32, 169] width 30 height 20
select select "service"
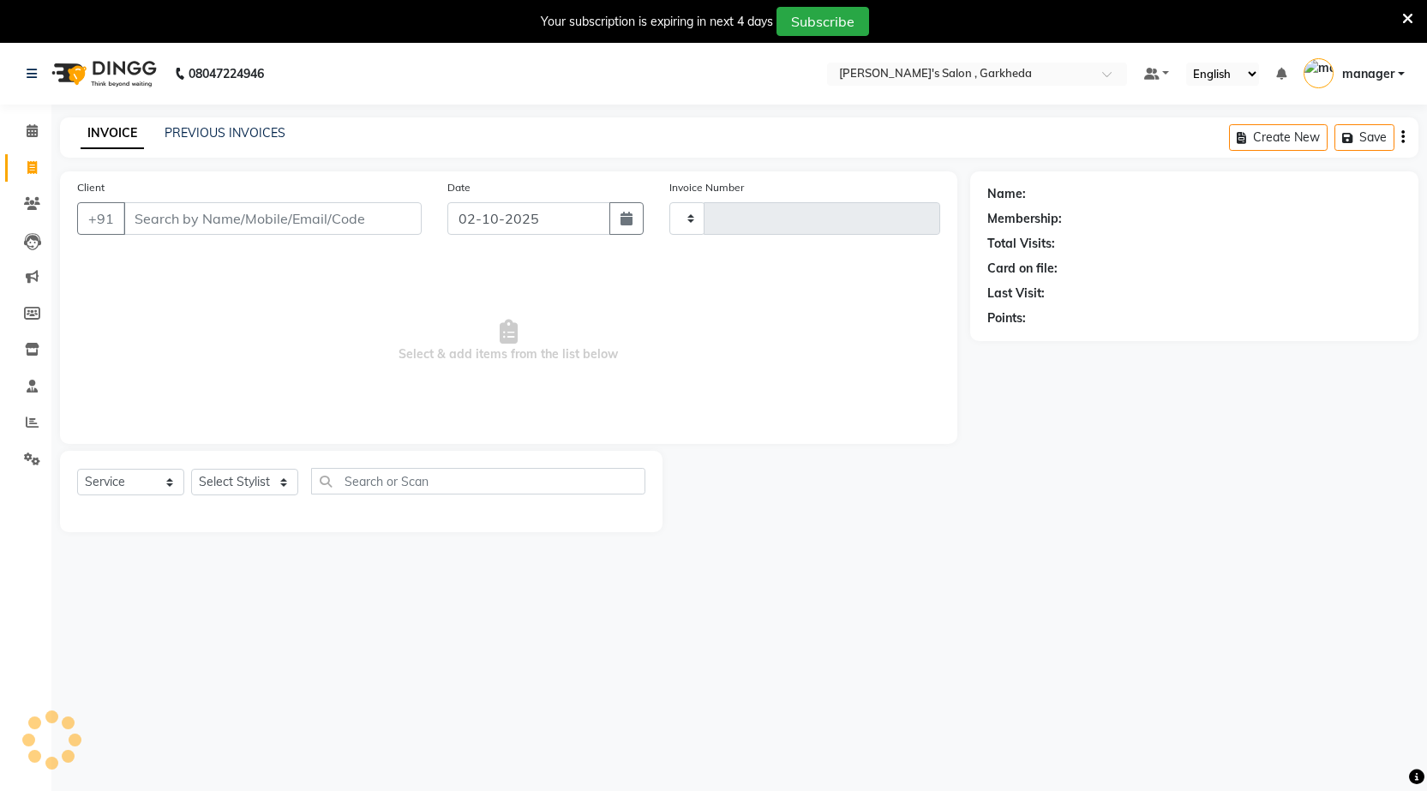
type input "1591"
select select "7062"
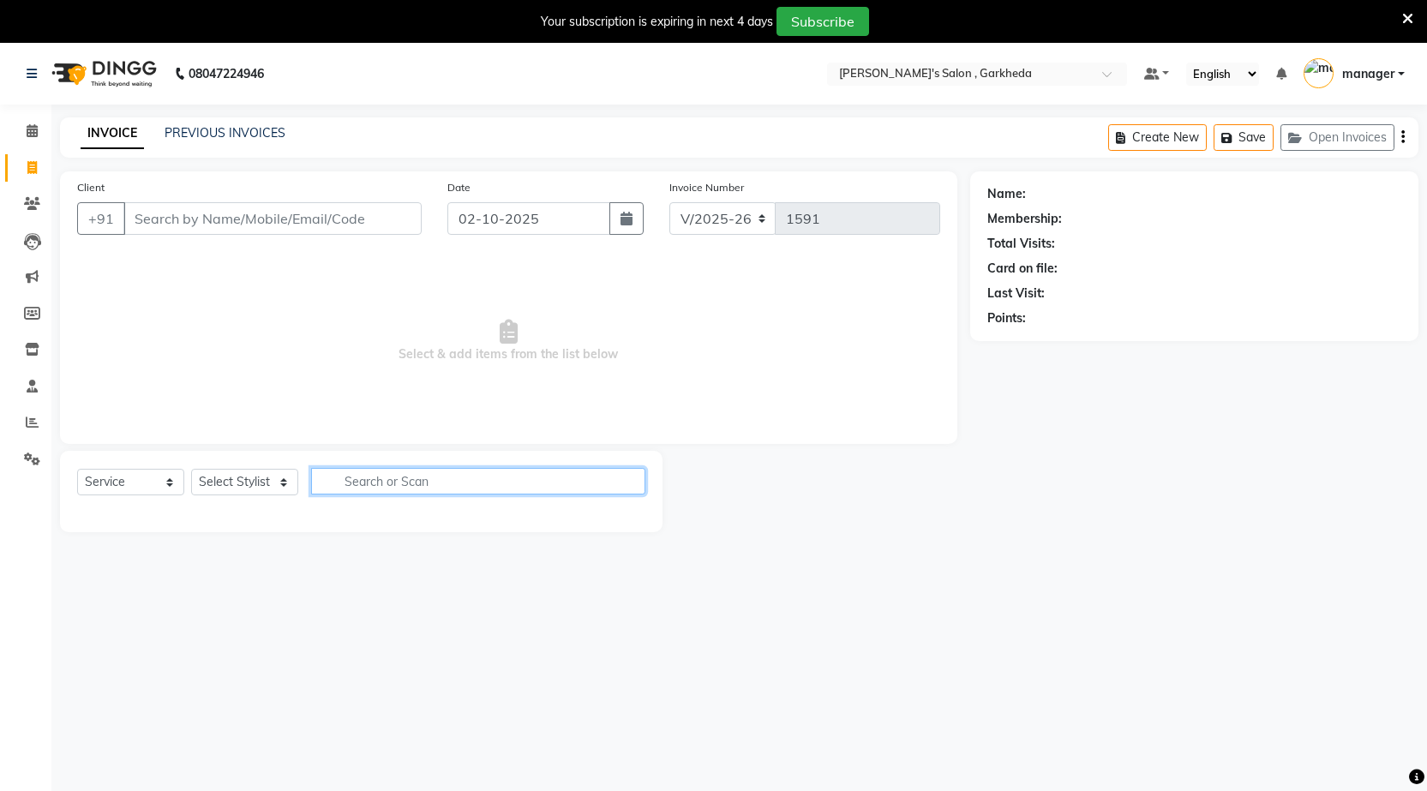
click at [421, 484] on input "text" at bounding box center [478, 481] width 334 height 27
select select "72802"
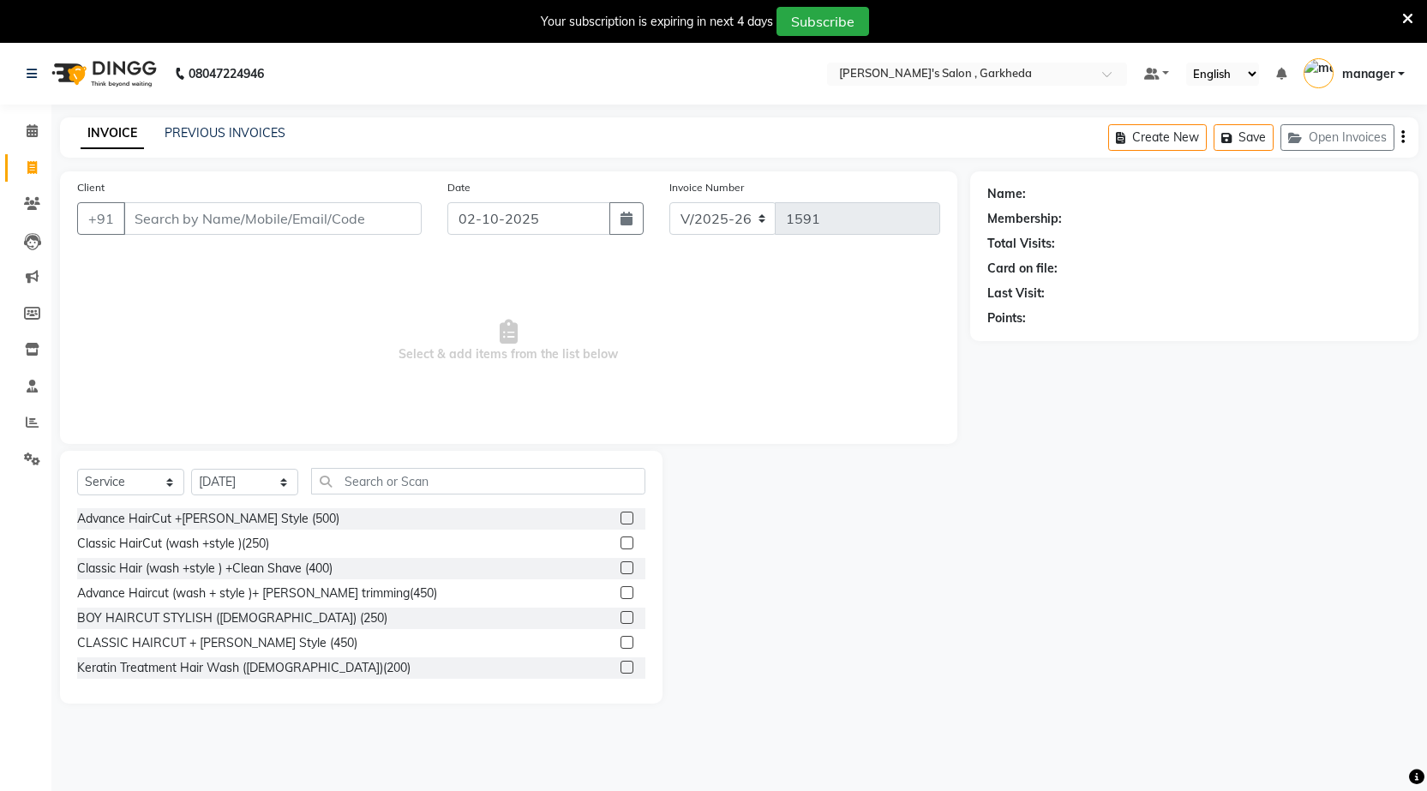
click at [237, 466] on div "Select Service Product Membership Package Voucher Prepaid Gift Card Select Styl…" at bounding box center [361, 577] width 602 height 253
click at [411, 477] on input "text" at bounding box center [478, 481] width 334 height 27
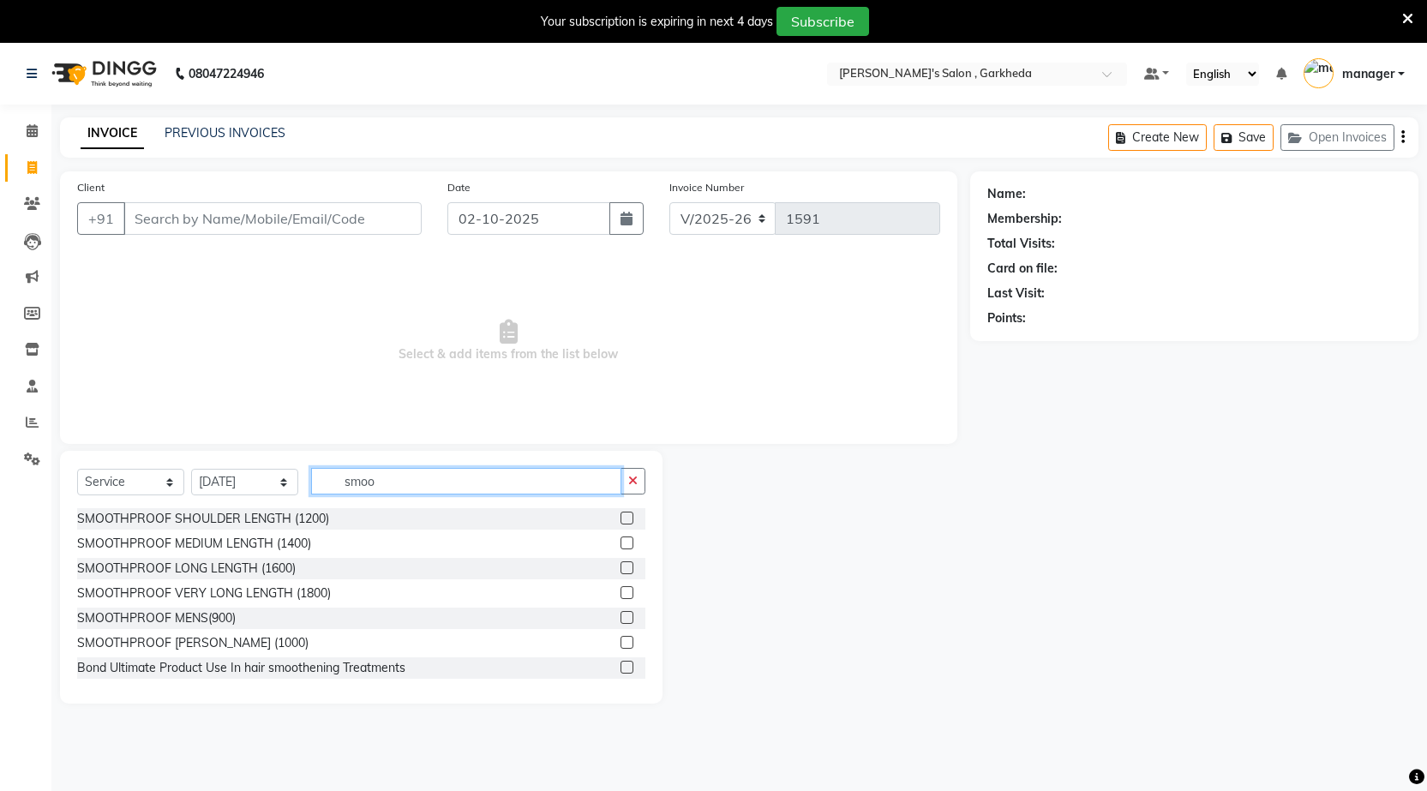
type input "smoo"
